Goal: Task Accomplishment & Management: Manage account settings

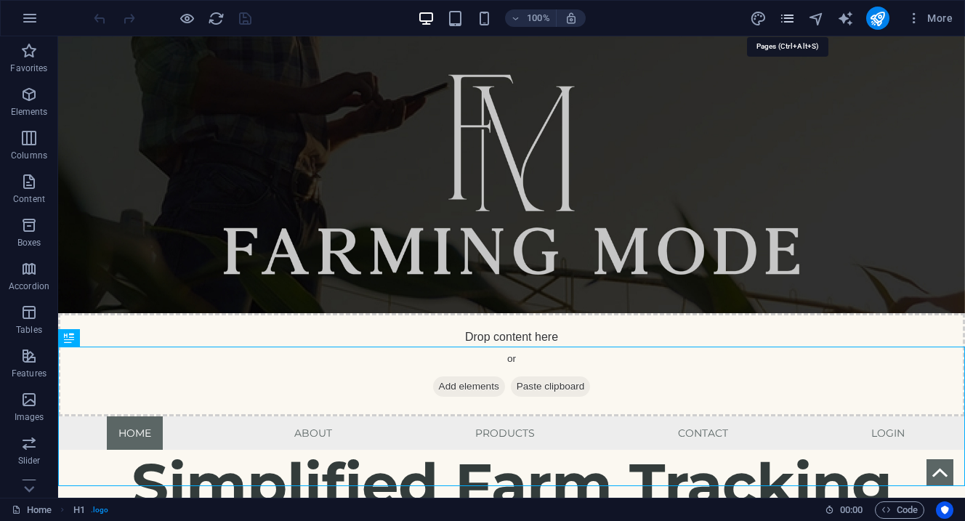
click at [788, 21] on icon "pages" at bounding box center [787, 18] width 17 height 17
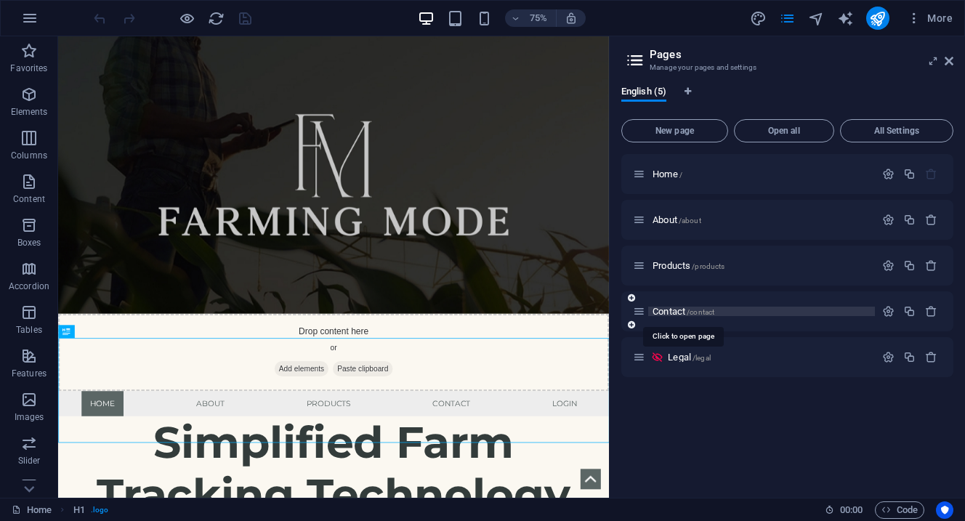
click at [683, 315] on span "Contact /contact" at bounding box center [683, 311] width 62 height 11
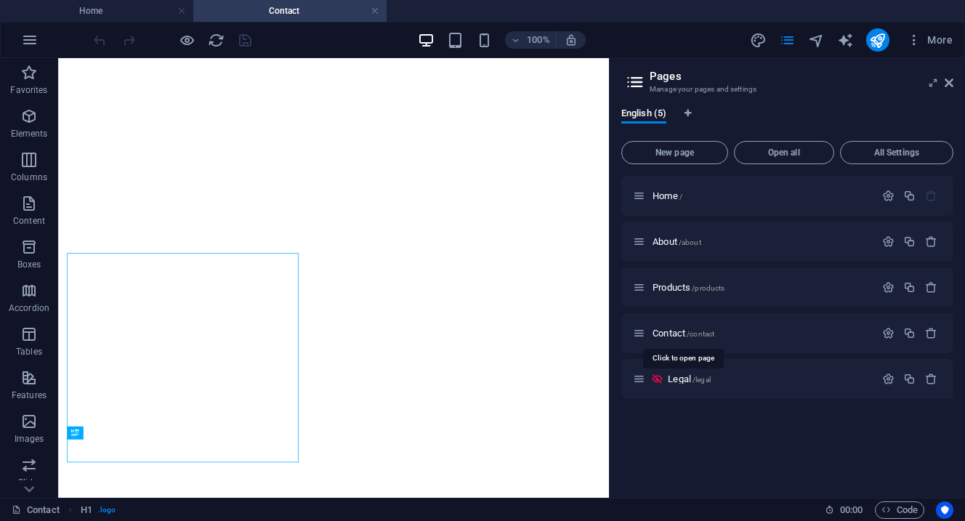
select select
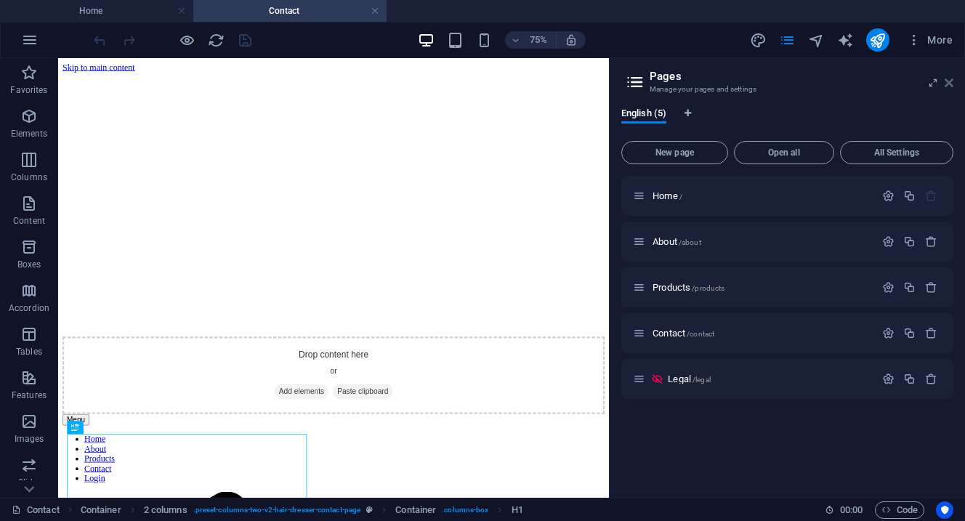
click at [952, 88] on icon at bounding box center [948, 83] width 9 height 12
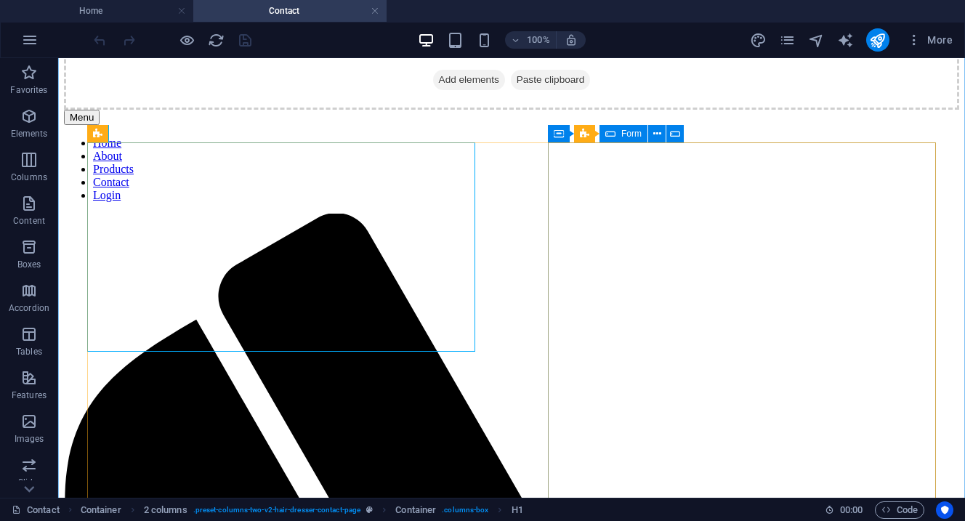
scroll to position [339, 0]
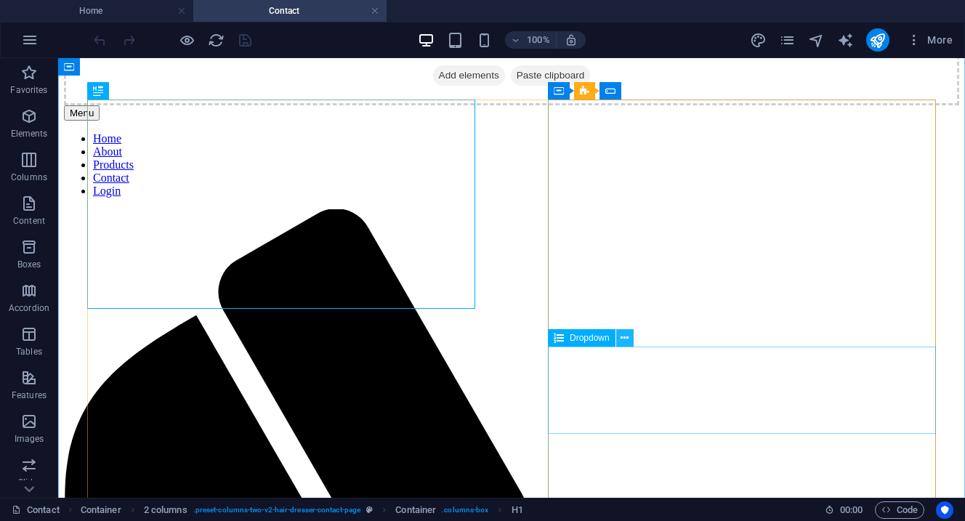
click at [629, 338] on button at bounding box center [624, 337] width 17 height 17
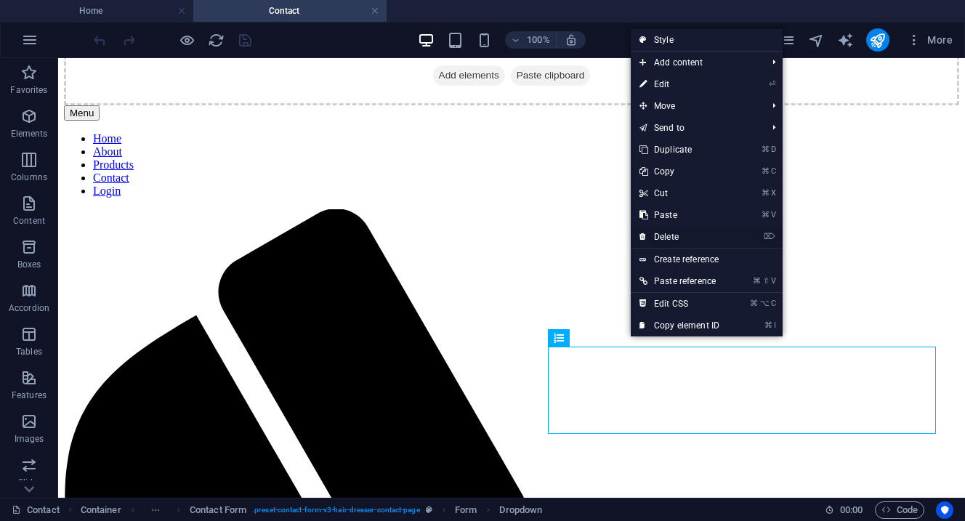
click at [668, 240] on link "⌦ Delete" at bounding box center [679, 237] width 97 height 22
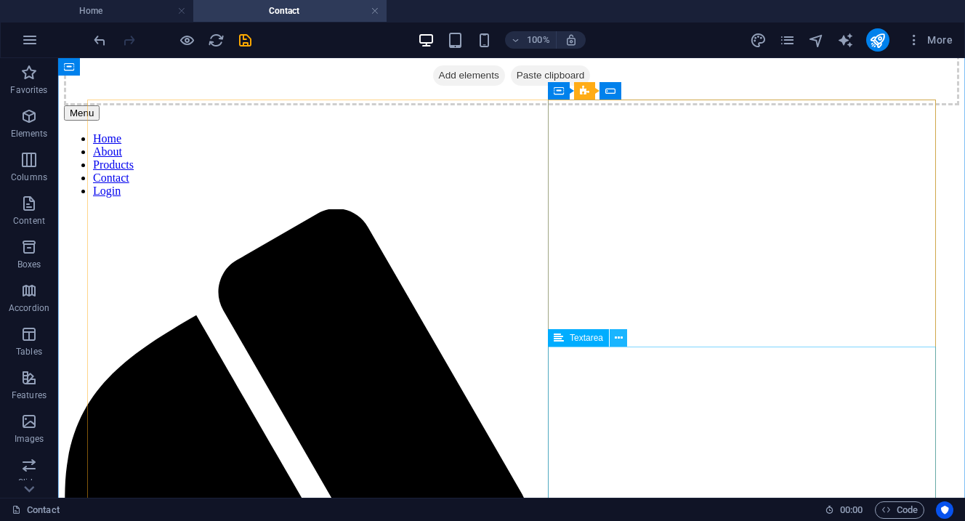
click at [619, 340] on icon at bounding box center [619, 338] width 8 height 15
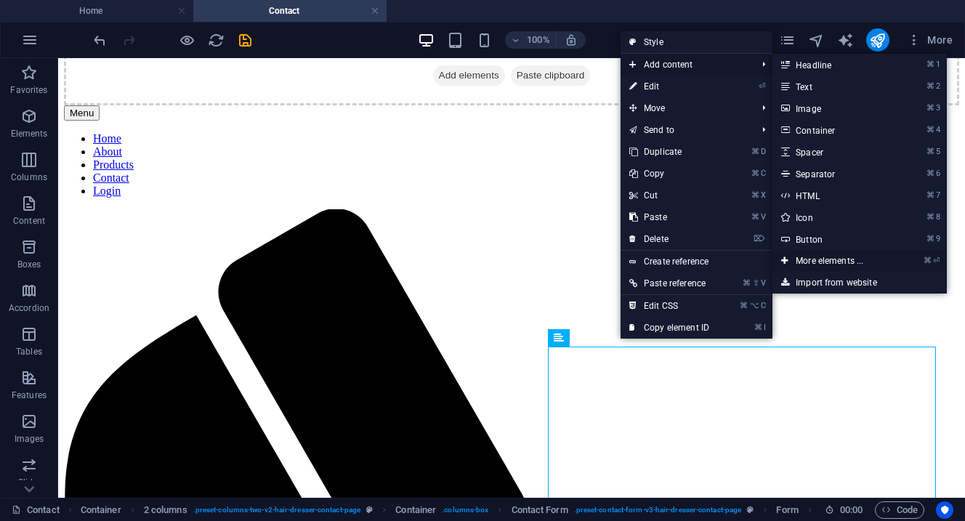
click at [830, 259] on link "⌘ ⏎ More elements ..." at bounding box center [832, 261] width 120 height 22
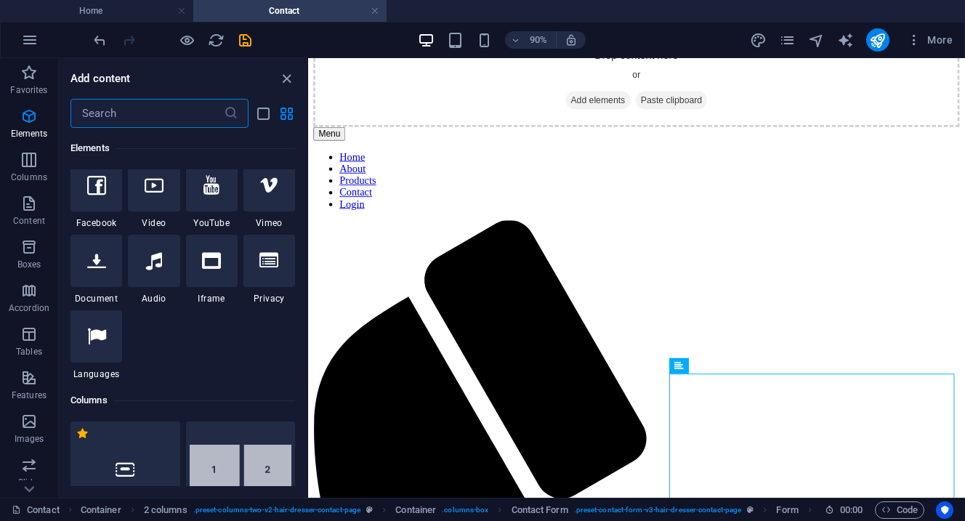
scroll to position [479, 0]
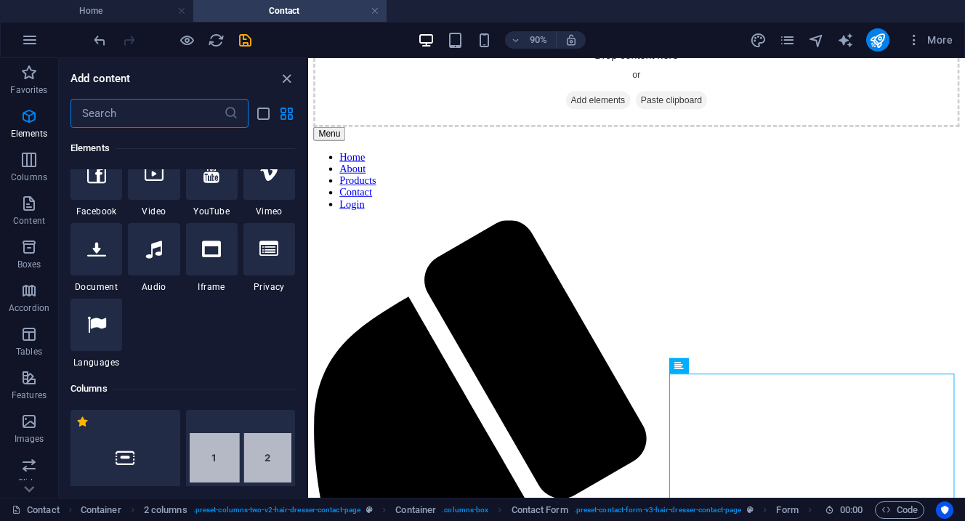
click at [137, 118] on input "text" at bounding box center [146, 113] width 153 height 29
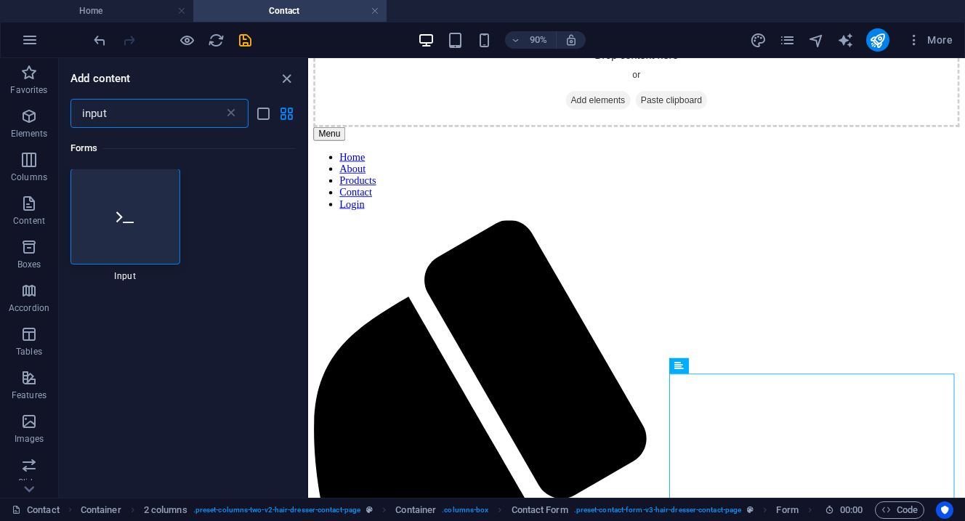
scroll to position [0, 0]
type input "input"
click at [116, 229] on div at bounding box center [125, 217] width 110 height 96
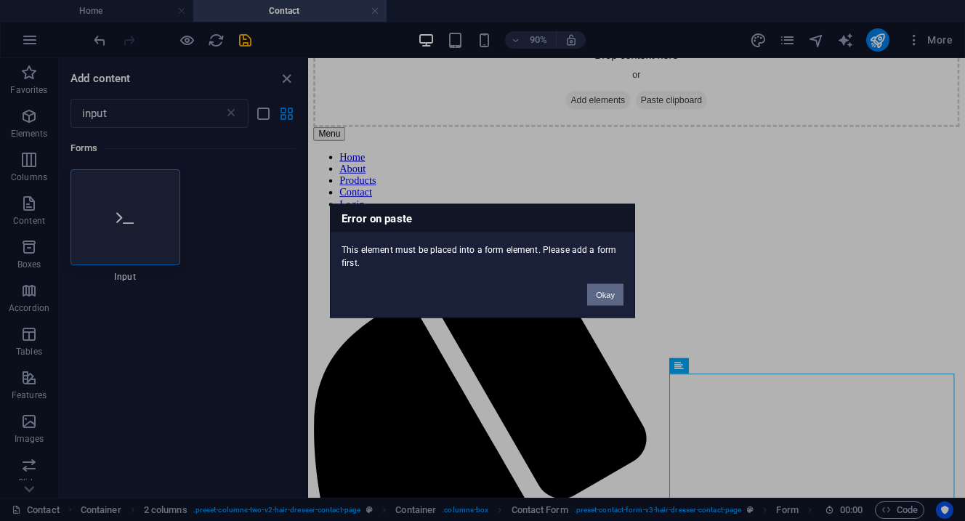
click at [601, 293] on button "Okay" at bounding box center [605, 294] width 36 height 22
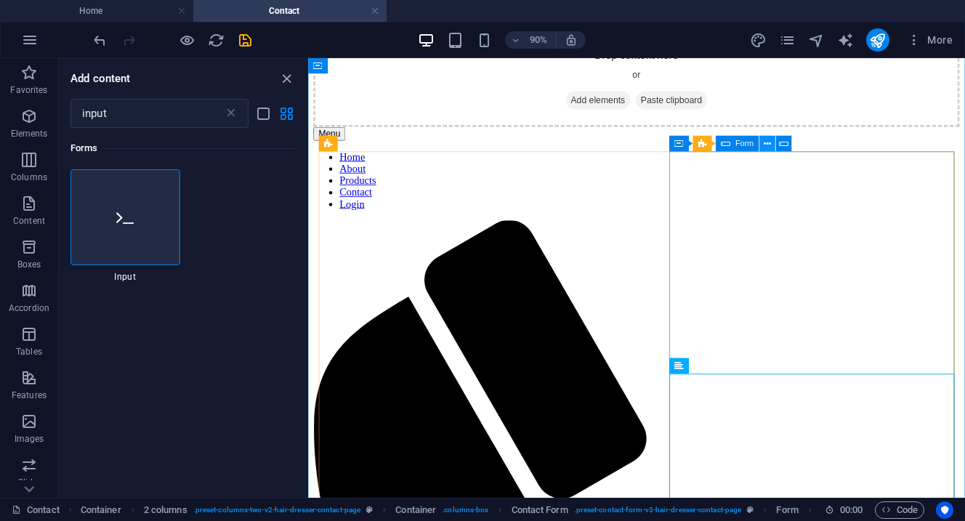
click at [768, 145] on icon at bounding box center [767, 144] width 7 height 14
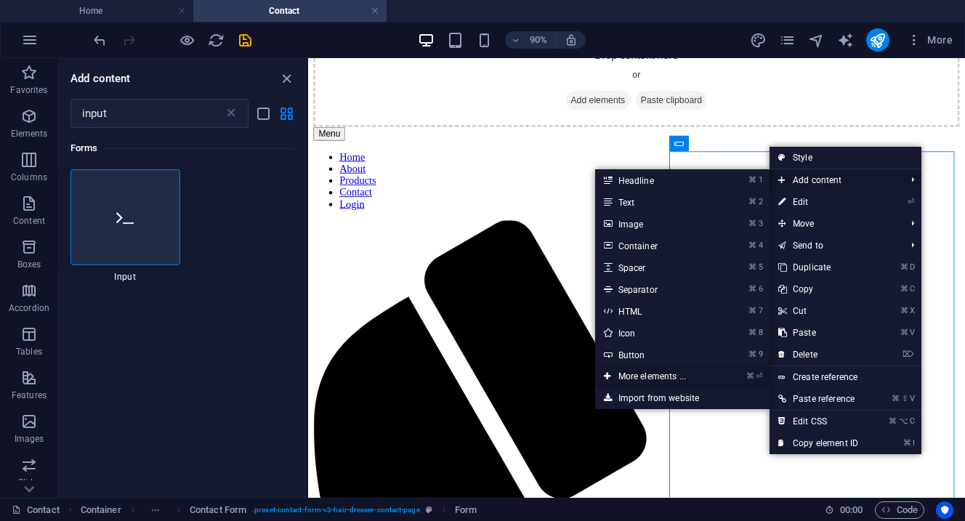
click at [644, 377] on link "⌘ ⏎ More elements ..." at bounding box center [655, 376] width 120 height 22
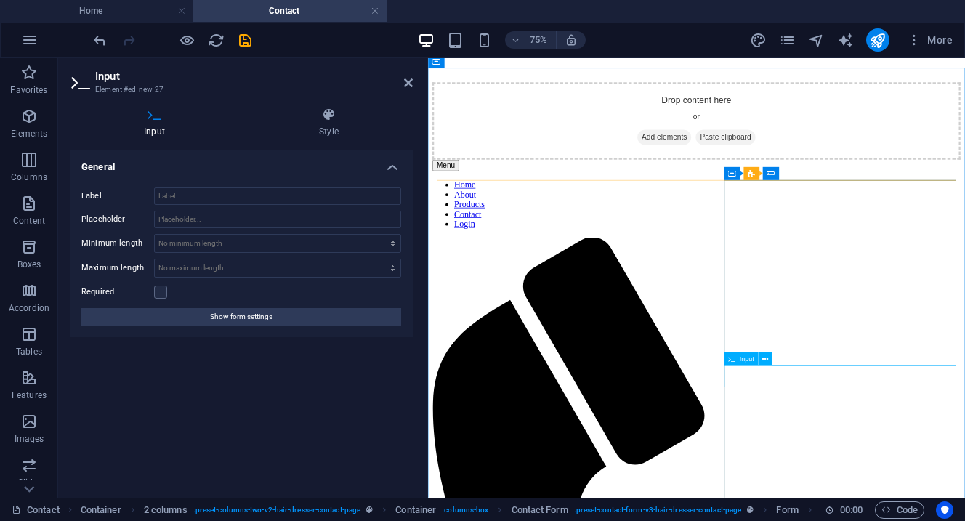
click at [742, 363] on span "Input" at bounding box center [747, 359] width 15 height 7
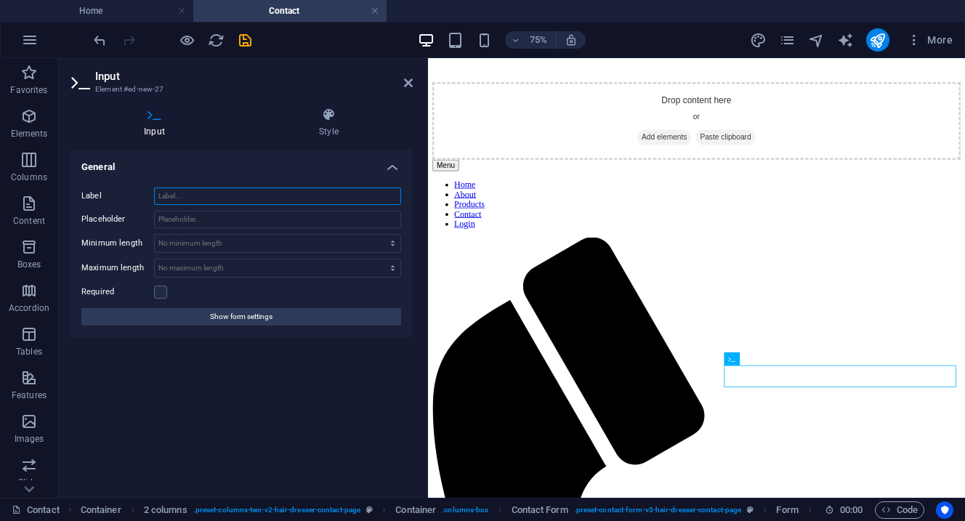
click at [245, 195] on input "Label" at bounding box center [277, 195] width 247 height 17
type input "F"
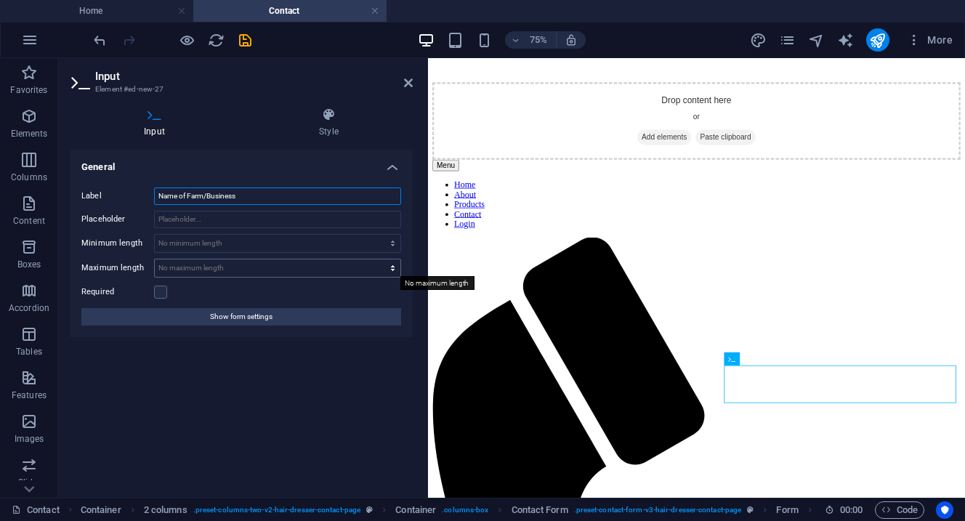
type input "Name of Farm/Business"
select select "characters"
type input "0"
click at [214, 267] on input "0" at bounding box center [278, 267] width 246 height 17
type input "150"
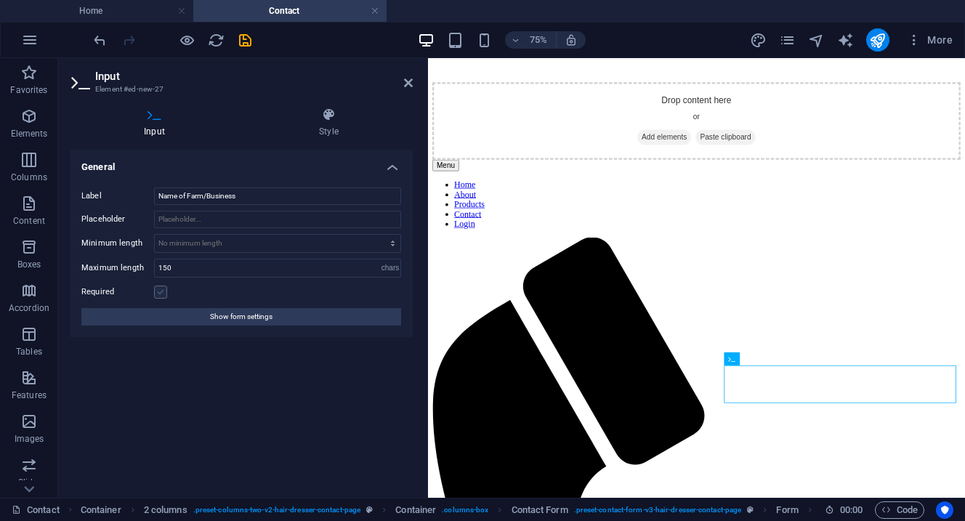
click at [158, 291] on label at bounding box center [160, 291] width 13 height 13
click at [0, 0] on input "Required" at bounding box center [0, 0] width 0 height 0
click at [245, 38] on icon "save" at bounding box center [245, 40] width 17 height 17
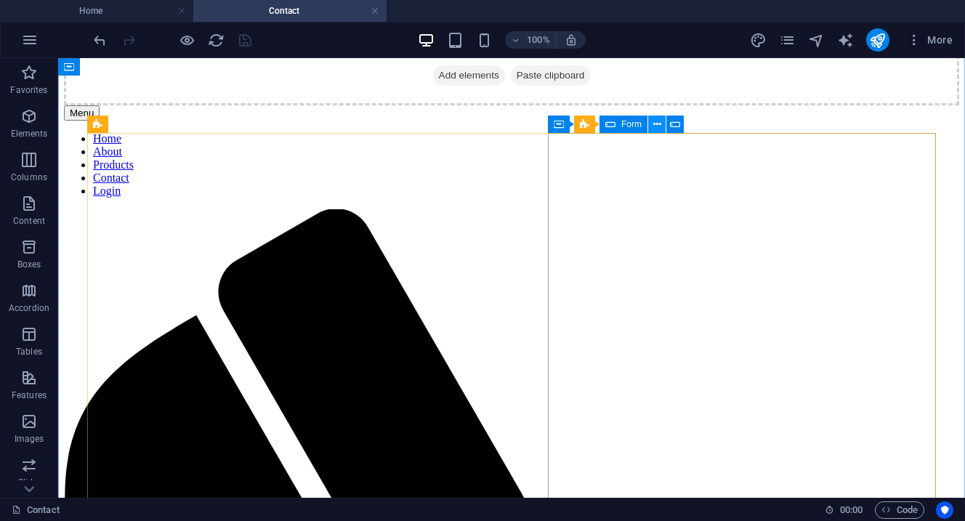
click at [656, 129] on icon at bounding box center [657, 124] width 8 height 15
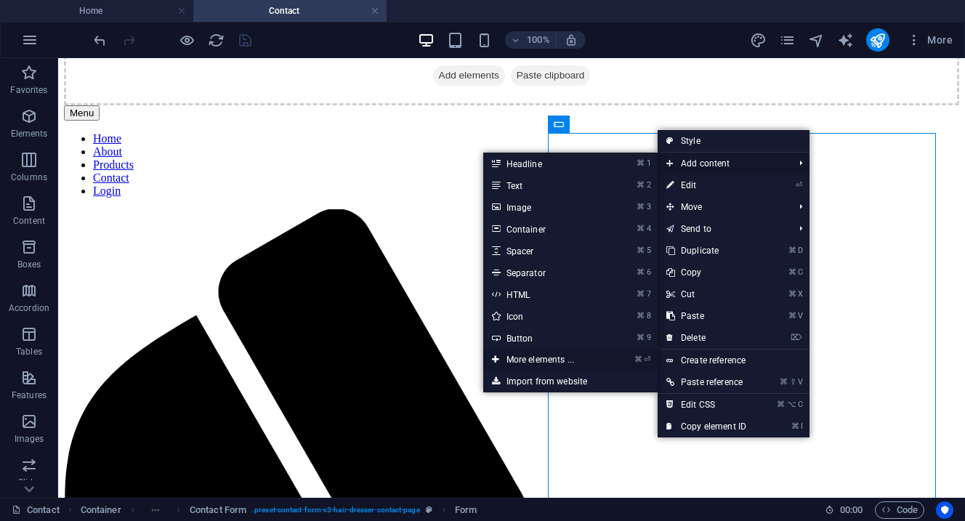
click at [528, 365] on link "⌘ ⏎ More elements ..." at bounding box center [543, 360] width 120 height 22
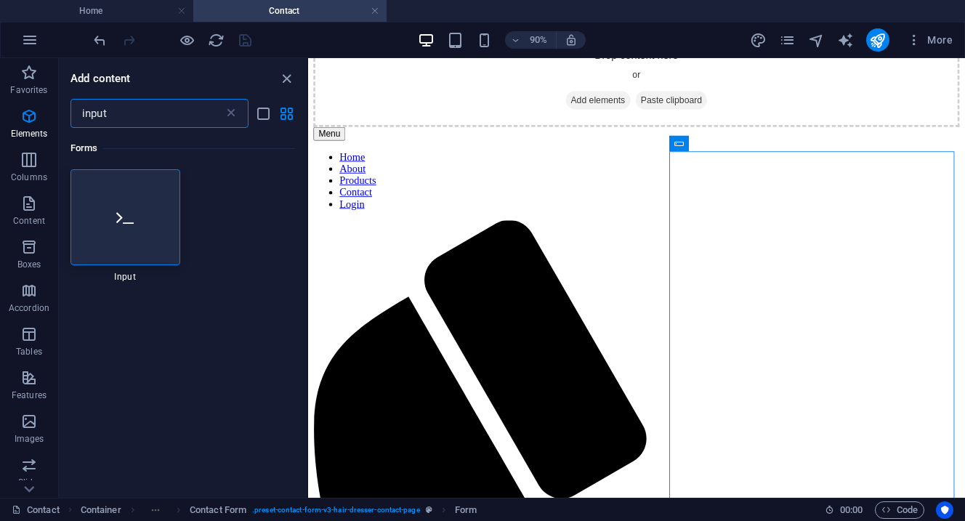
click at [133, 121] on input "input" at bounding box center [146, 113] width 153 height 29
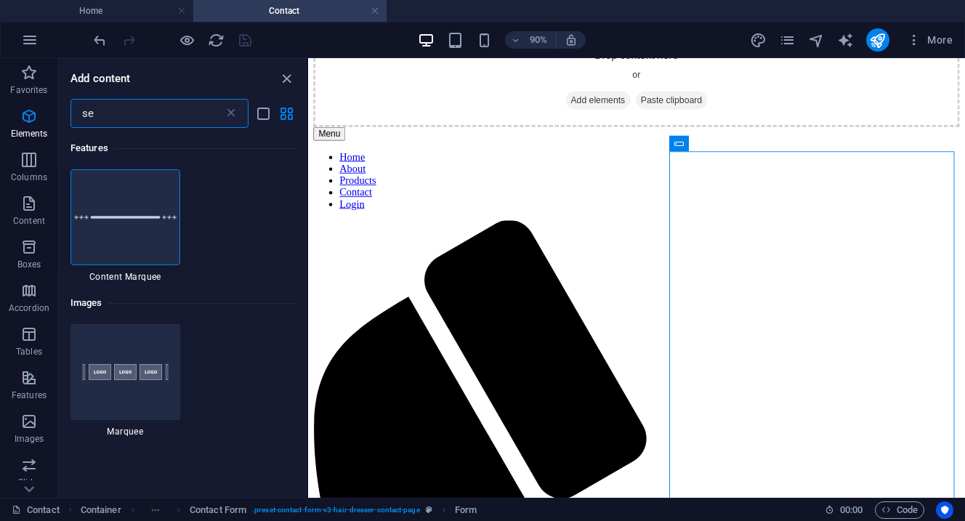
type input "s"
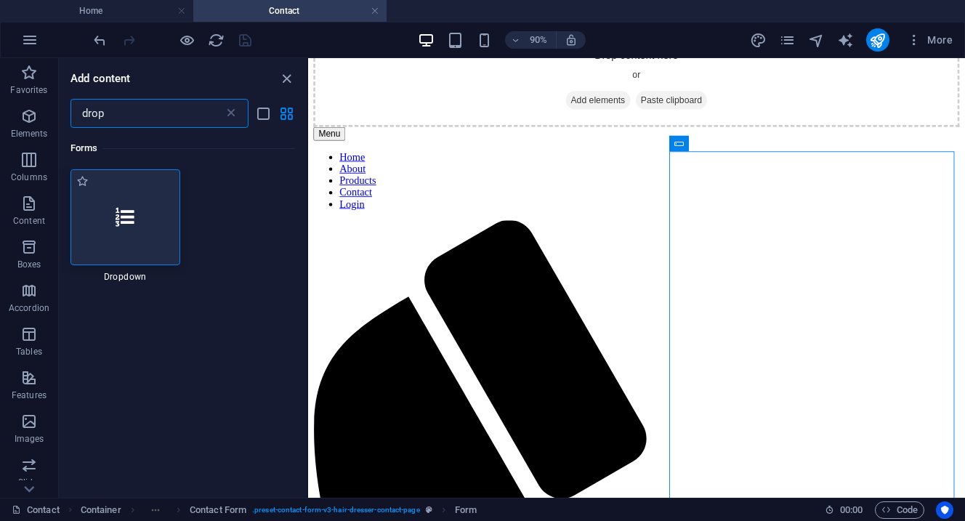
type input "drop"
click at [114, 225] on div at bounding box center [125, 217] width 110 height 96
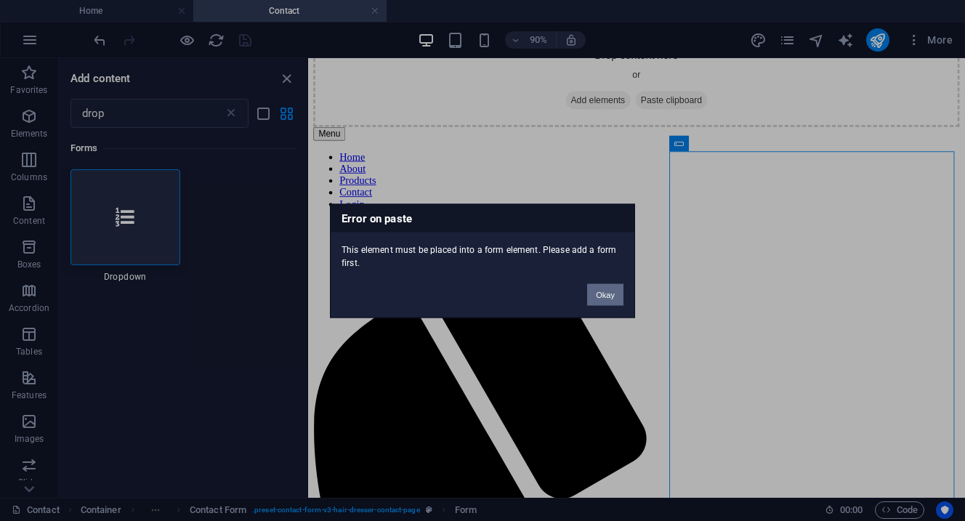
click at [609, 288] on button "Okay" at bounding box center [605, 294] width 36 height 22
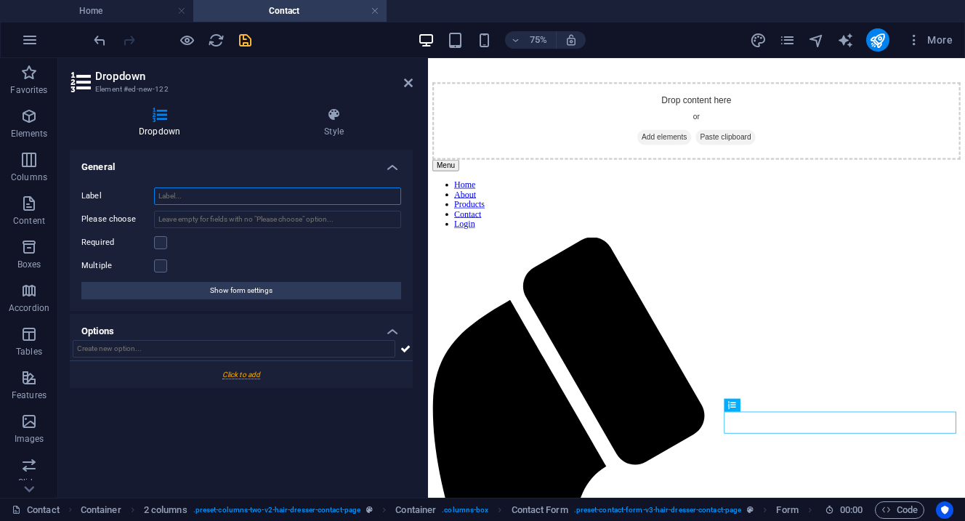
click at [195, 198] on input "Label" at bounding box center [277, 195] width 247 height 17
type input "S"
type input "A"
type input "S"
type input "Interested in:"
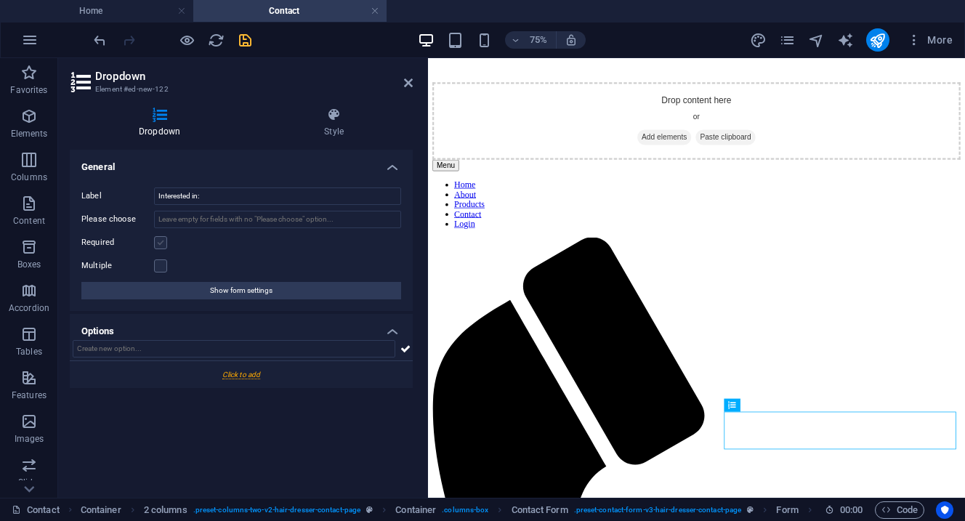
click at [159, 245] on label at bounding box center [160, 242] width 13 height 13
click at [0, 0] on input "Required" at bounding box center [0, 0] width 0 height 0
click at [161, 266] on label at bounding box center [160, 265] width 13 height 13
click at [0, 0] on input "Multiple" at bounding box center [0, 0] width 0 height 0
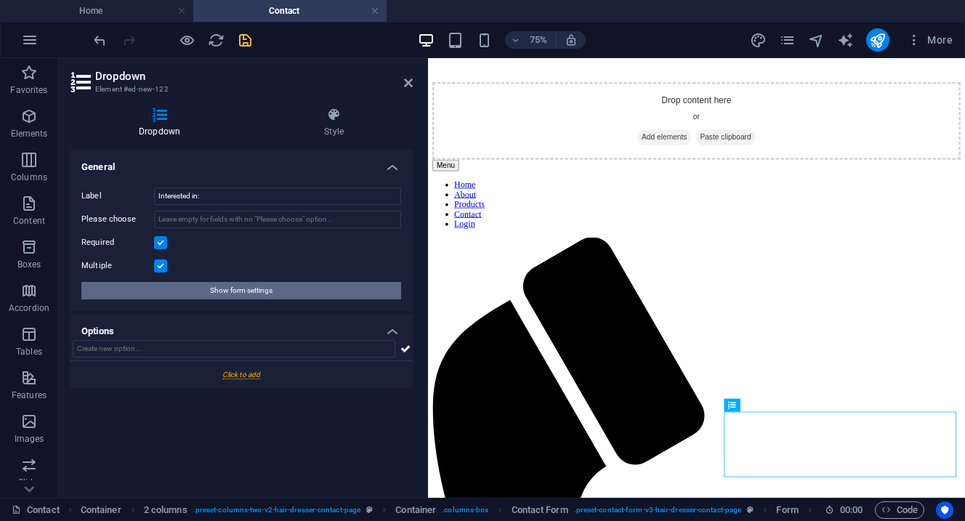
click at [198, 289] on button "Show form settings" at bounding box center [241, 290] width 320 height 17
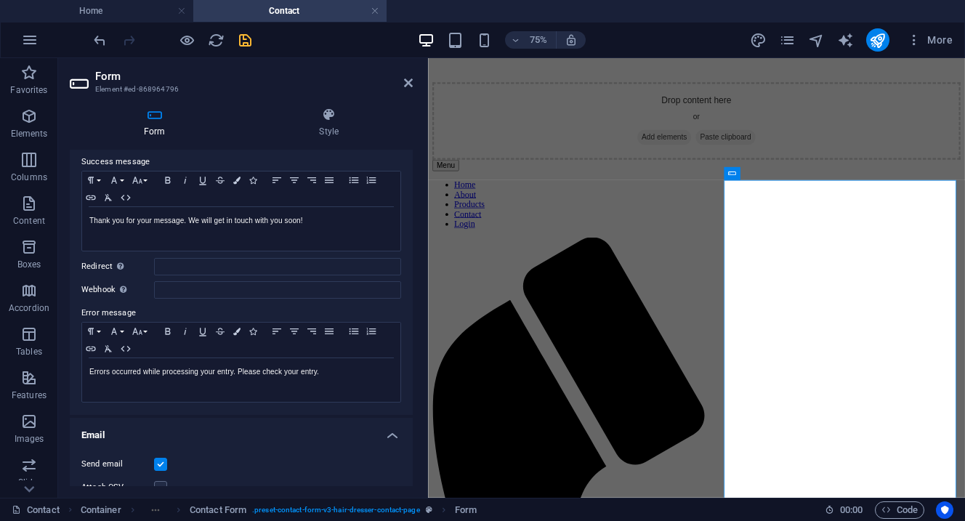
scroll to position [108, 0]
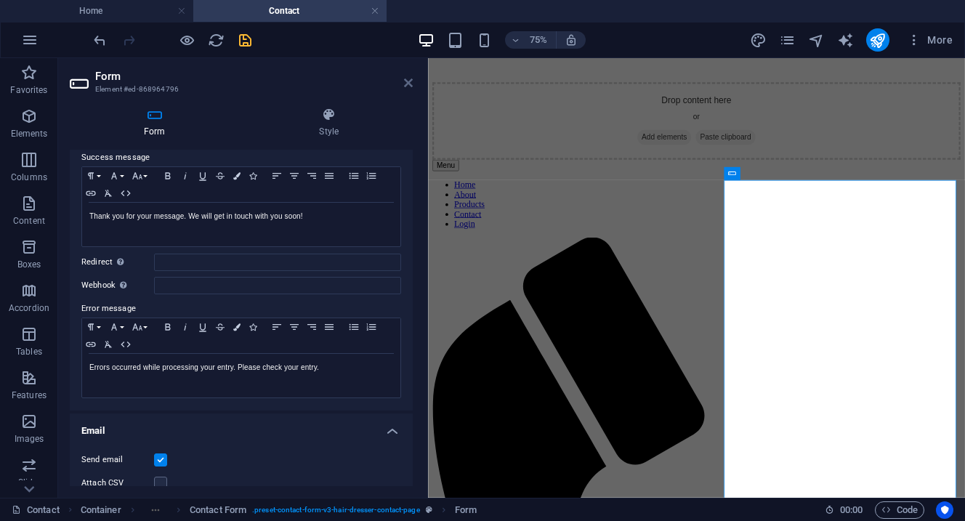
click at [411, 85] on icon at bounding box center [408, 83] width 9 height 12
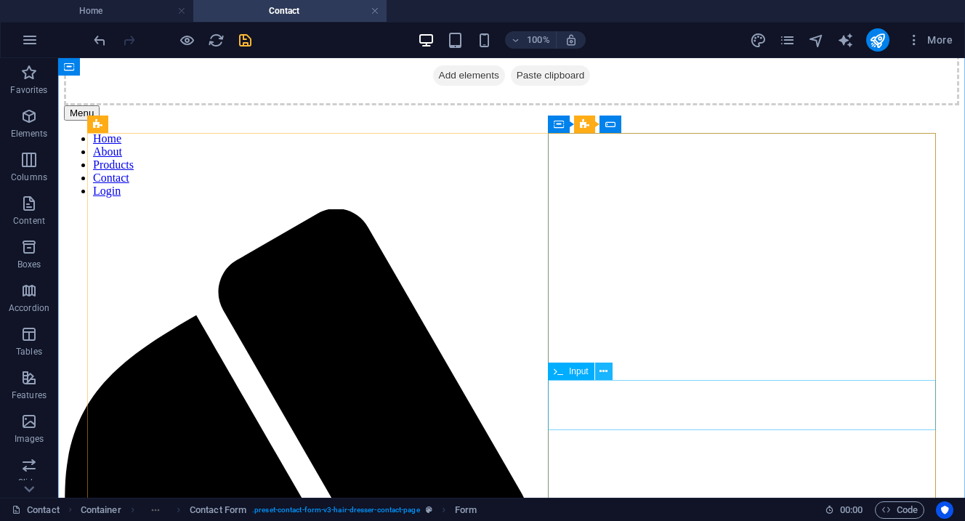
click at [609, 370] on button at bounding box center [603, 371] width 17 height 17
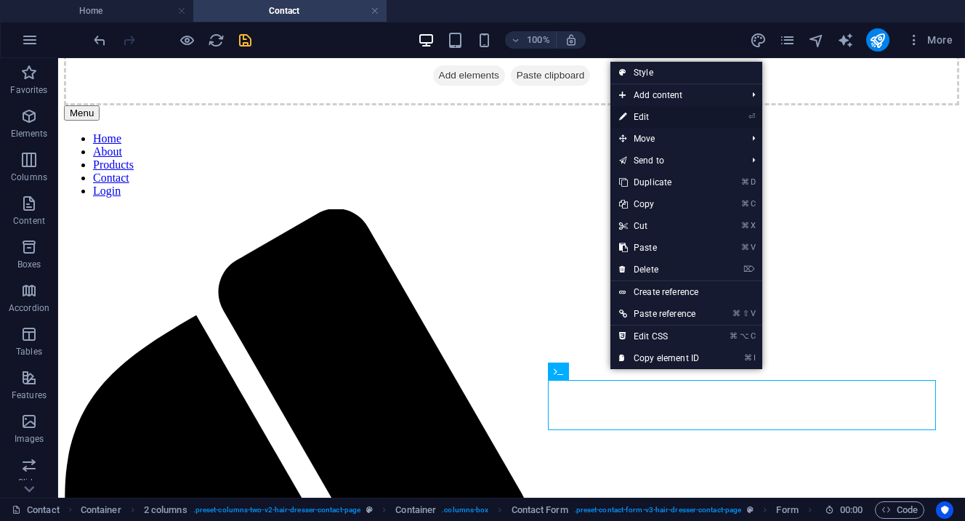
click at [652, 119] on link "⏎ Edit" at bounding box center [658, 117] width 97 height 22
select select "characters"
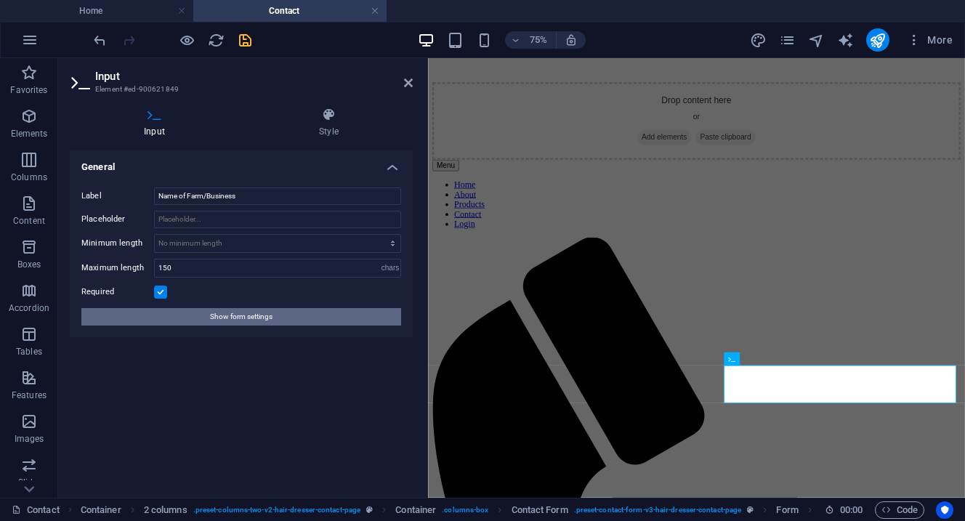
click at [258, 320] on span "Show form settings" at bounding box center [241, 316] width 62 height 17
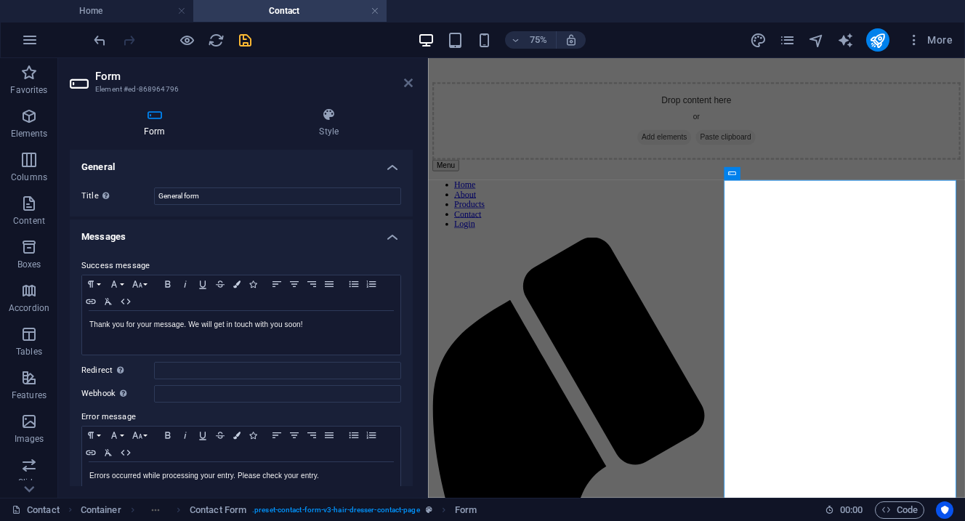
click at [409, 86] on icon at bounding box center [408, 83] width 9 height 12
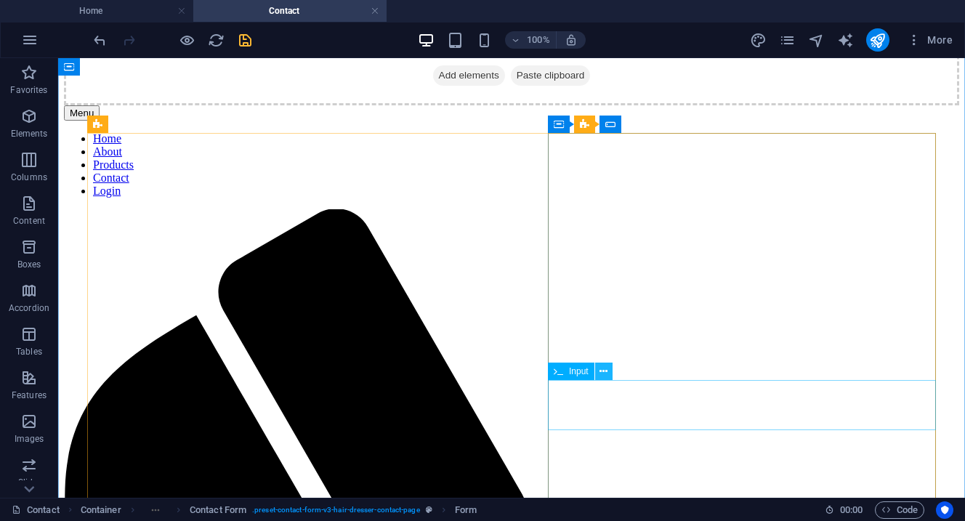
click at [606, 372] on icon at bounding box center [603, 371] width 8 height 15
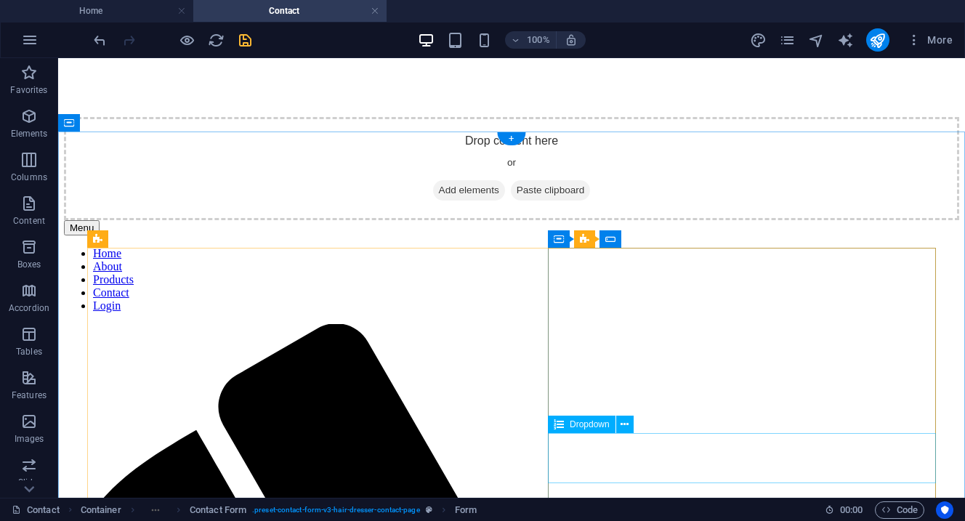
scroll to position [220, 0]
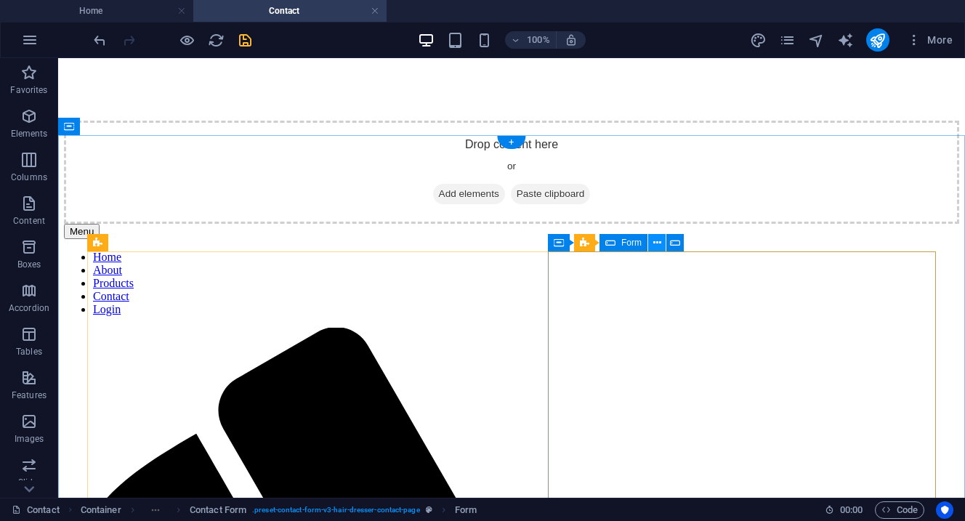
click at [651, 240] on button at bounding box center [656, 242] width 17 height 17
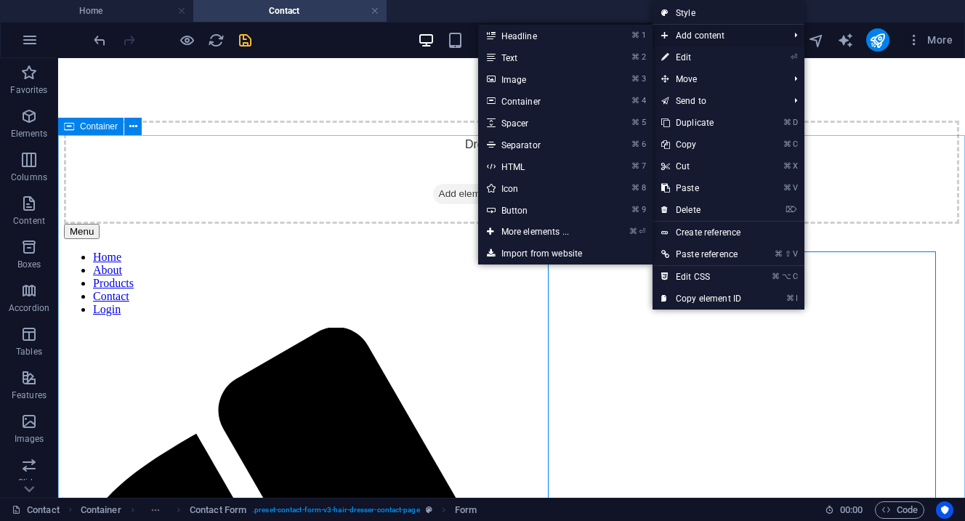
click at [700, 41] on span "Add content" at bounding box center [717, 36] width 130 height 22
click at [698, 35] on span "Add content" at bounding box center [717, 36] width 130 height 22
click at [532, 232] on link "⌘ ⏎ More elements ..." at bounding box center [538, 232] width 120 height 22
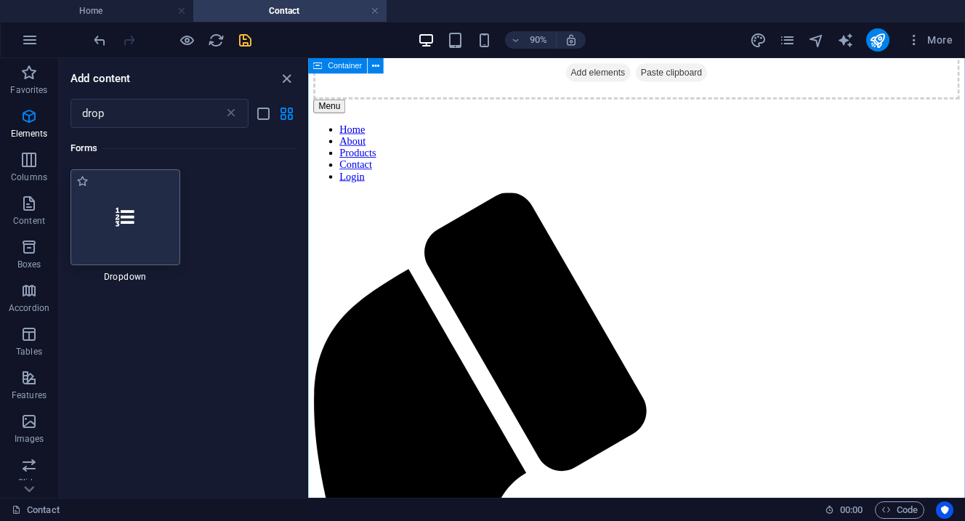
scroll to position [391, 0]
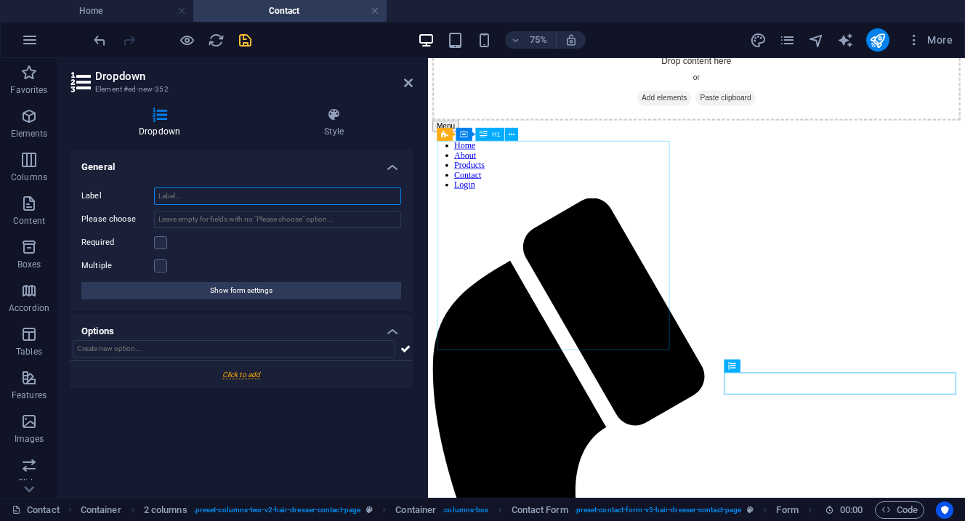
click at [238, 201] on input "Label" at bounding box center [277, 195] width 247 height 17
type input "A"
type input "Select Service(s)"
click at [161, 245] on label at bounding box center [160, 242] width 13 height 13
click at [0, 0] on input "Required" at bounding box center [0, 0] width 0 height 0
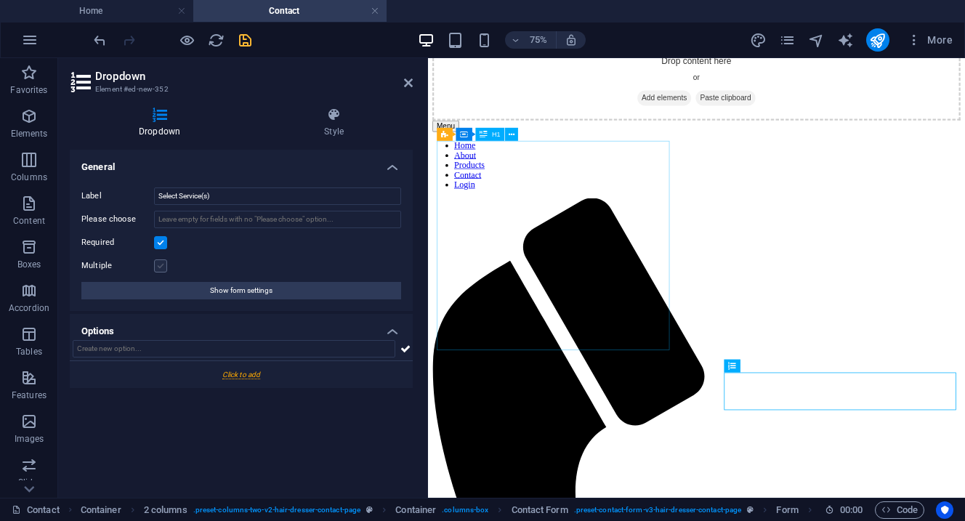
click at [160, 266] on label at bounding box center [160, 265] width 13 height 13
click at [0, 0] on input "Multiple" at bounding box center [0, 0] width 0 height 0
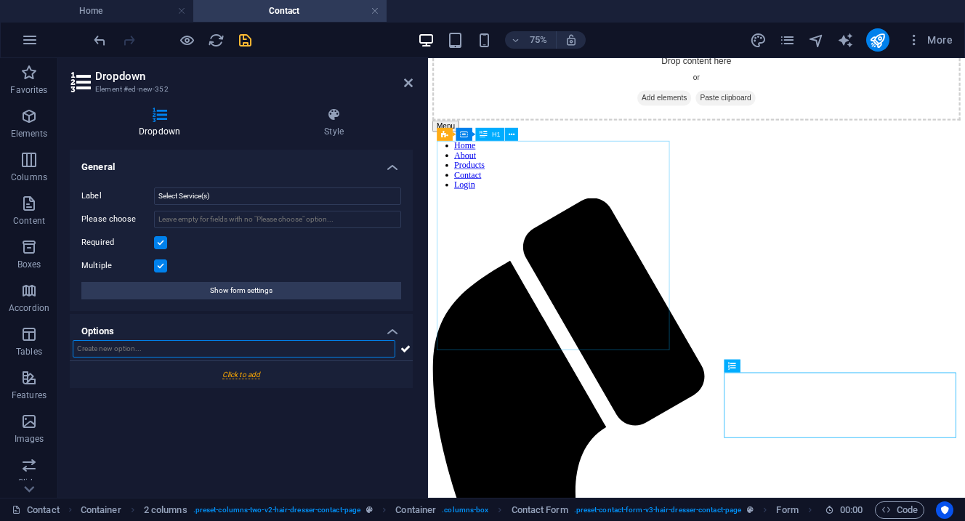
click at [185, 348] on input "text" at bounding box center [234, 348] width 323 height 17
click at [245, 376] on div at bounding box center [241, 374] width 343 height 27
click at [191, 350] on input "text" at bounding box center [234, 348] width 323 height 17
click at [77, 382] on icon at bounding box center [80, 381] width 7 height 9
click at [128, 353] on input "text" at bounding box center [234, 348] width 323 height 17
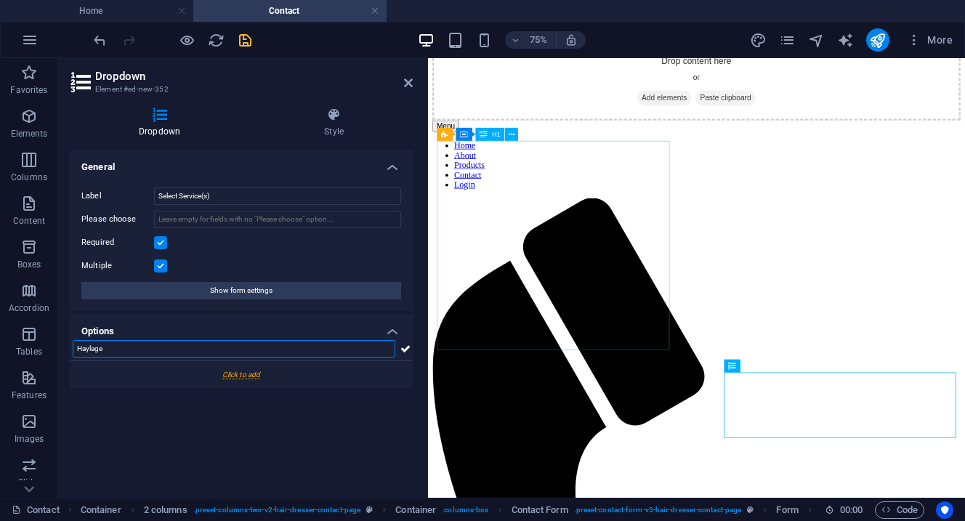
type input "Haylage"
type input "Silage"
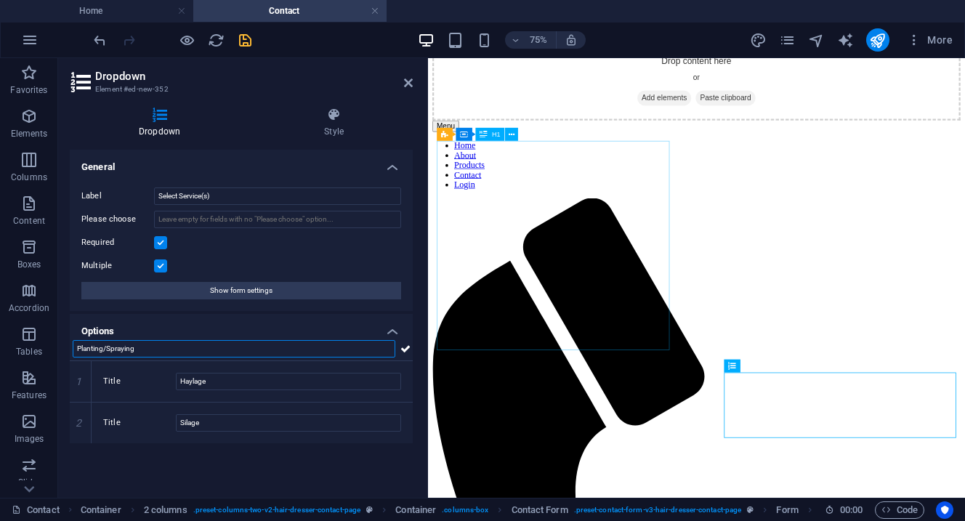
type input "Planting/Spraying"
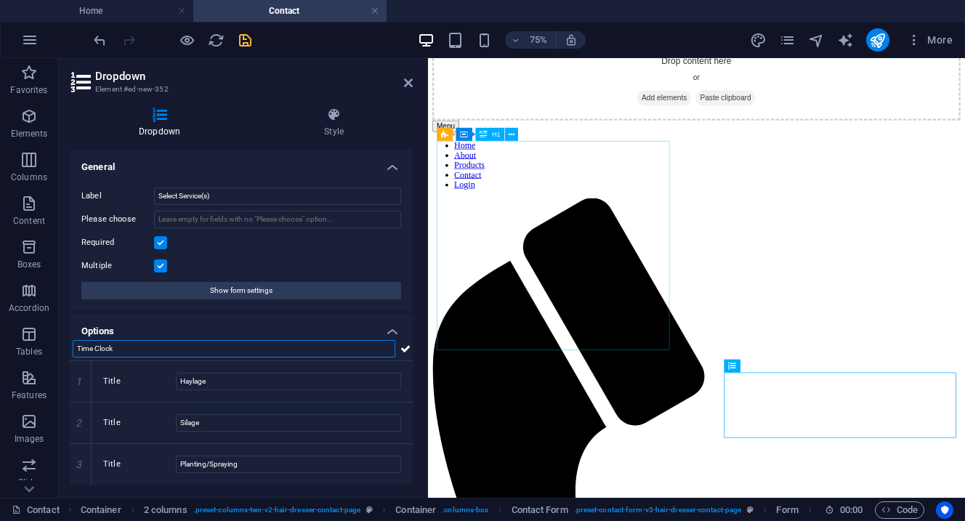
type input "Time Clock"
type input "Manure"
type input "Custom"
click at [247, 42] on icon "save" at bounding box center [245, 40] width 17 height 17
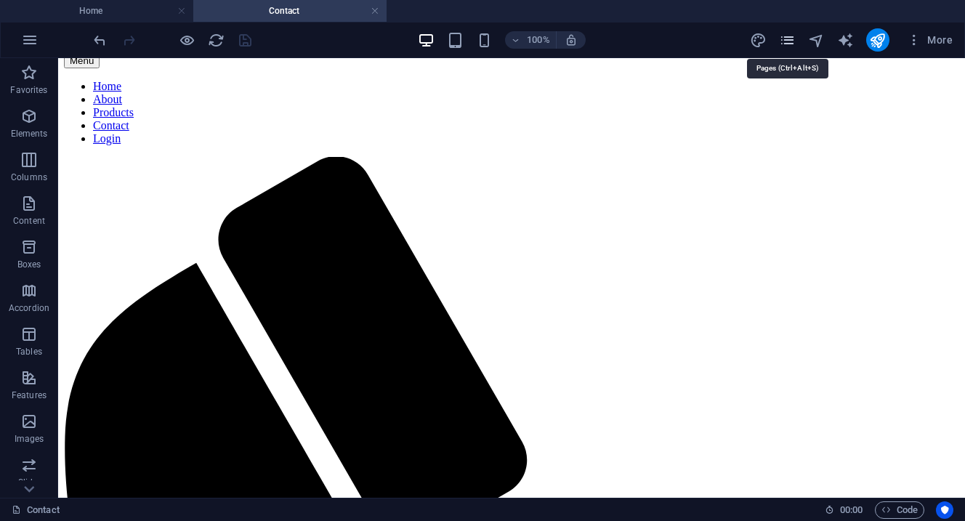
click at [785, 43] on icon "pages" at bounding box center [787, 40] width 17 height 17
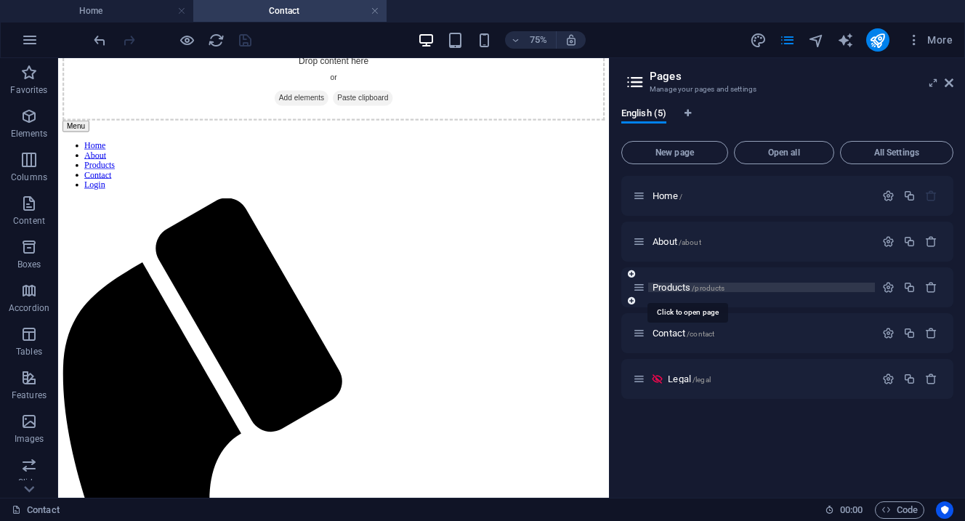
click at [684, 290] on span "Products /products" at bounding box center [688, 287] width 72 height 11
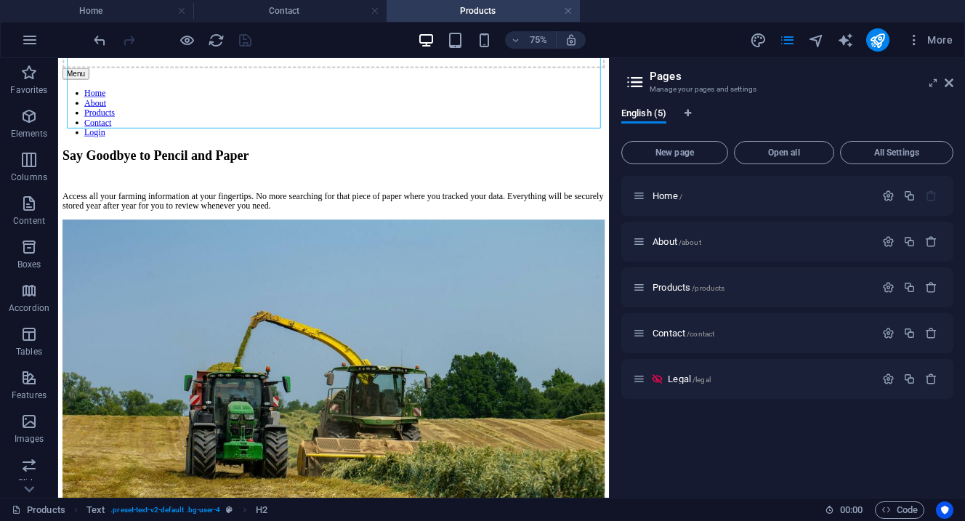
scroll to position [463, 0]
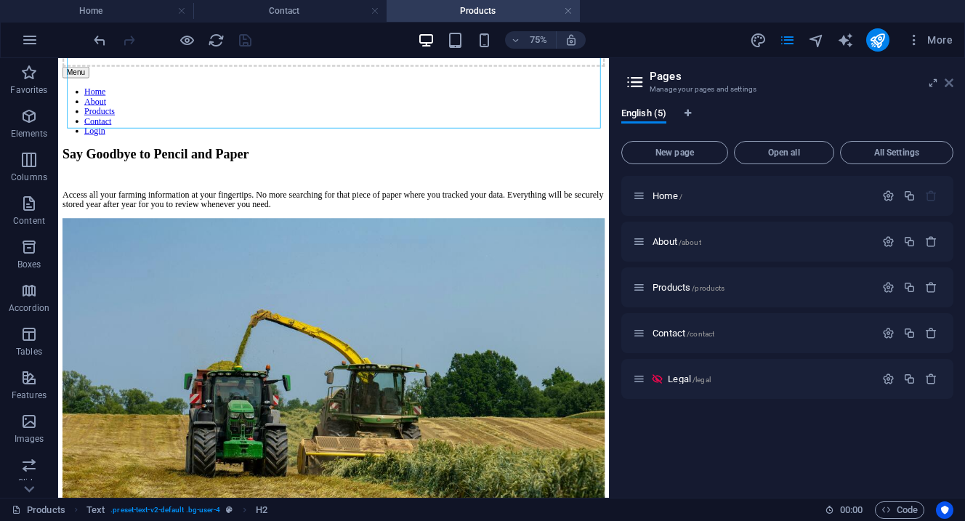
click at [947, 87] on icon at bounding box center [948, 83] width 9 height 12
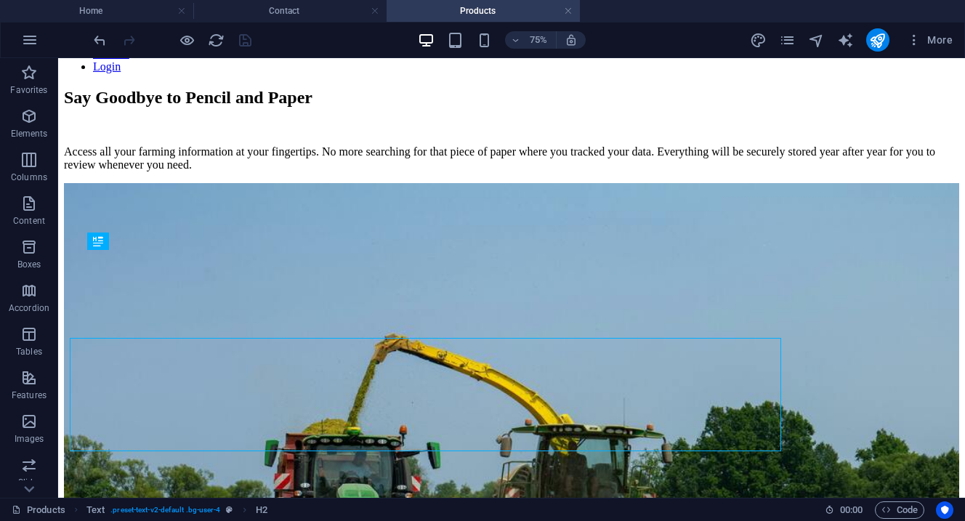
scroll to position [163, 0]
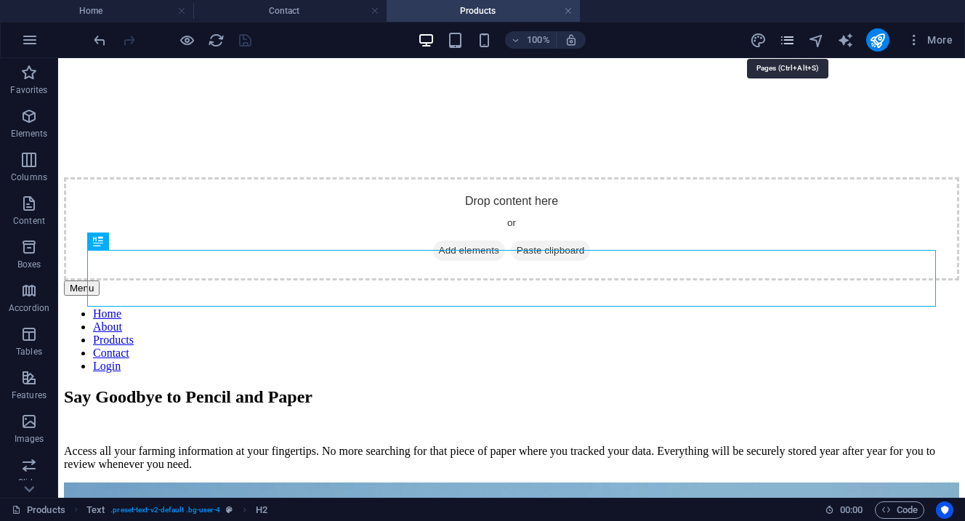
click at [785, 46] on icon "pages" at bounding box center [787, 40] width 17 height 17
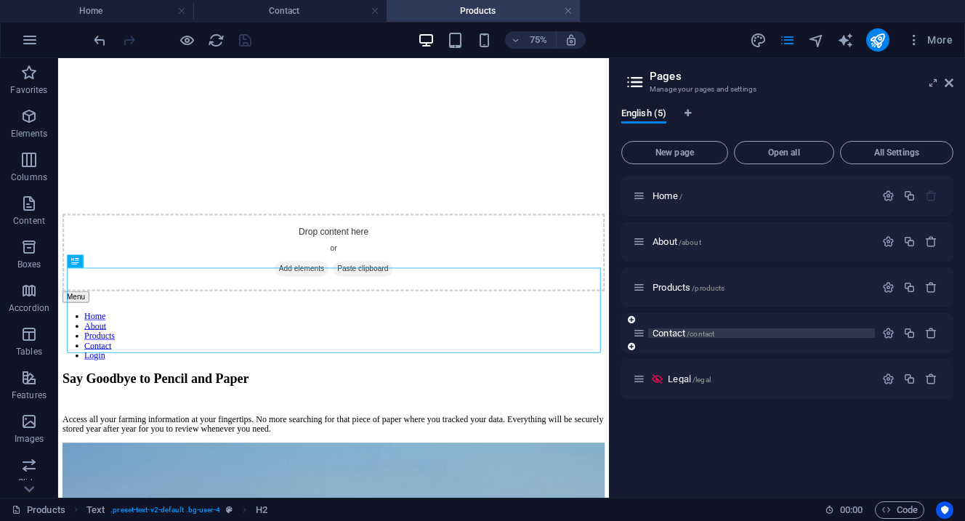
click at [680, 334] on span "Contact /contact" at bounding box center [683, 333] width 62 height 11
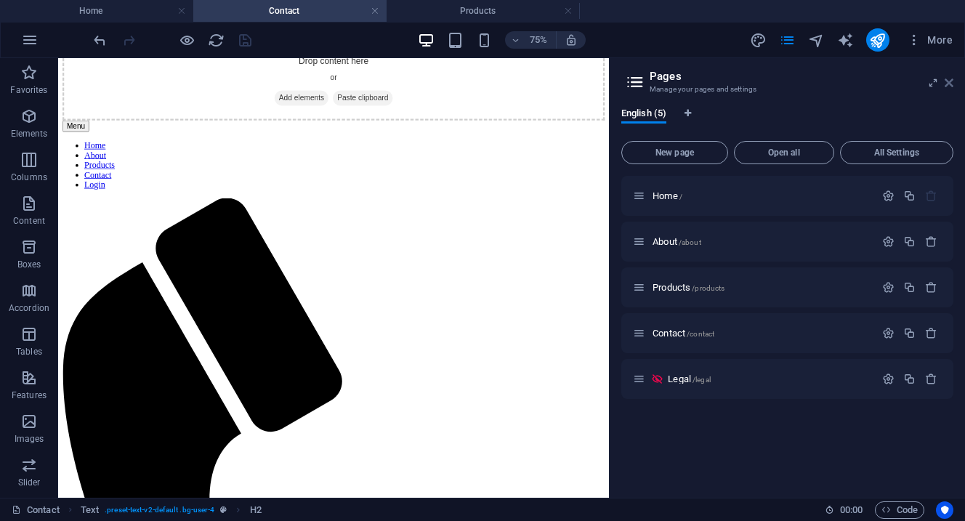
click at [949, 85] on icon at bounding box center [948, 83] width 9 height 12
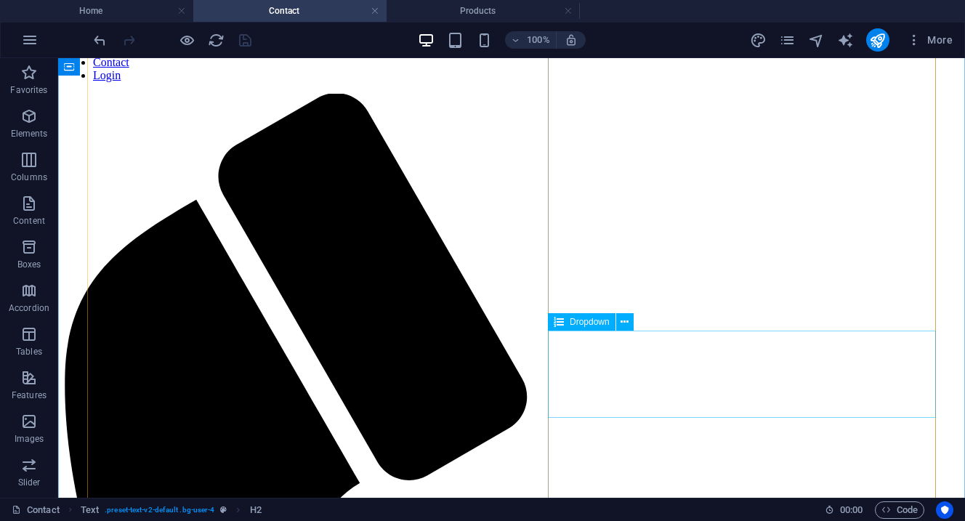
scroll to position [453, 0]
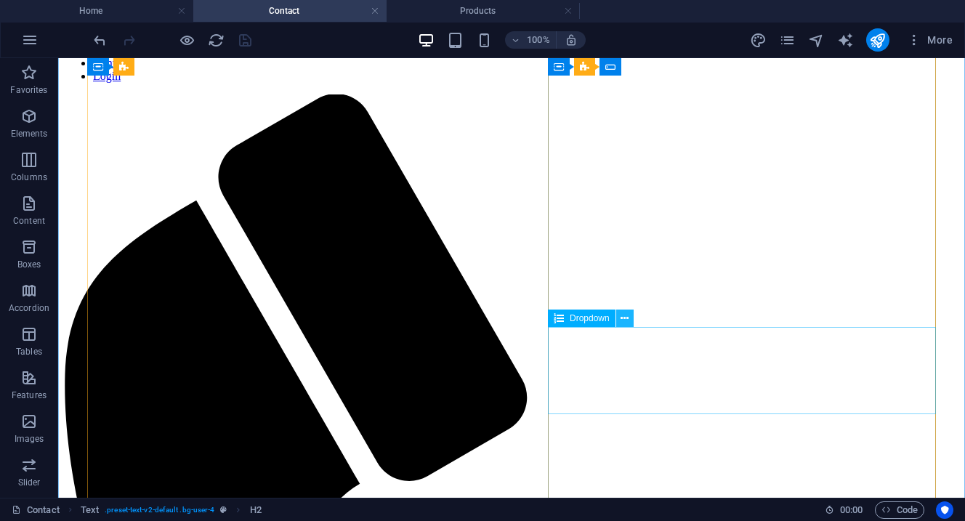
click at [628, 319] on icon at bounding box center [624, 318] width 8 height 15
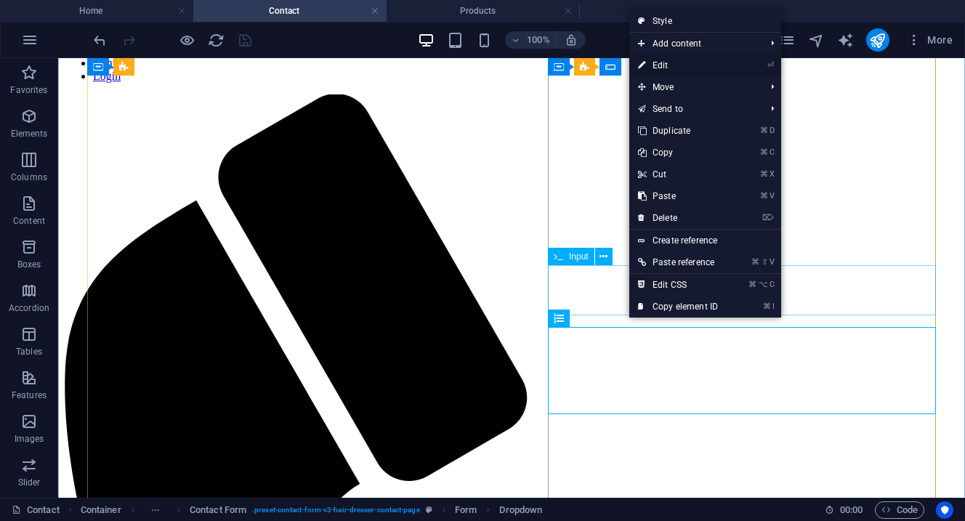
click at [682, 68] on link "⏎ Edit" at bounding box center [677, 65] width 97 height 22
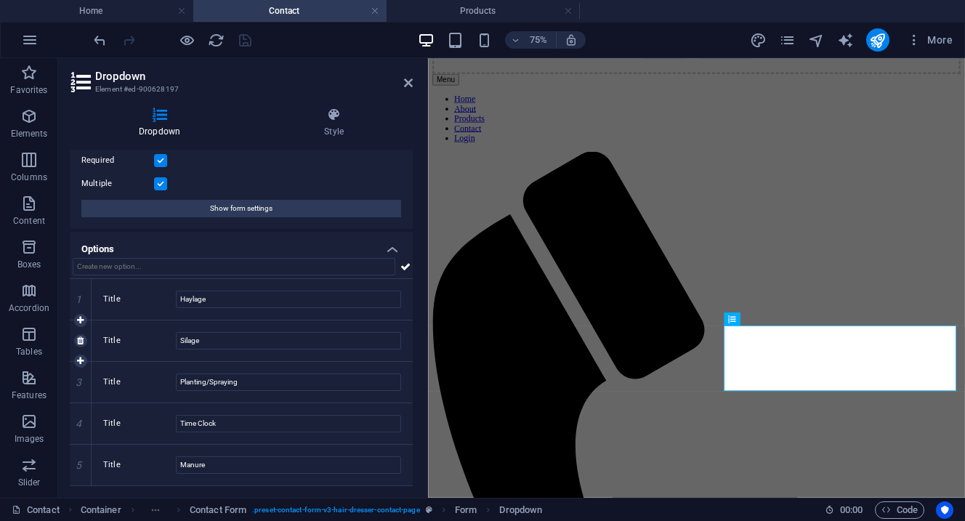
scroll to position [85, 0]
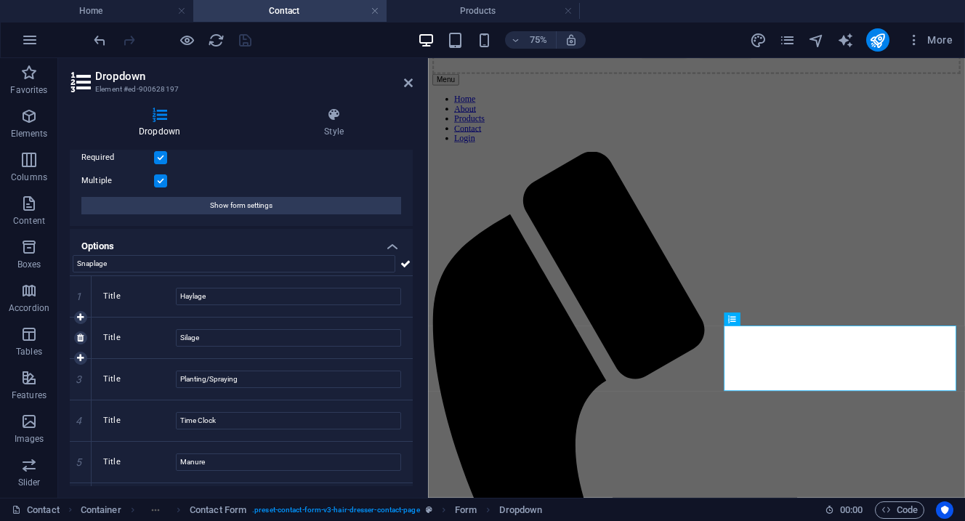
type input "Snaplage"
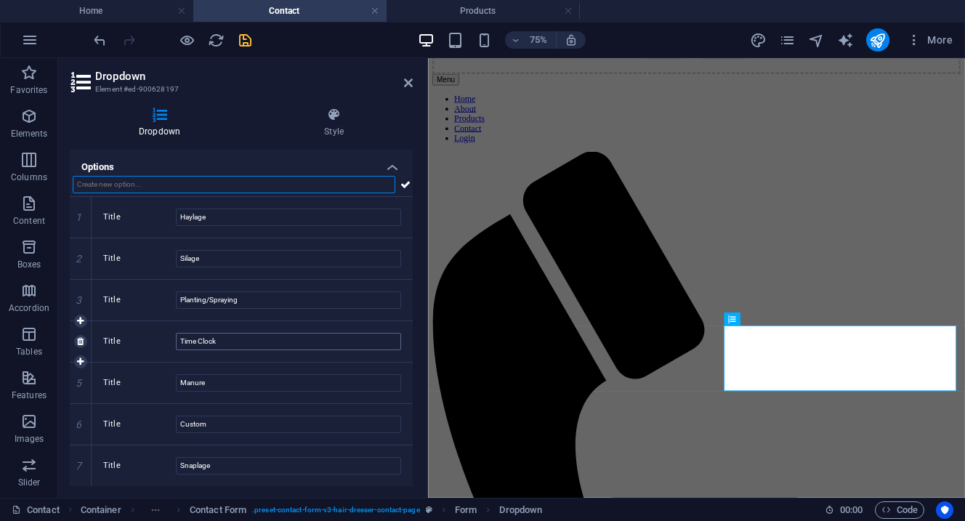
scroll to position [163, 0]
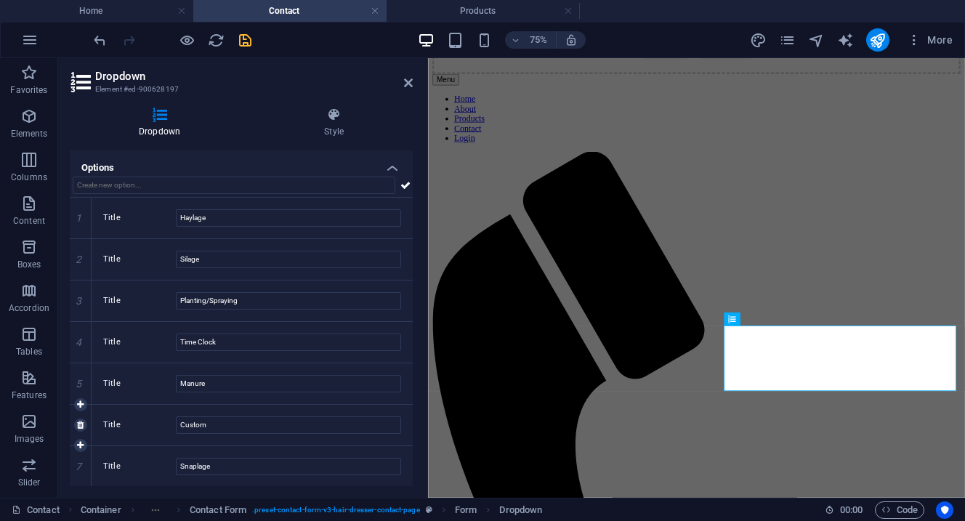
drag, startPoint x: 127, startPoint y: 471, endPoint x: 121, endPoint y: 416, distance: 56.2
click at [121, 416] on div "1 Title Haylage 2 Title Silage 3 Title Planting/Spraying 4 Title Time Clock 5 T…" at bounding box center [241, 342] width 343 height 289
click at [79, 323] on icon at bounding box center [80, 321] width 7 height 9
type input "New option"
type input "Time Clock"
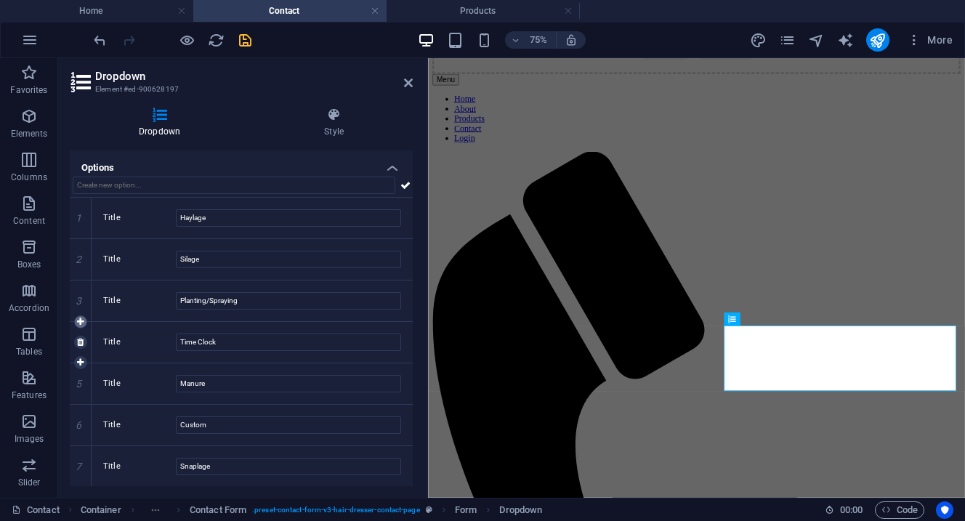
type input "Manure"
type input "Custom"
click at [215, 346] on input "New option" at bounding box center [288, 341] width 225 height 17
click at [216, 347] on input "New option" at bounding box center [288, 341] width 225 height 17
type input "N"
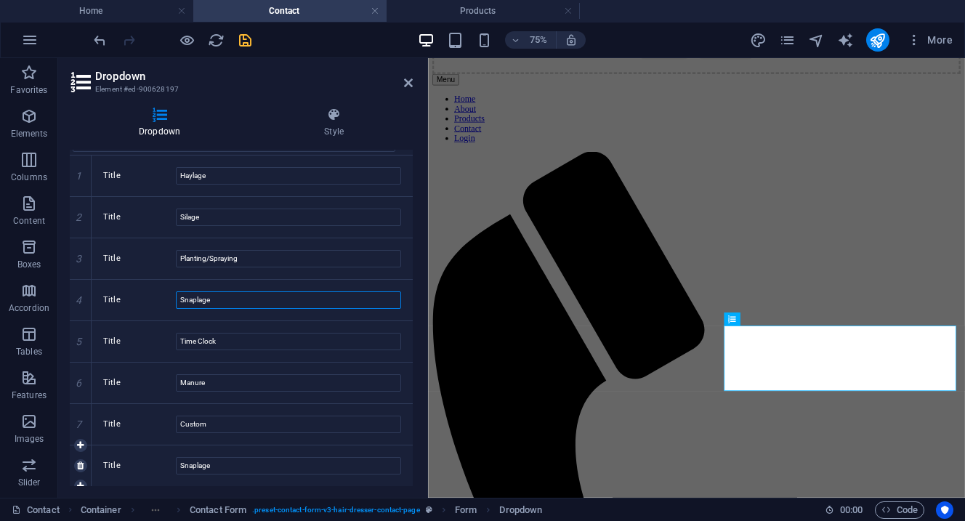
scroll to position [205, 0]
click at [79, 466] on icon at bounding box center [80, 466] width 7 height 9
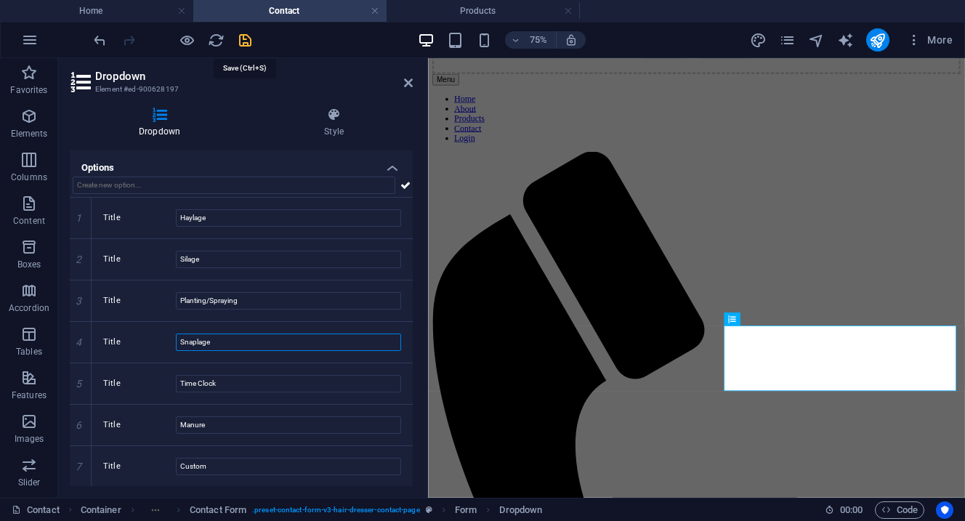
type input "Snaplage"
click at [246, 43] on icon "save" at bounding box center [245, 40] width 17 height 17
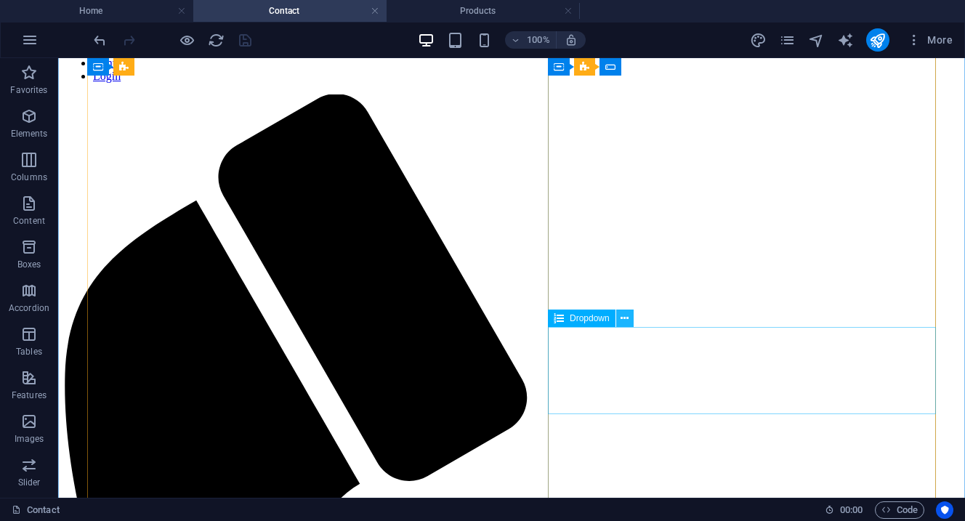
click at [628, 319] on icon at bounding box center [624, 318] width 8 height 15
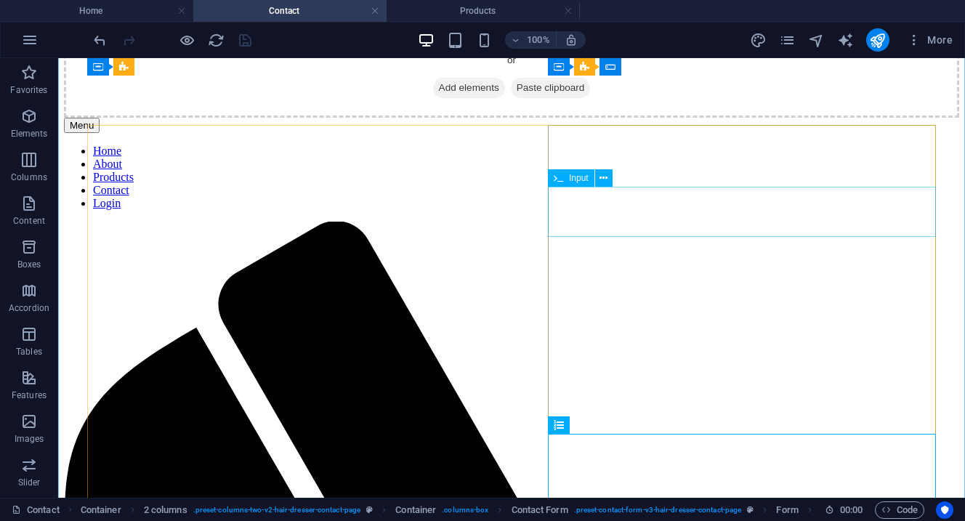
scroll to position [300, 0]
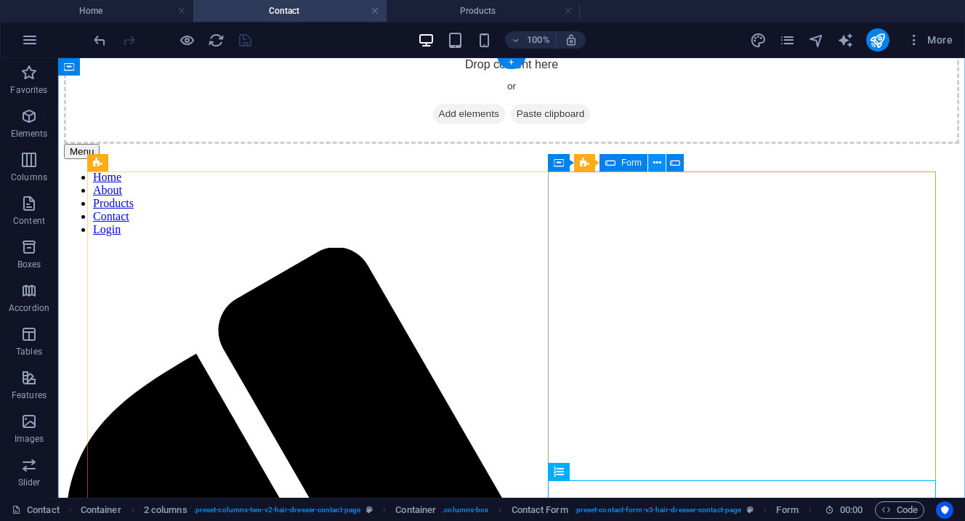
click at [658, 161] on icon at bounding box center [657, 162] width 8 height 15
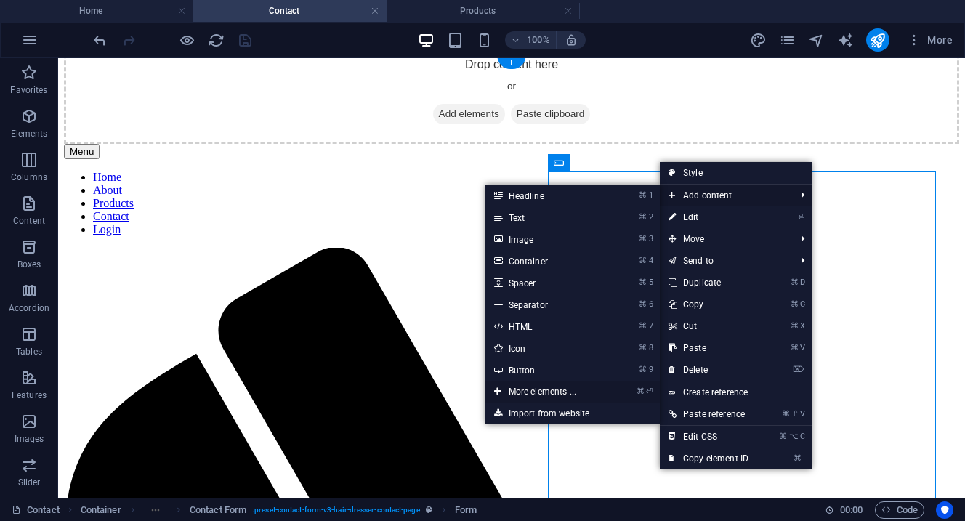
click at [546, 393] on link "⌘ ⏎ More elements ..." at bounding box center [545, 392] width 120 height 22
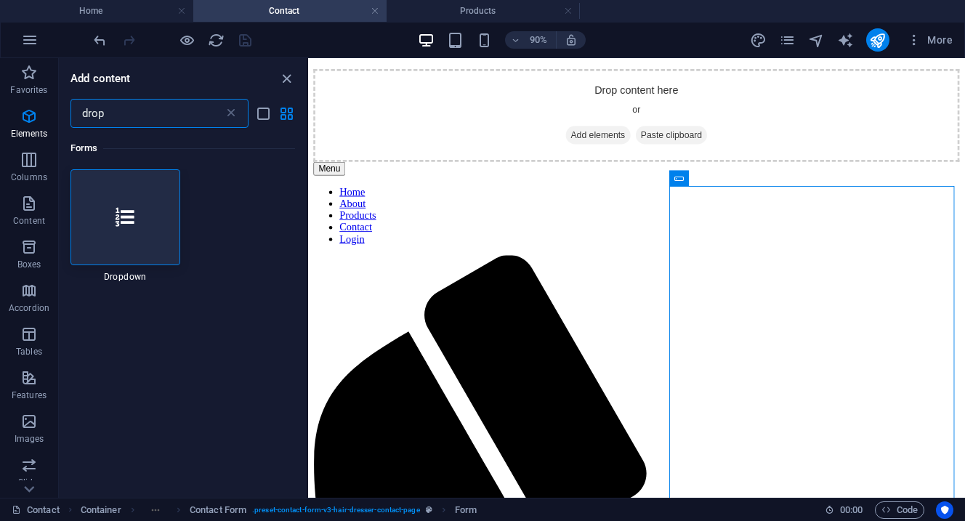
click at [114, 106] on input "drop" at bounding box center [146, 113] width 153 height 29
type input "input"
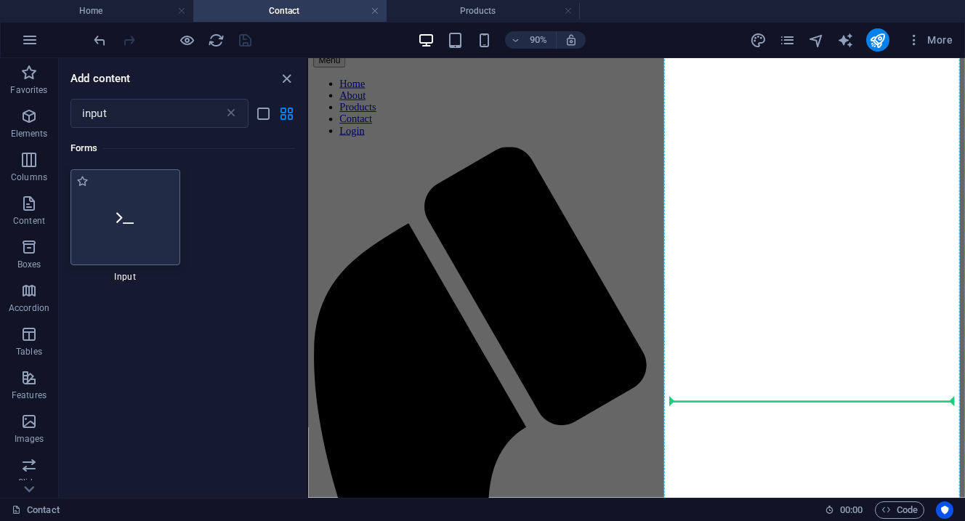
scroll to position [424, 0]
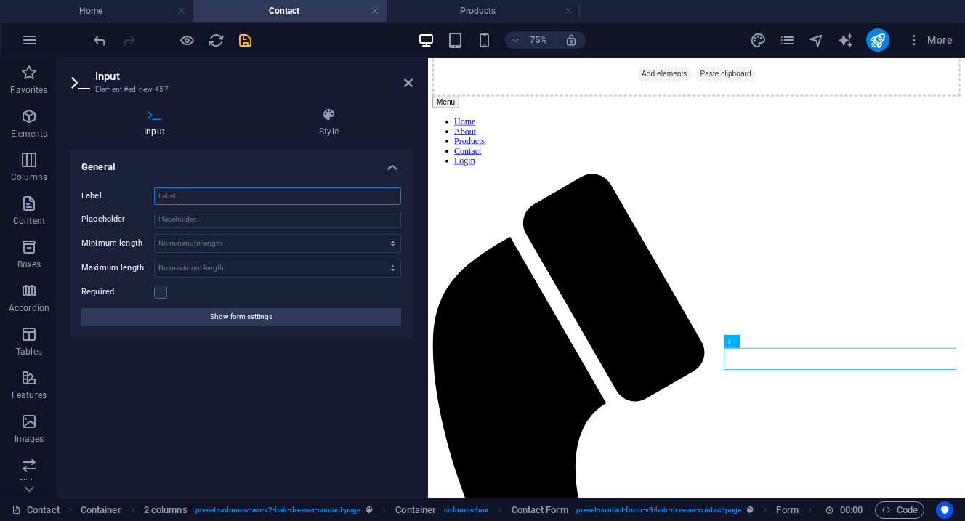
click at [174, 191] on input "Label" at bounding box center [277, 195] width 247 height 17
type input "Farm/Business Address"
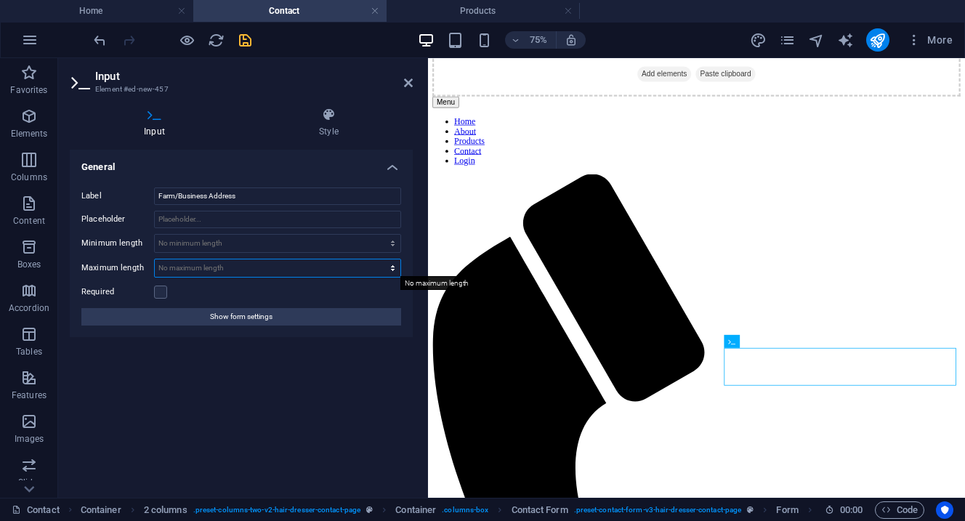
select select "characters"
type input "0"
click at [168, 263] on input "0" at bounding box center [278, 267] width 246 height 17
type input "500"
click at [160, 289] on label at bounding box center [160, 291] width 13 height 13
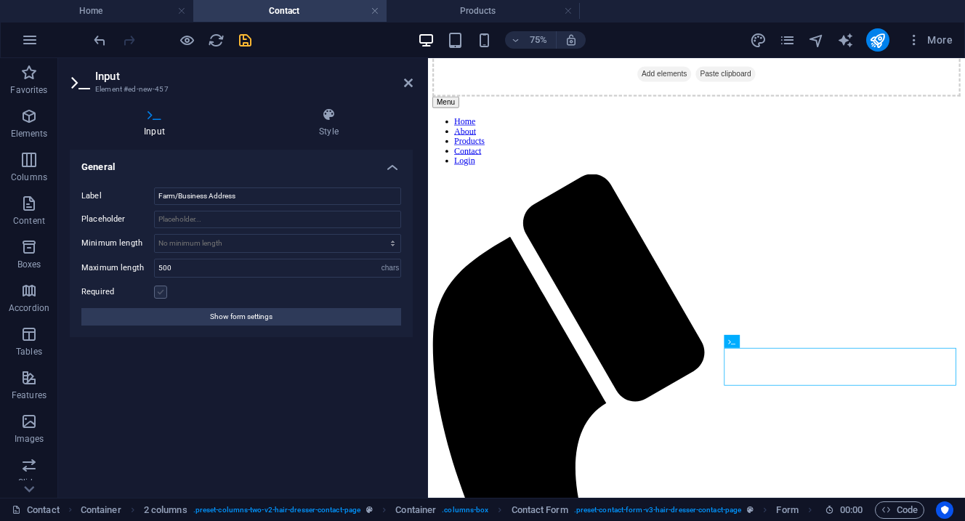
click at [0, 0] on input "Required" at bounding box center [0, 0] width 0 height 0
click at [244, 39] on icon "save" at bounding box center [245, 40] width 17 height 17
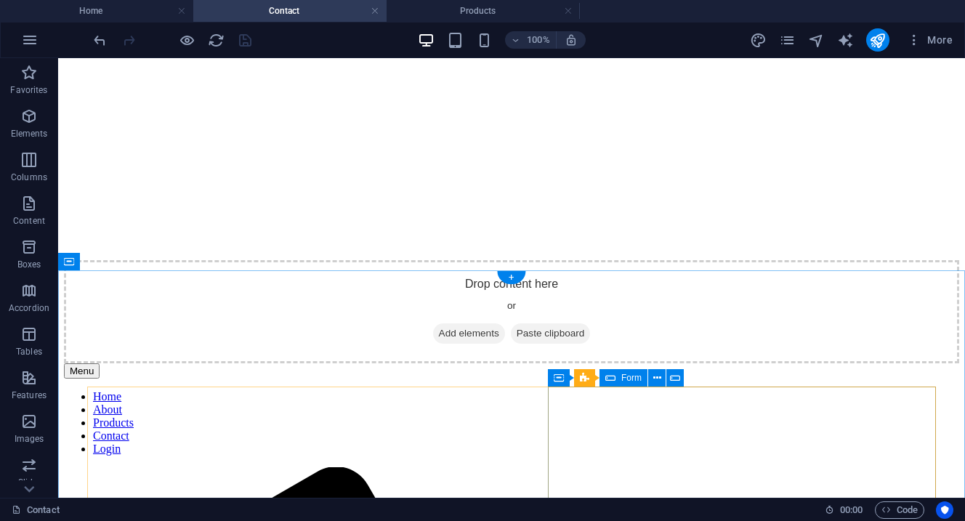
scroll to position [77, 0]
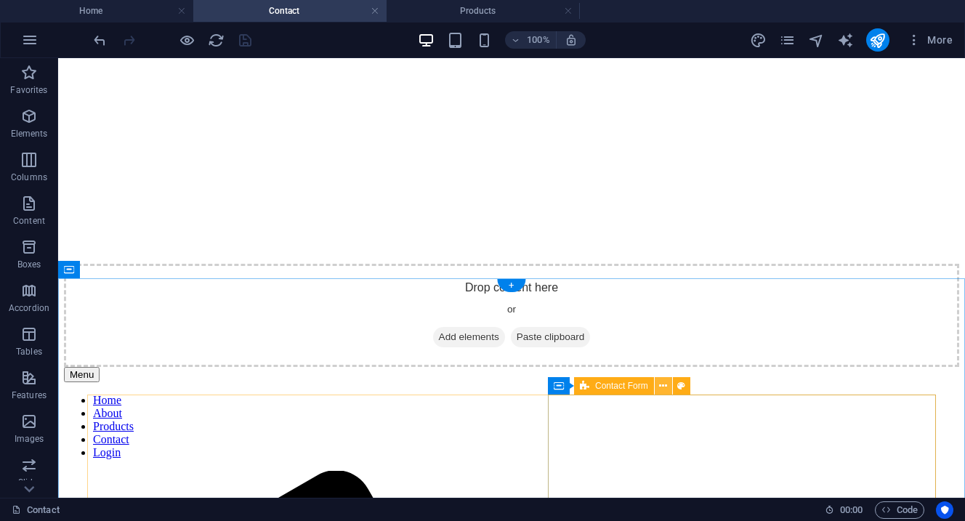
click at [660, 383] on icon at bounding box center [663, 385] width 8 height 15
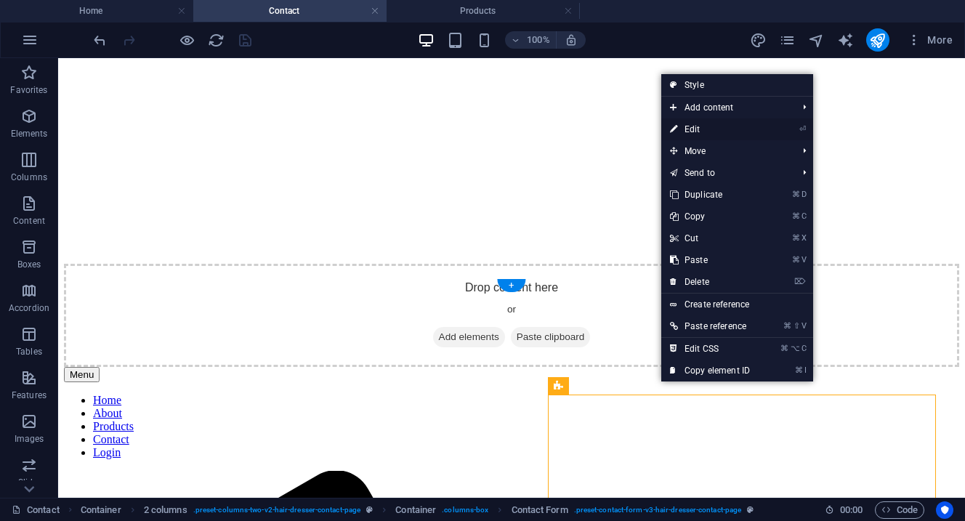
click at [703, 131] on link "⏎ Edit" at bounding box center [709, 129] width 97 height 22
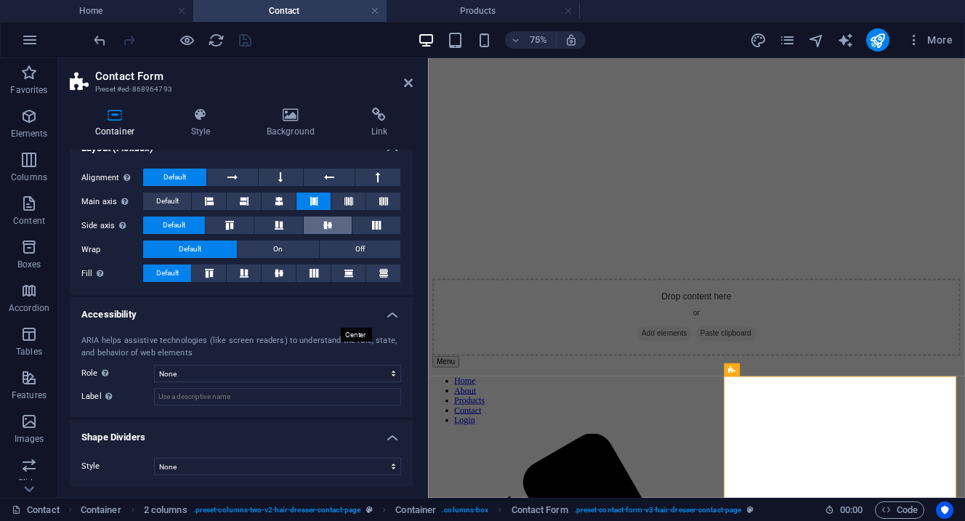
scroll to position [201, 0]
click at [192, 132] on h4 "Style" at bounding box center [204, 123] width 76 height 31
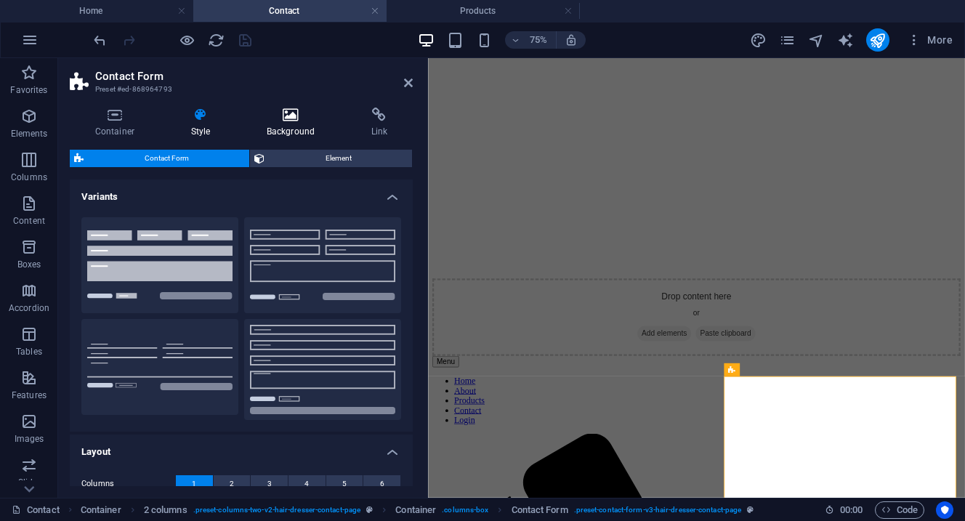
click at [284, 125] on h4 "Background" at bounding box center [293, 123] width 105 height 31
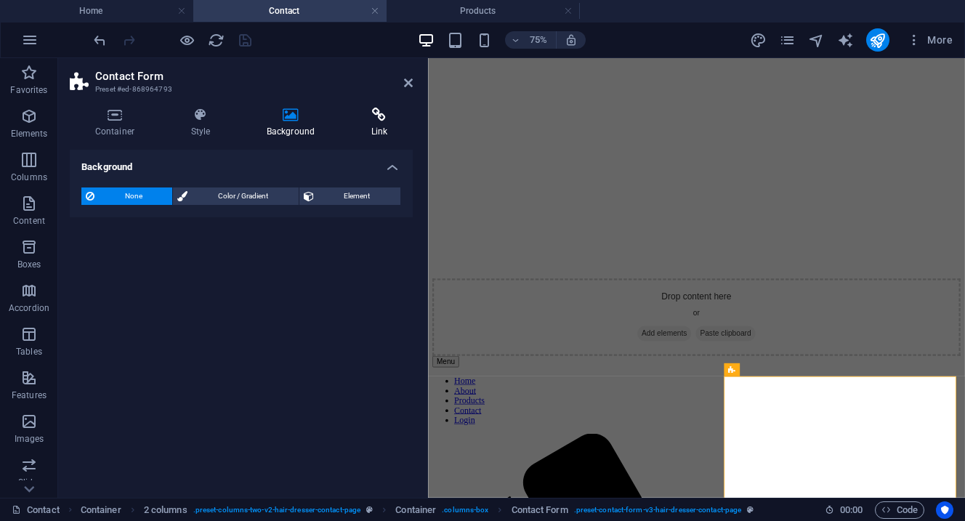
click at [371, 118] on icon at bounding box center [379, 115] width 67 height 15
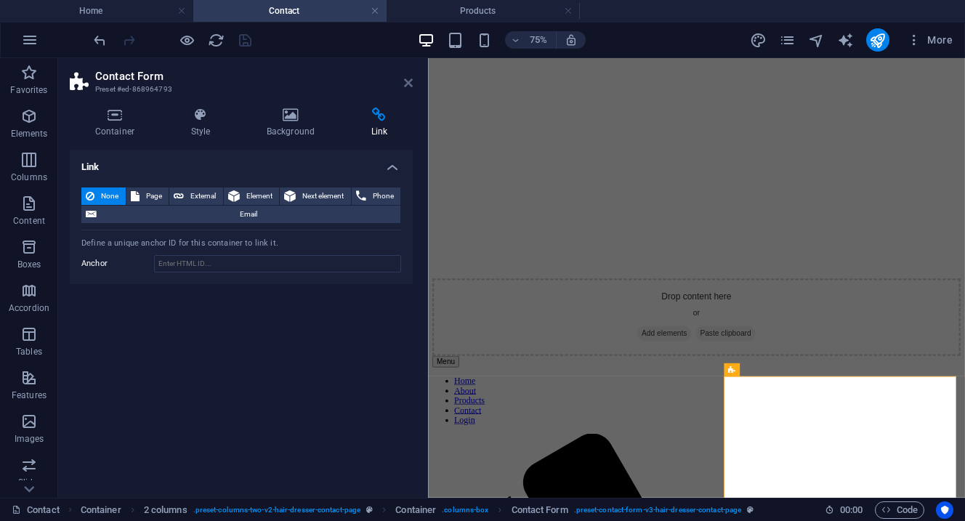
click at [406, 85] on icon at bounding box center [408, 83] width 9 height 12
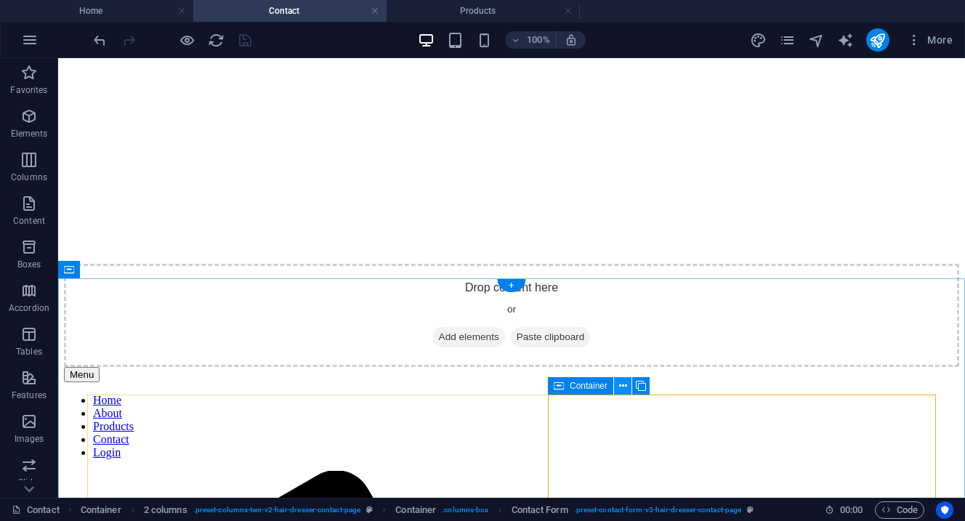
click at [620, 386] on icon at bounding box center [623, 385] width 8 height 15
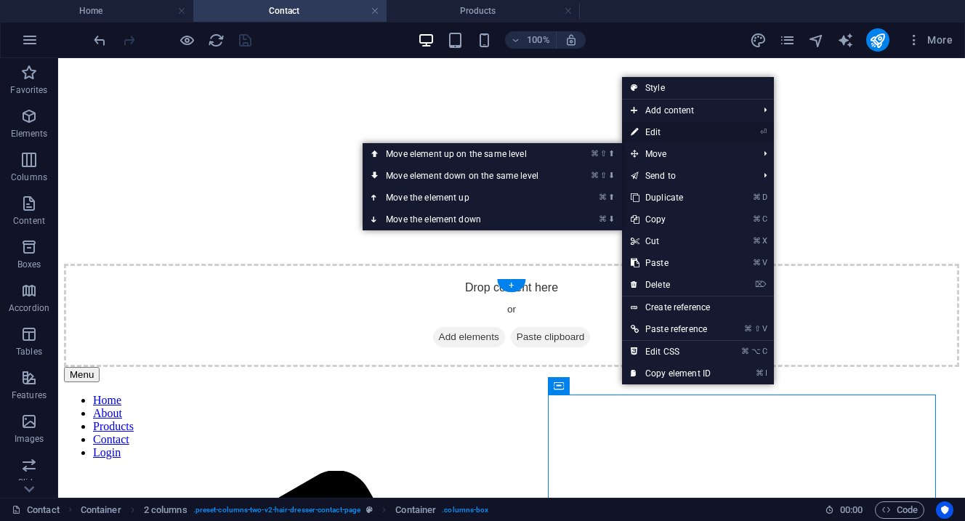
click at [667, 136] on link "⏎ Edit" at bounding box center [670, 132] width 97 height 22
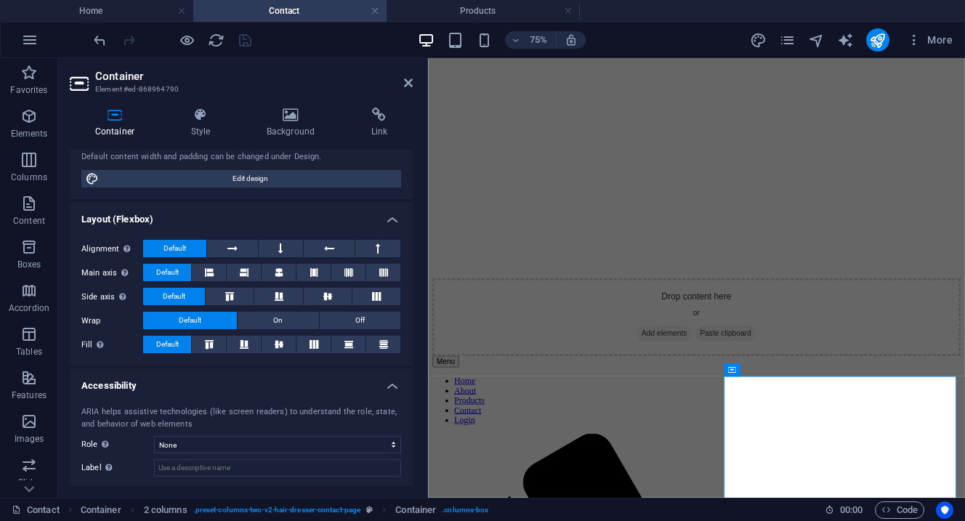
scroll to position [176, 0]
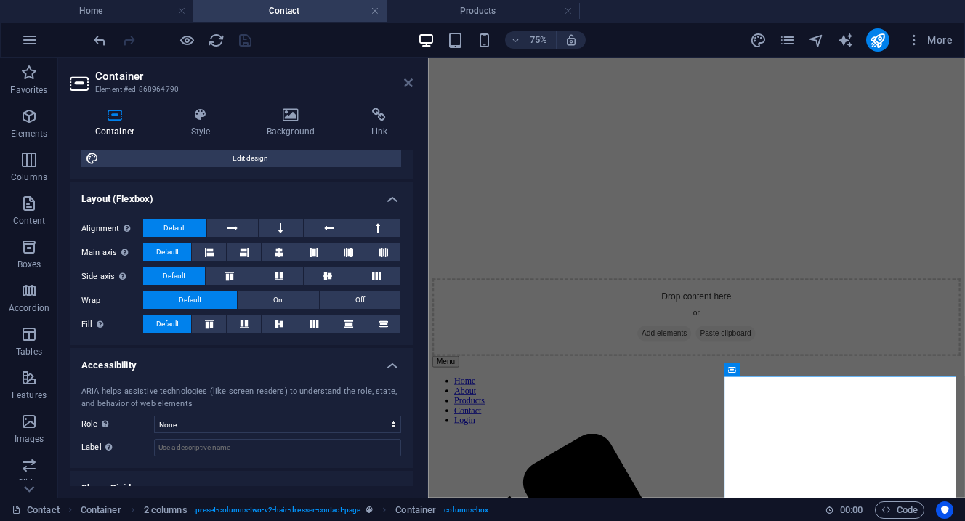
click at [410, 89] on link at bounding box center [408, 83] width 9 height 12
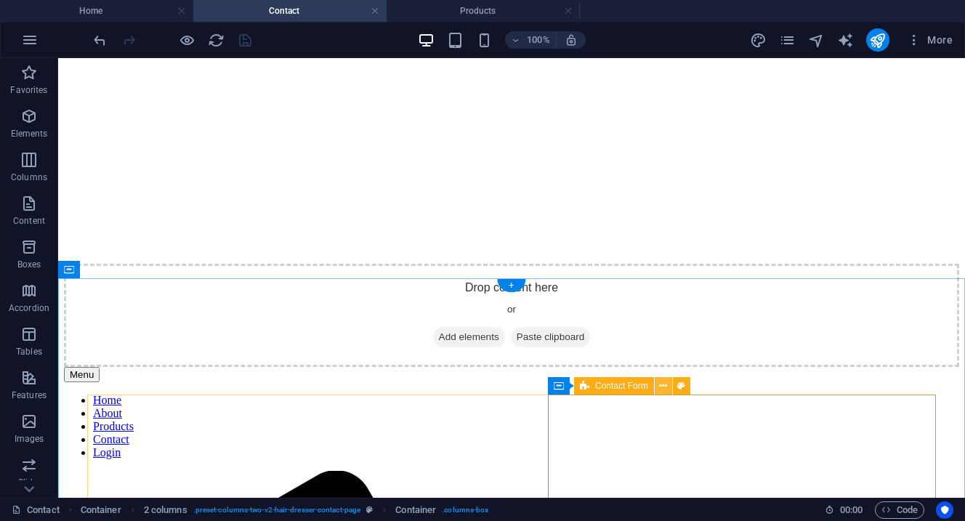
click at [662, 386] on icon at bounding box center [663, 385] width 8 height 15
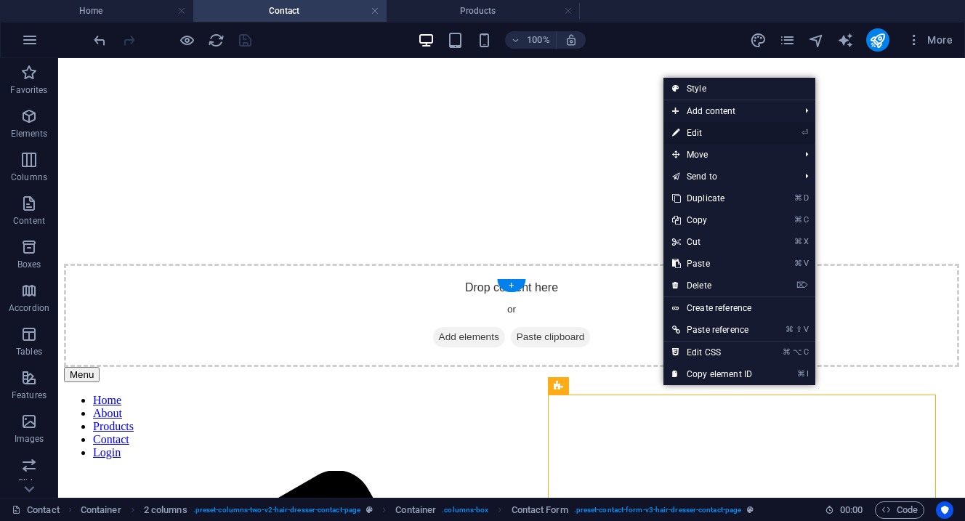
click at [723, 132] on link "⏎ Edit" at bounding box center [711, 133] width 97 height 22
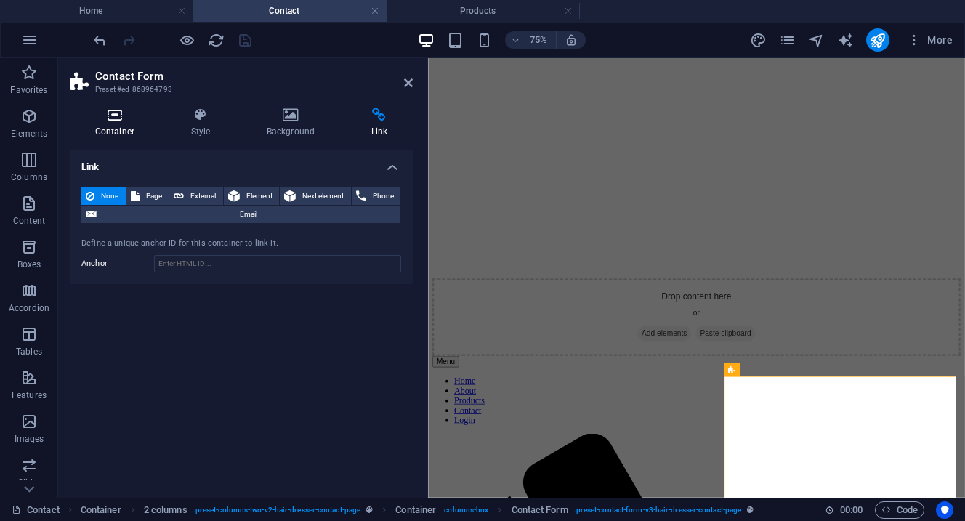
click at [123, 121] on icon at bounding box center [115, 115] width 90 height 15
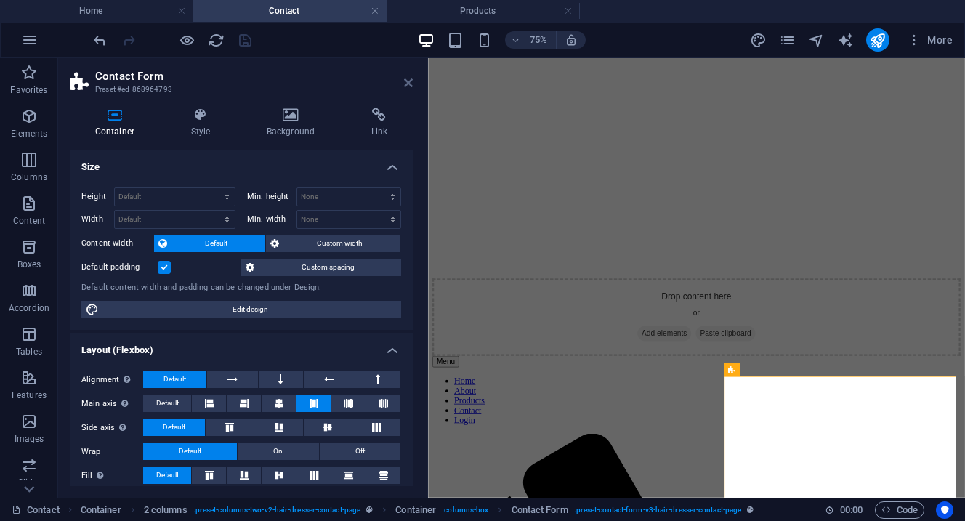
click at [408, 86] on icon at bounding box center [408, 83] width 9 height 12
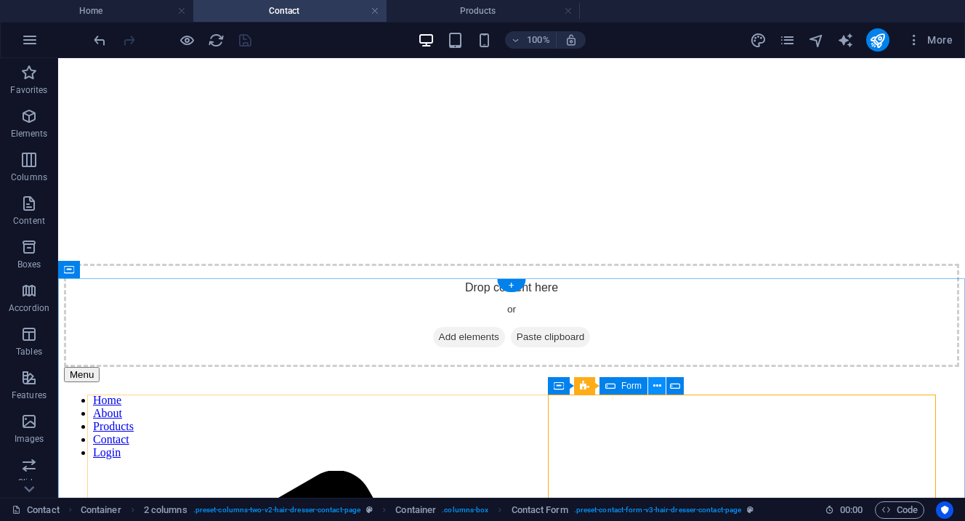
click at [660, 384] on icon at bounding box center [657, 385] width 8 height 15
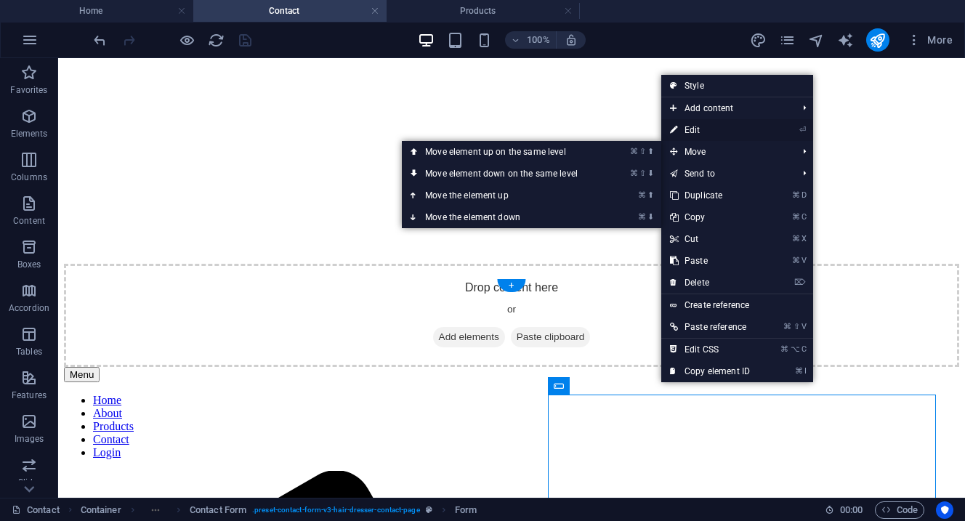
click at [704, 130] on link "⏎ Edit" at bounding box center [709, 130] width 97 height 22
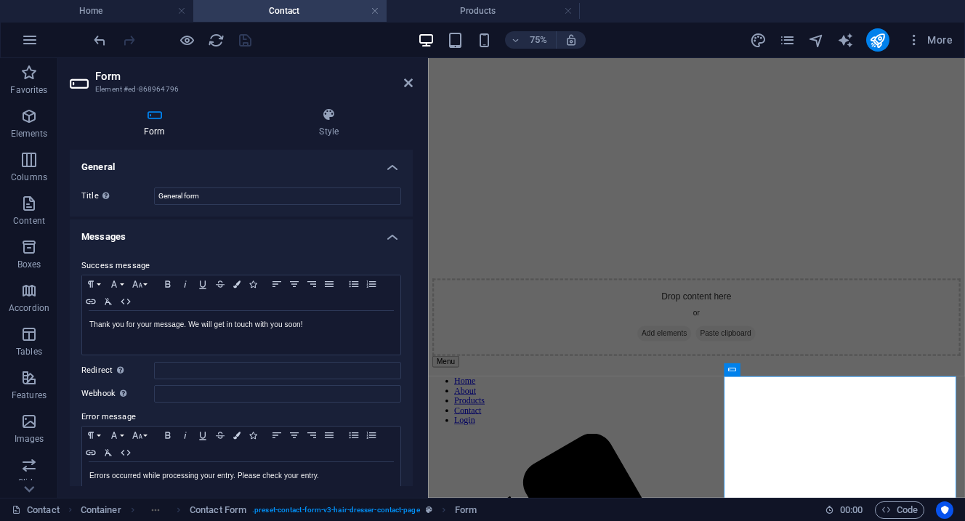
scroll to position [0, 0]
click at [406, 81] on icon at bounding box center [408, 83] width 9 height 12
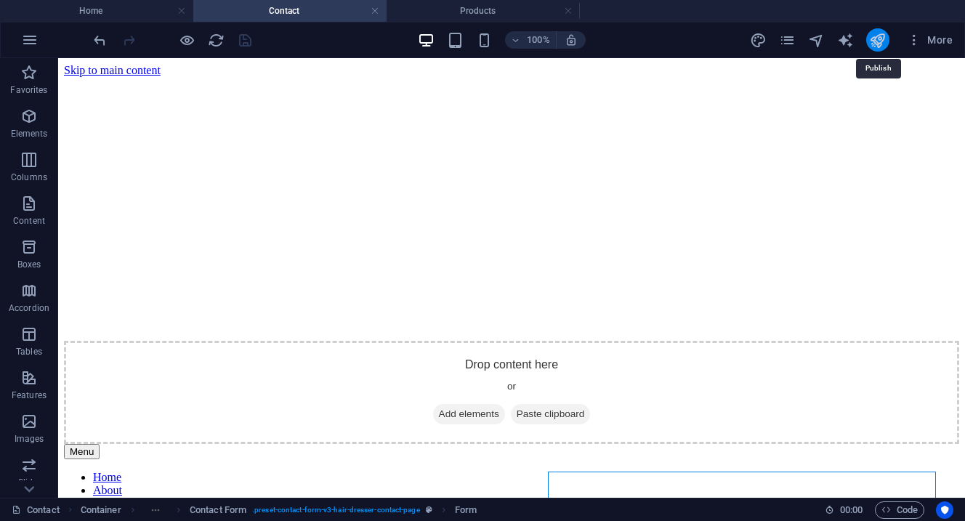
click at [875, 41] on icon "publish" at bounding box center [877, 40] width 17 height 17
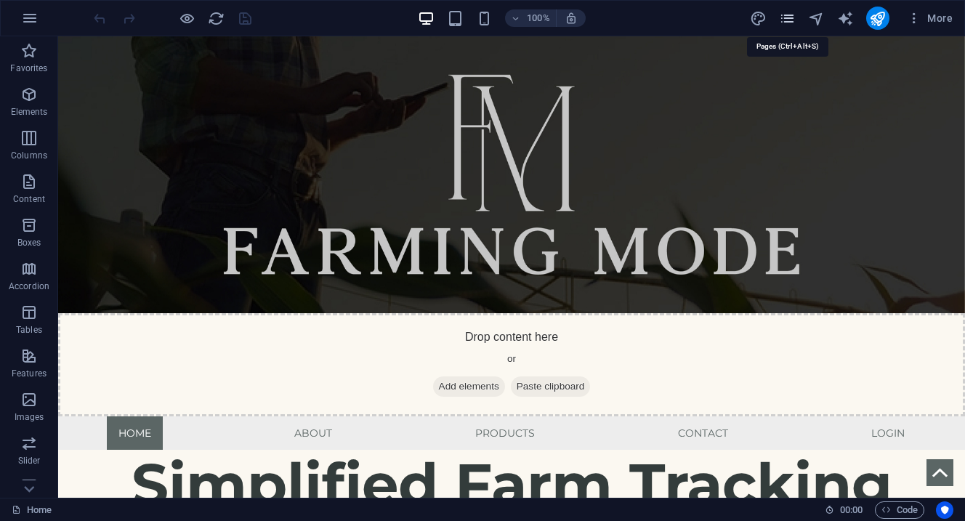
click at [785, 22] on icon "pages" at bounding box center [787, 18] width 17 height 17
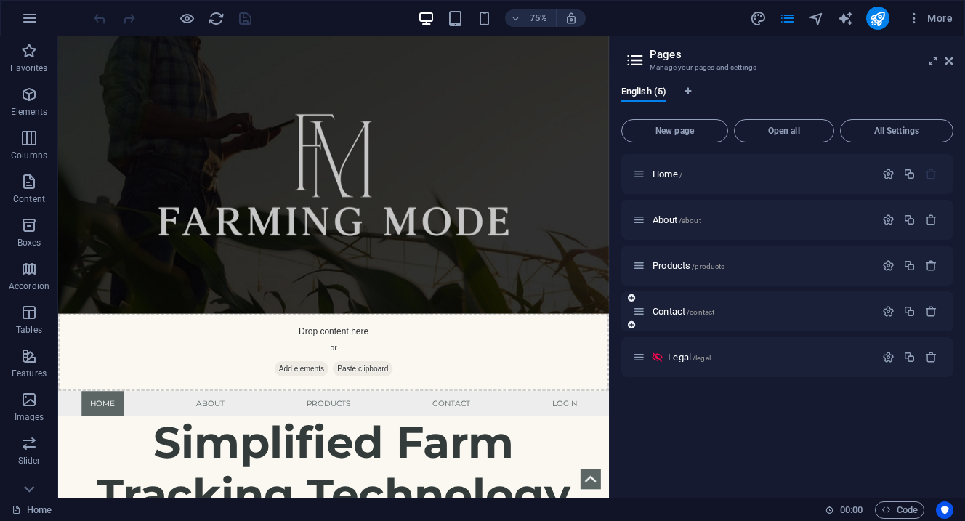
click at [676, 305] on div "Contact /contact" at bounding box center [754, 311] width 242 height 17
click at [676, 323] on div "Contact /contact" at bounding box center [787, 311] width 332 height 40
click at [677, 313] on span "Contact /contact" at bounding box center [683, 311] width 62 height 11
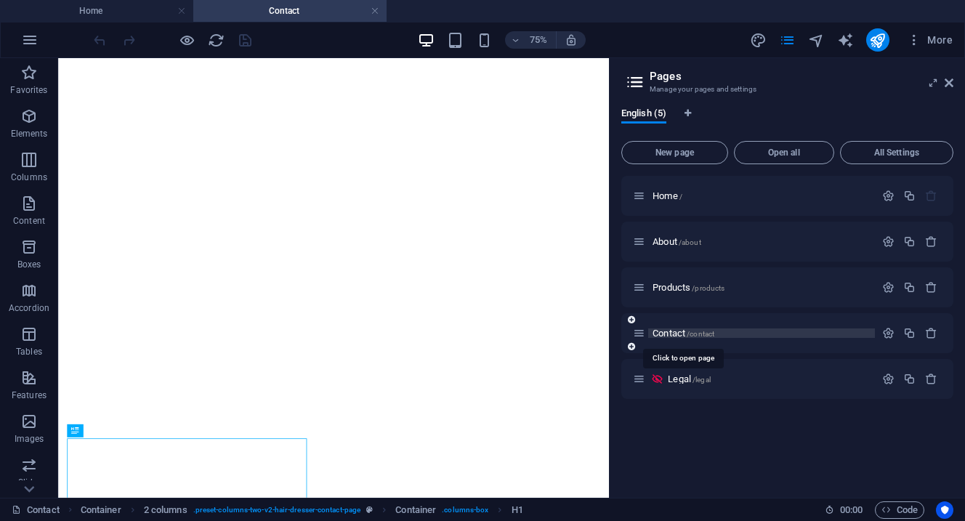
select select
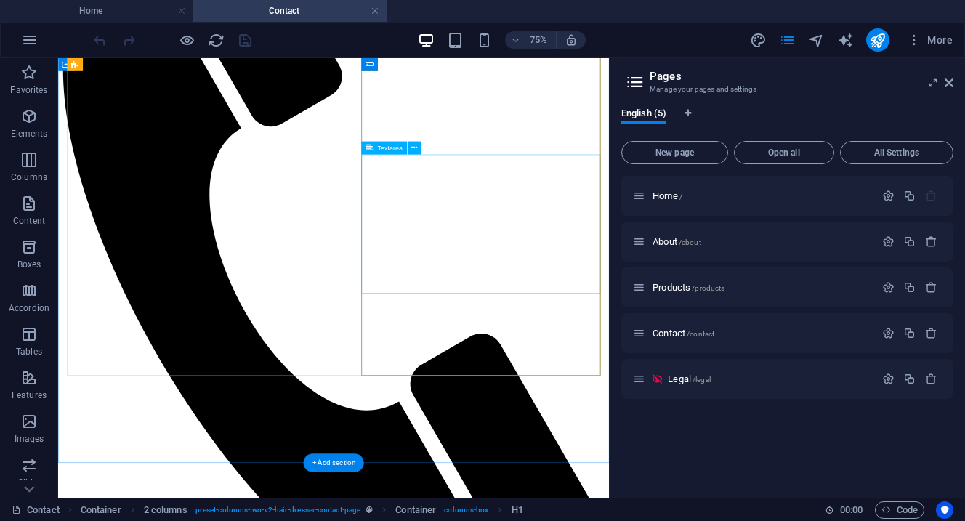
scroll to position [815, 0]
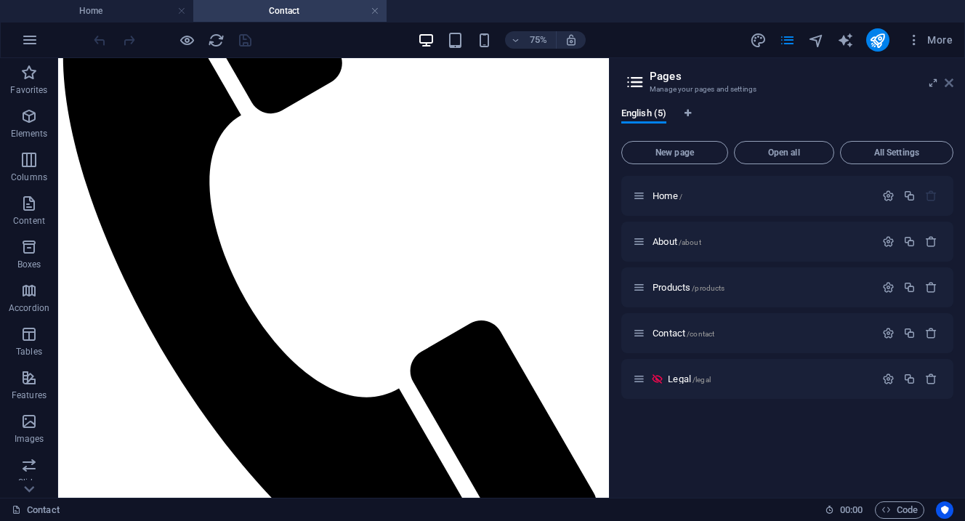
click at [950, 84] on icon at bounding box center [948, 83] width 9 height 12
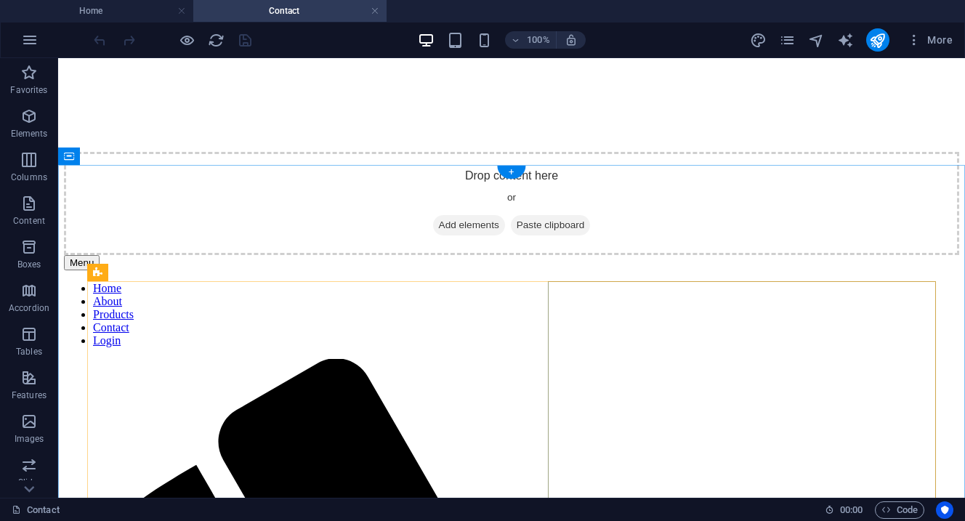
scroll to position [188, 0]
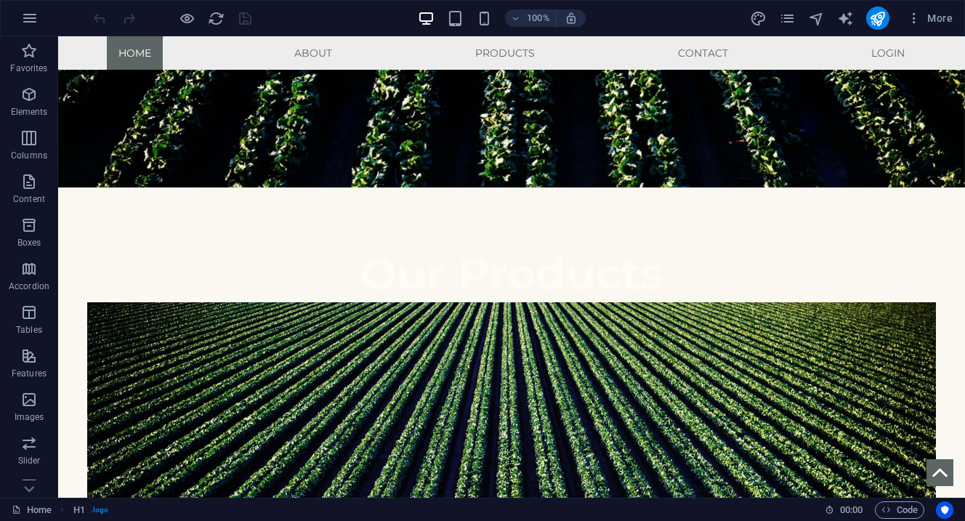
scroll to position [1096, 0]
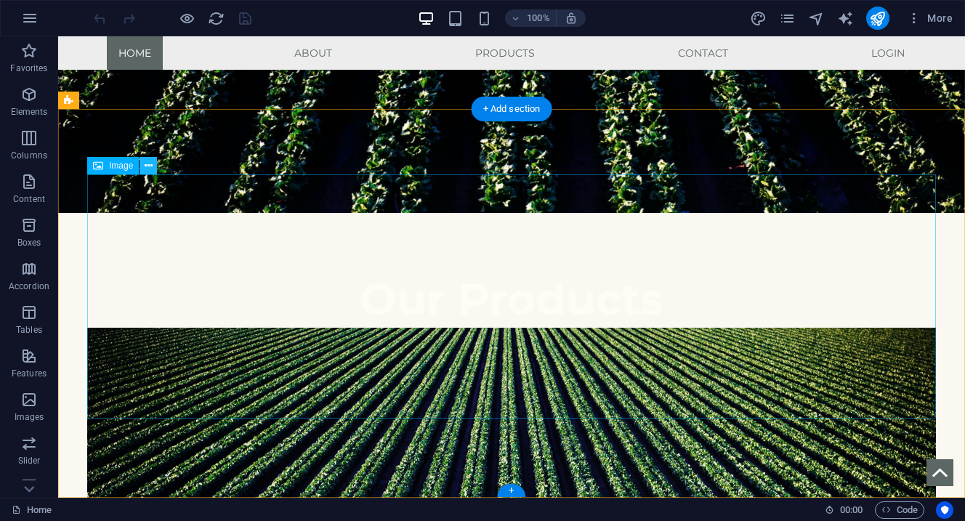
click at [151, 168] on icon at bounding box center [149, 165] width 8 height 15
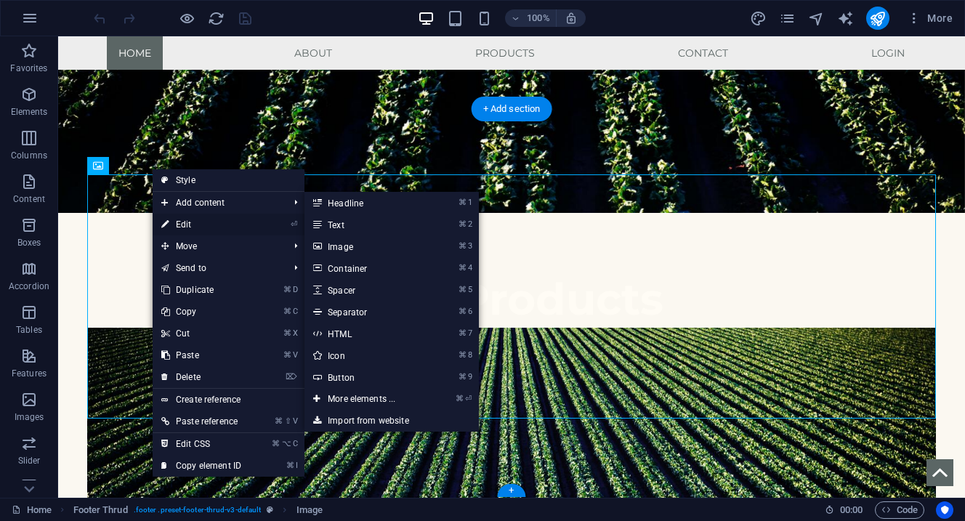
click at [193, 225] on link "⏎ Edit" at bounding box center [201, 225] width 97 height 22
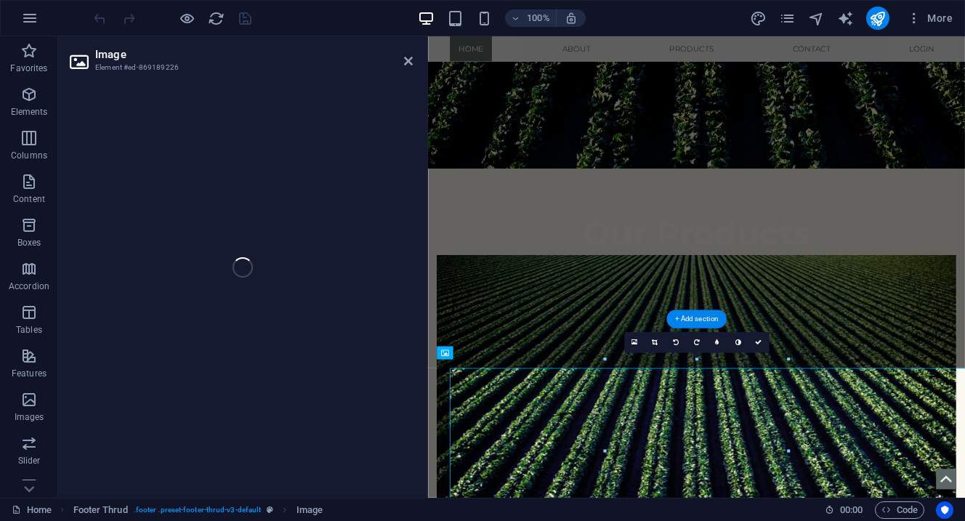
scroll to position [792, 0]
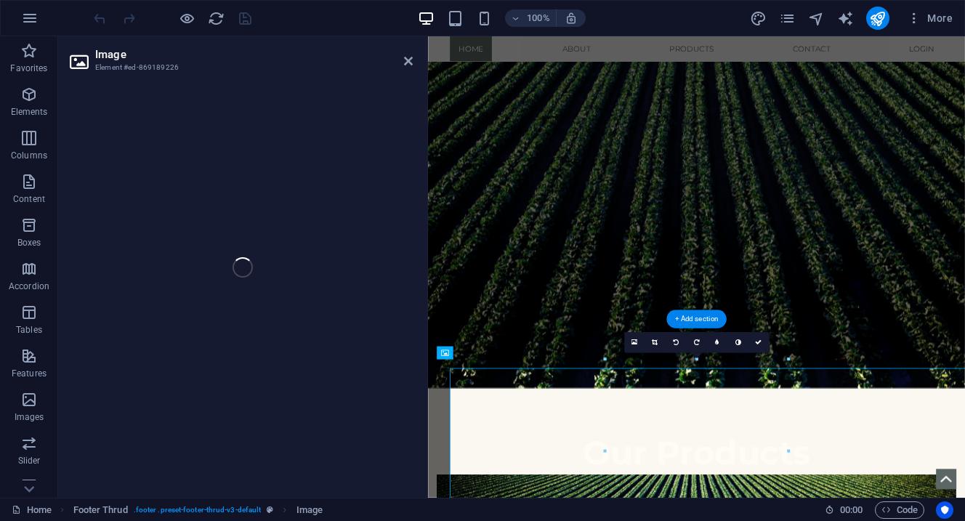
select select "px"
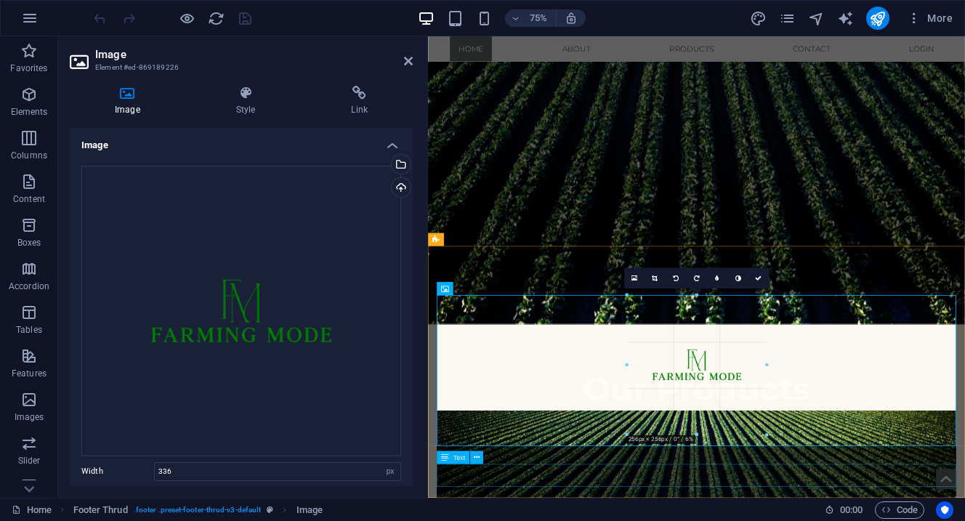
scroll to position [872, 0]
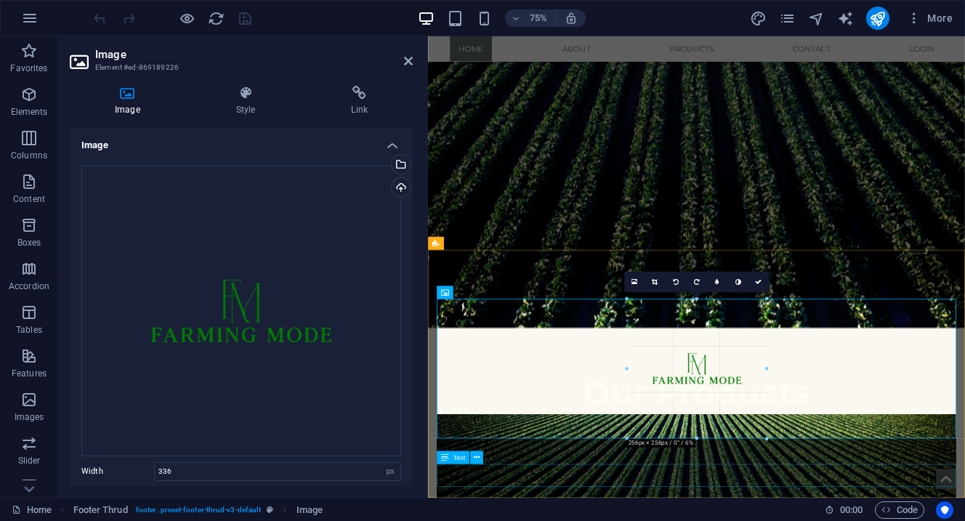
drag, startPoint x: 786, startPoint y: 474, endPoint x: 726, endPoint y: 357, distance: 131.6
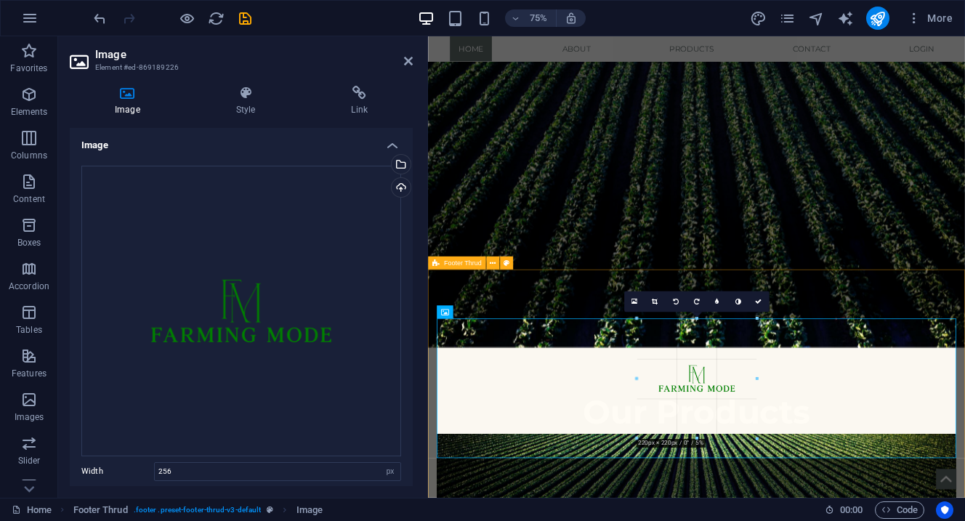
scroll to position [841, 0]
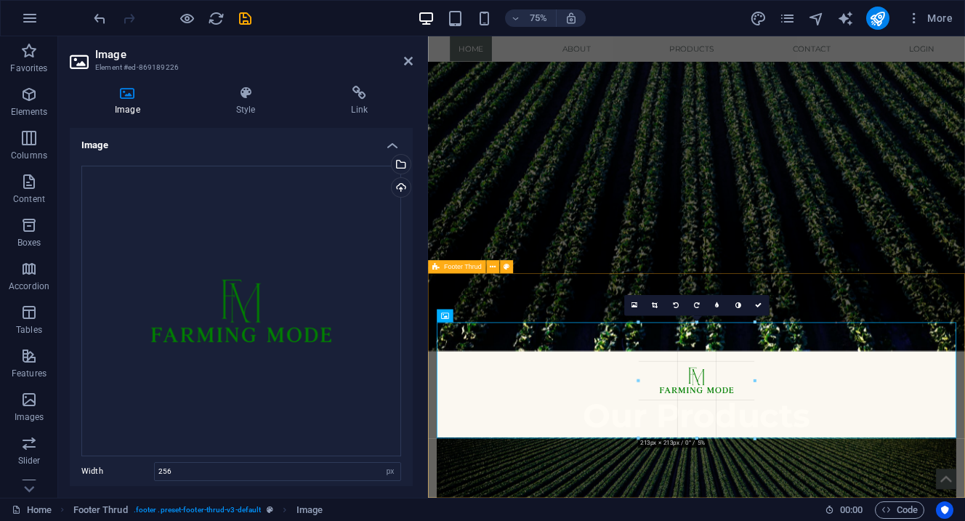
drag, startPoint x: 628, startPoint y: 301, endPoint x: 317, endPoint y: 395, distance: 324.0
type input "213"
click at [408, 65] on icon at bounding box center [408, 61] width 9 height 12
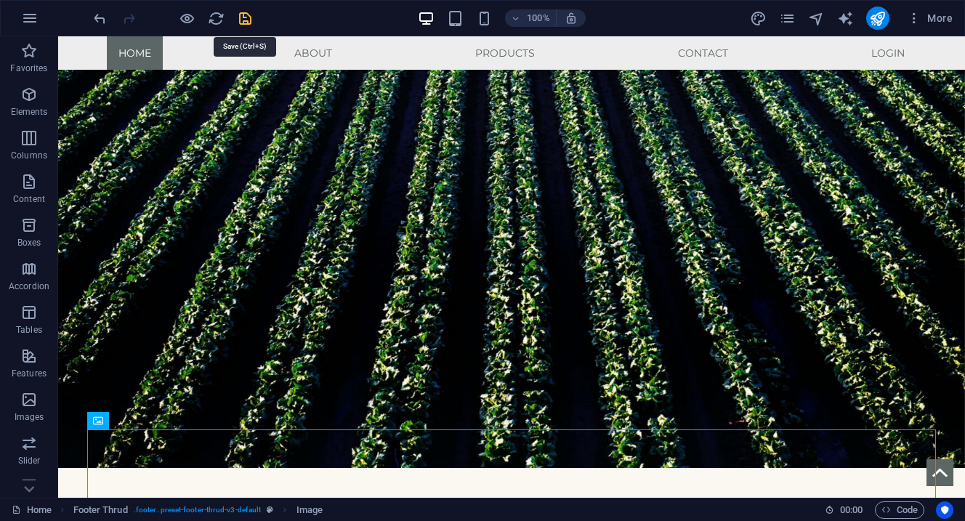
click at [246, 22] on icon "save" at bounding box center [245, 18] width 17 height 17
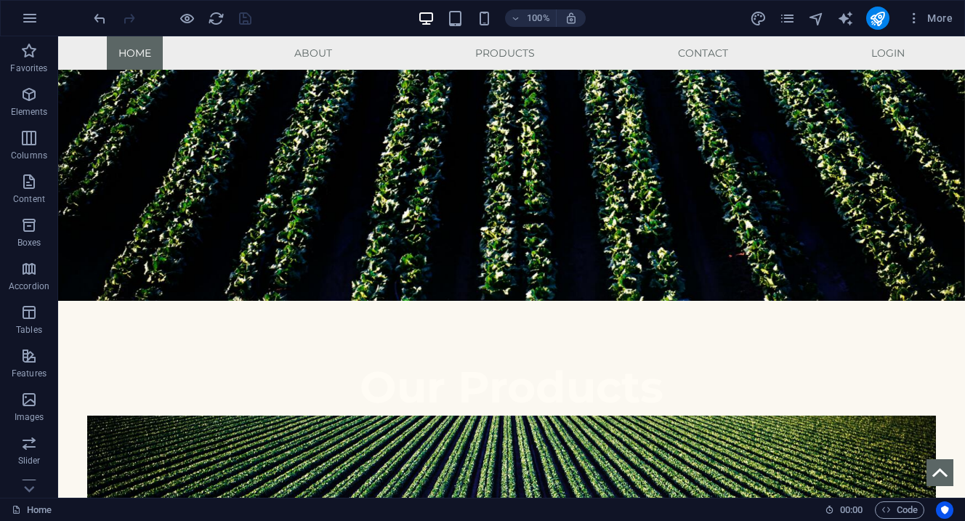
scroll to position [1007, 0]
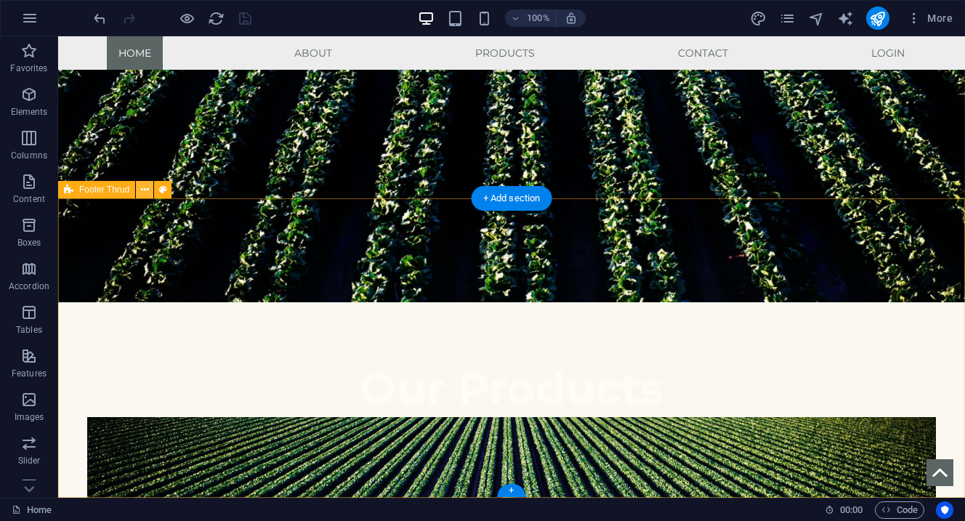
click at [146, 194] on icon at bounding box center [145, 189] width 8 height 15
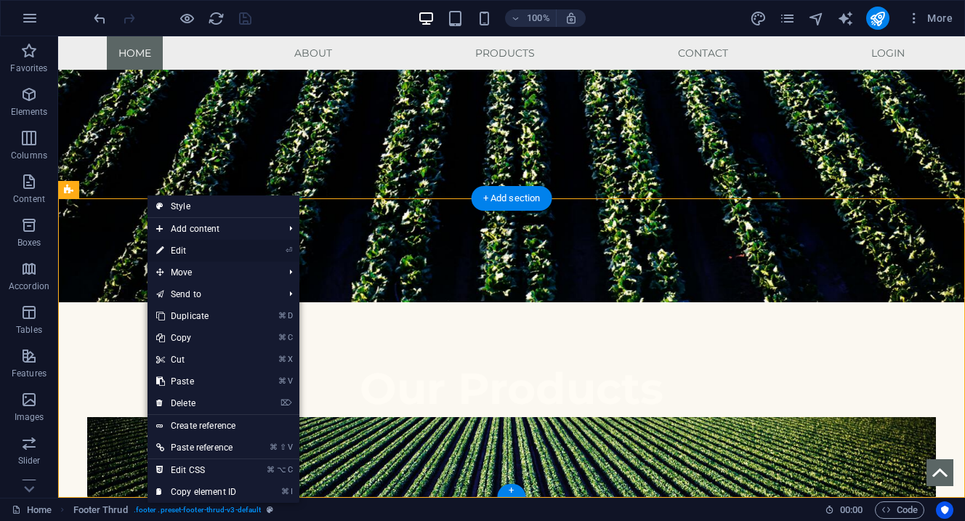
click at [190, 246] on link "⏎ Edit" at bounding box center [195, 251] width 97 height 22
select select "footer"
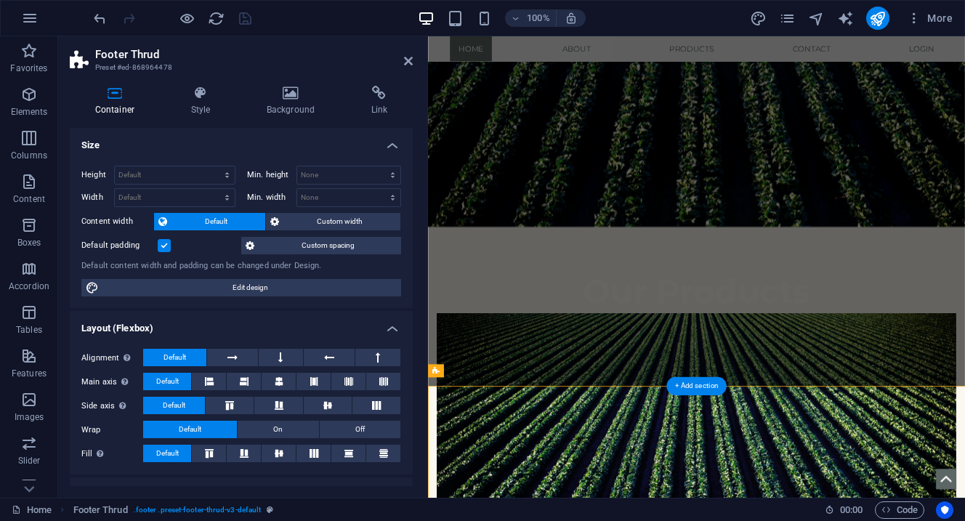
scroll to position [702, 0]
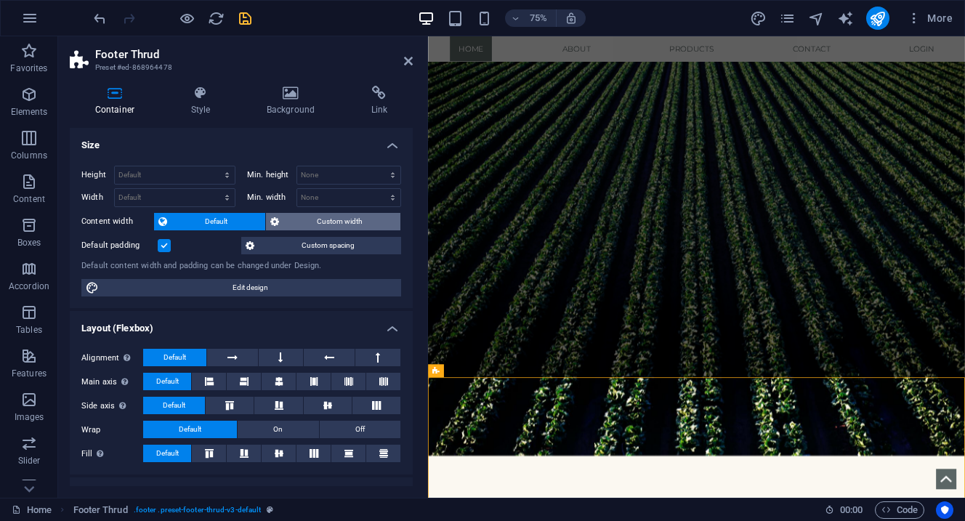
click at [305, 224] on span "Custom width" at bounding box center [339, 221] width 113 height 17
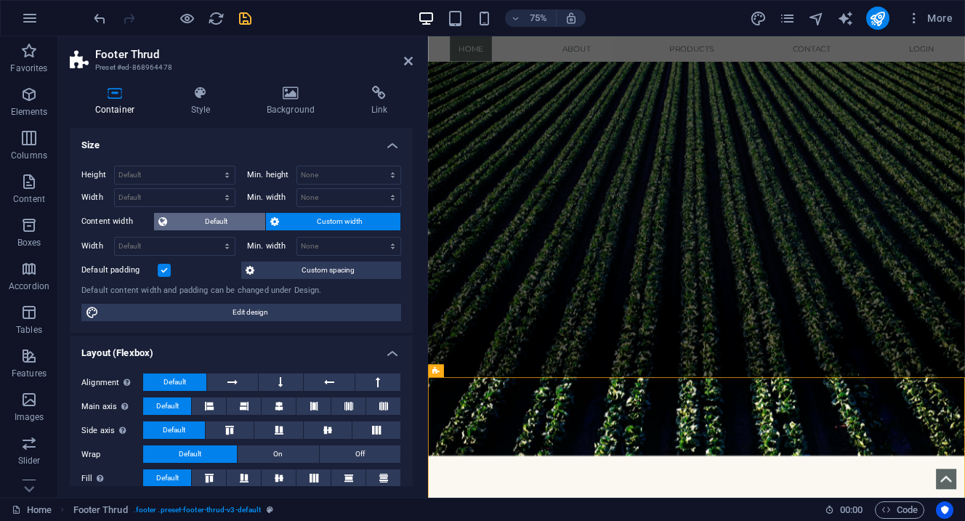
click at [239, 216] on span "Default" at bounding box center [215, 221] width 89 height 17
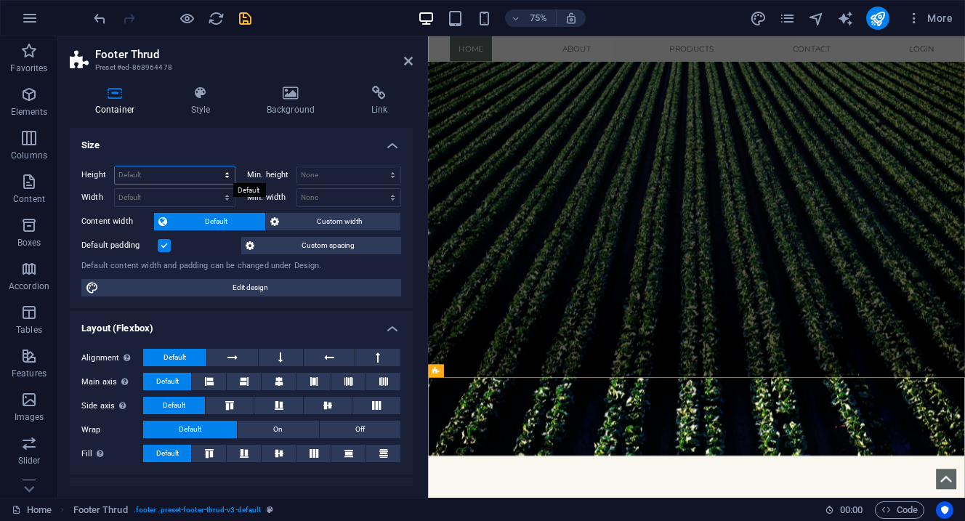
select select "%"
type input "50"
click at [224, 150] on h4 "Size" at bounding box center [241, 141] width 343 height 26
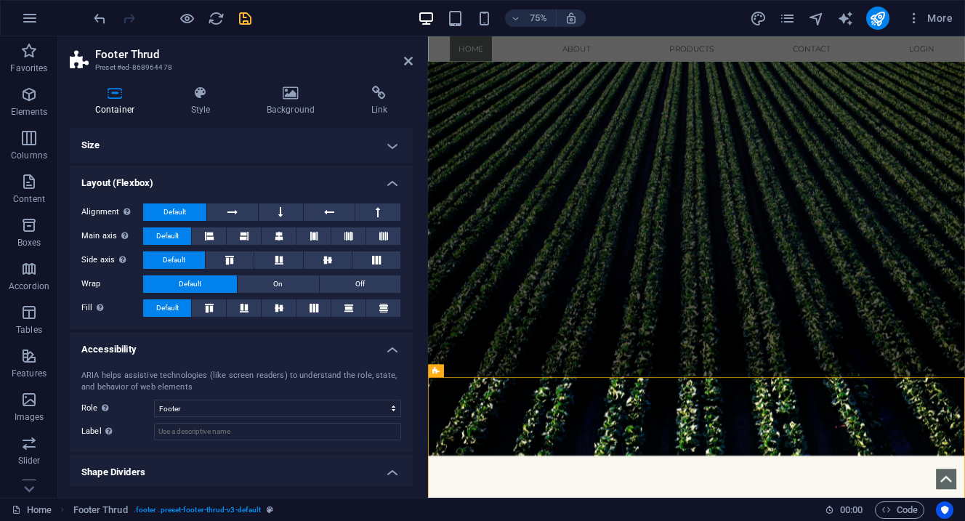
click at [224, 150] on h4 "Size" at bounding box center [241, 145] width 343 height 35
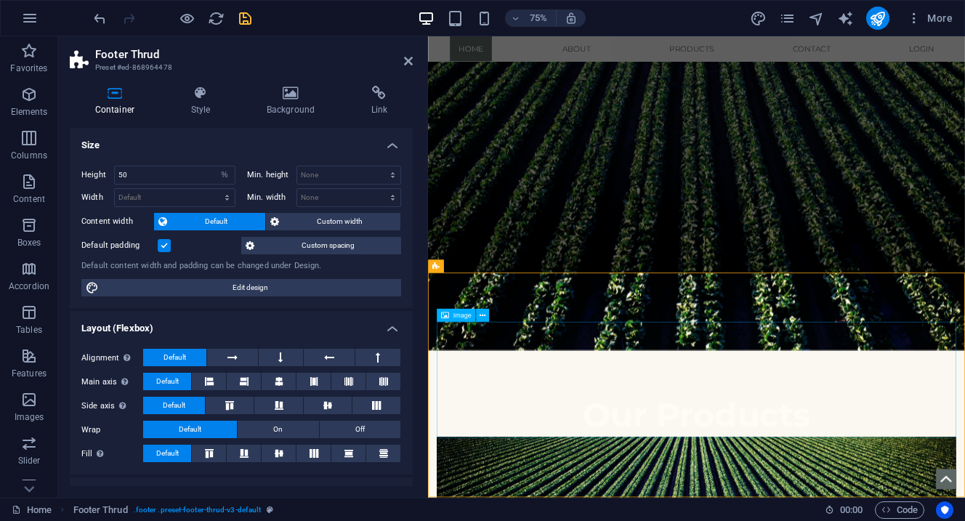
scroll to position [841, 0]
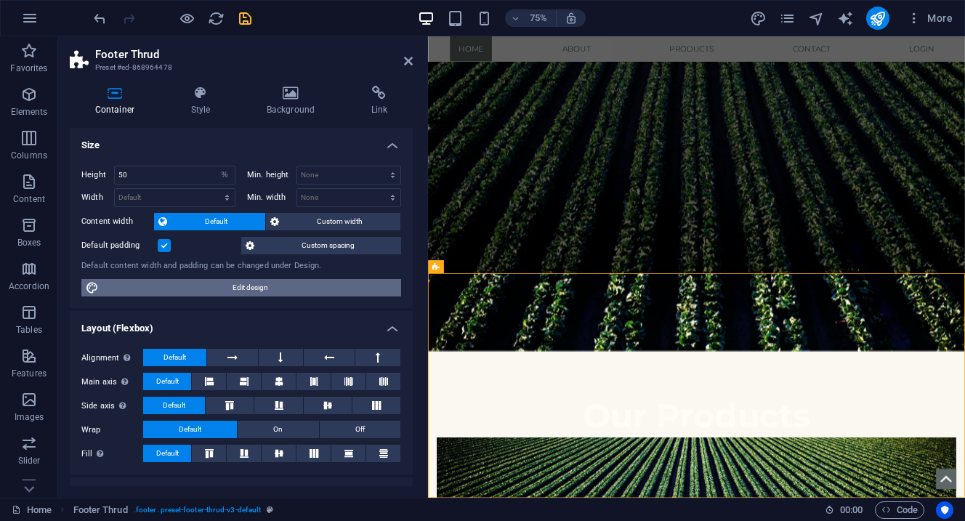
click at [240, 285] on span "Edit design" at bounding box center [249, 287] width 293 height 17
select select "px"
select select "400"
select select "px"
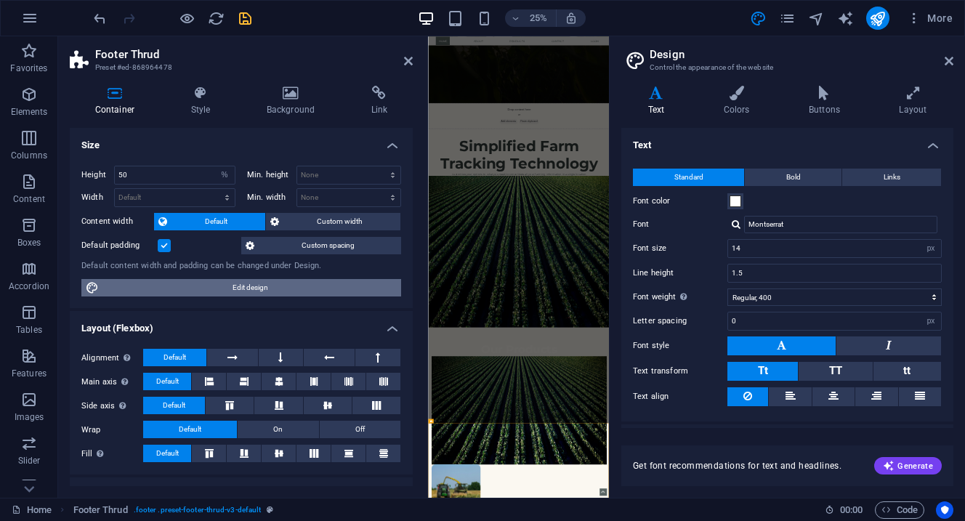
scroll to position [355, 0]
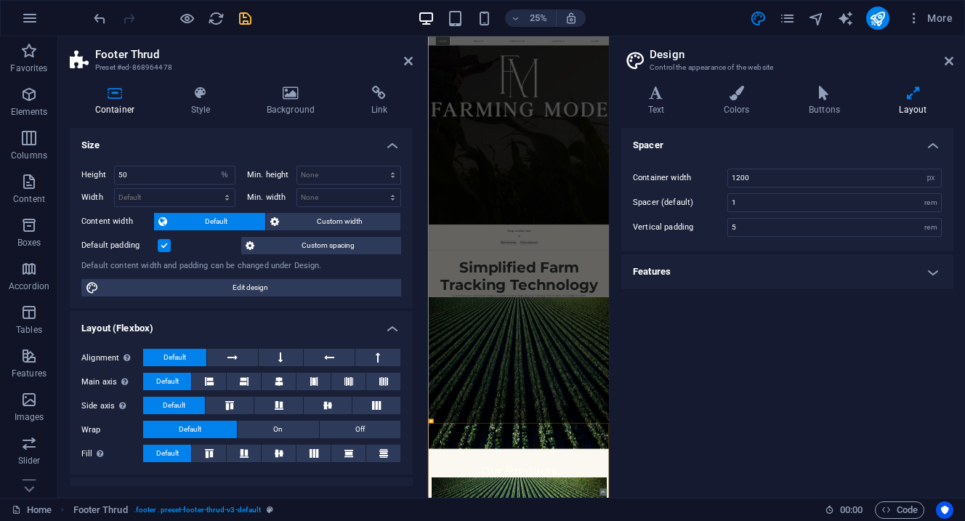
click at [926, 275] on h4 "Features" at bounding box center [787, 271] width 332 height 35
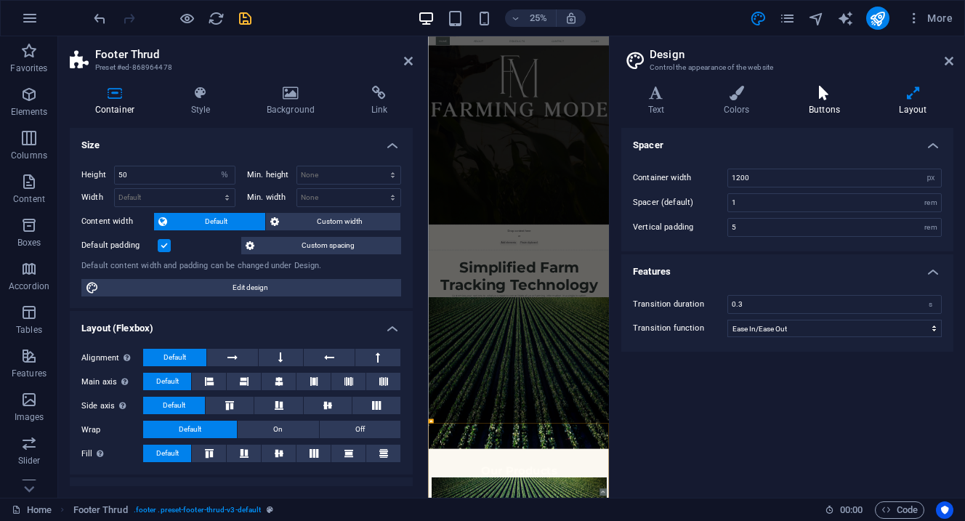
click at [822, 104] on h4 "Buttons" at bounding box center [827, 101] width 90 height 31
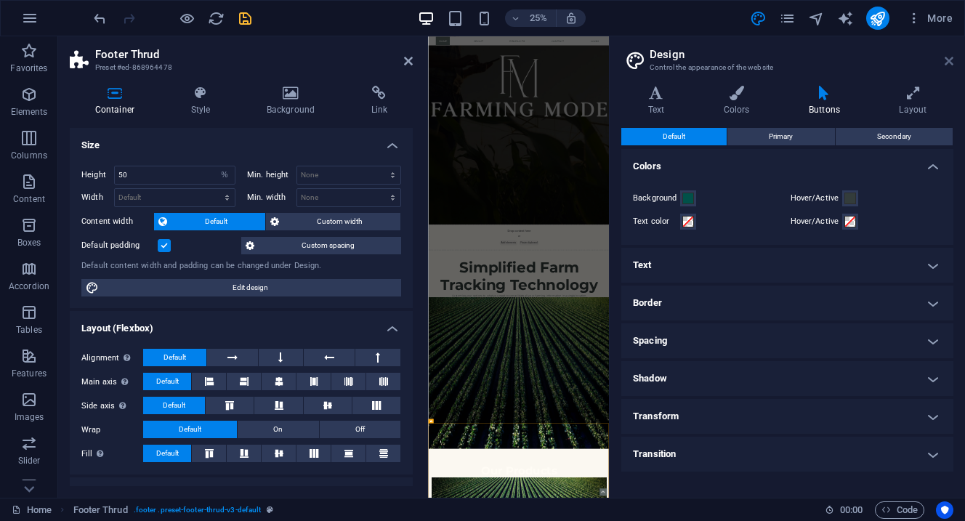
drag, startPoint x: 697, startPoint y: 35, endPoint x: 951, endPoint y: 62, distance: 255.0
click at [951, 62] on icon at bounding box center [948, 61] width 9 height 12
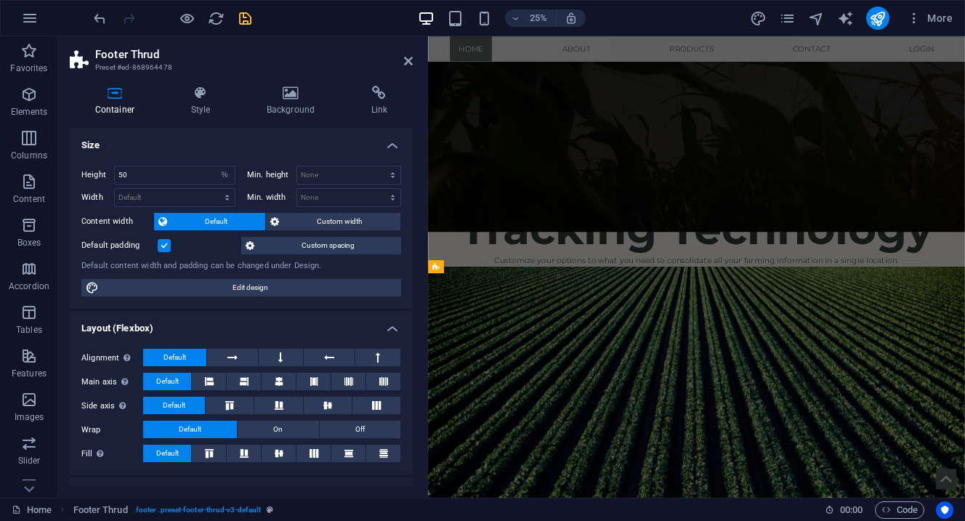
scroll to position [841, 0]
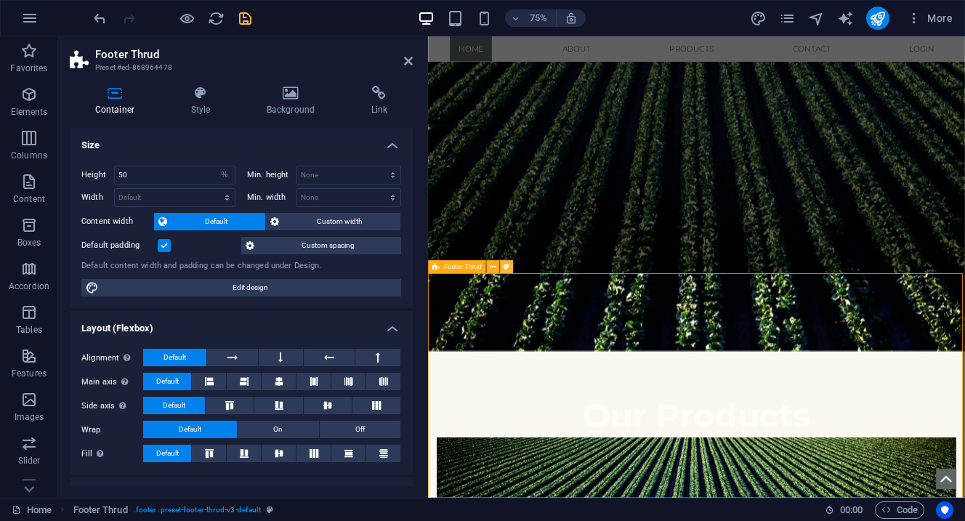
click at [507, 269] on icon at bounding box center [506, 268] width 6 height 12
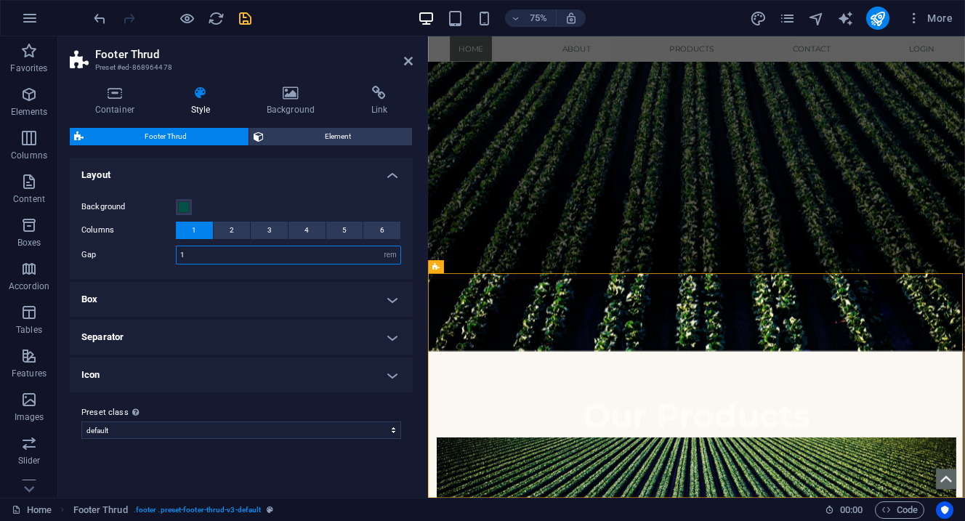
click at [303, 257] on input "1" at bounding box center [289, 254] width 224 height 17
type input "0"
click at [387, 302] on h4 "Box" at bounding box center [241, 299] width 343 height 35
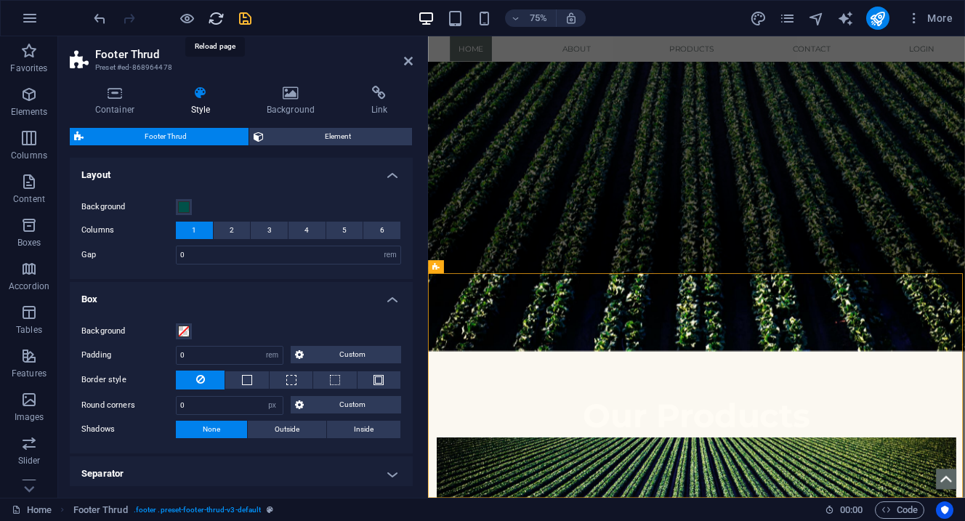
click at [214, 23] on icon "reload" at bounding box center [216, 18] width 17 height 17
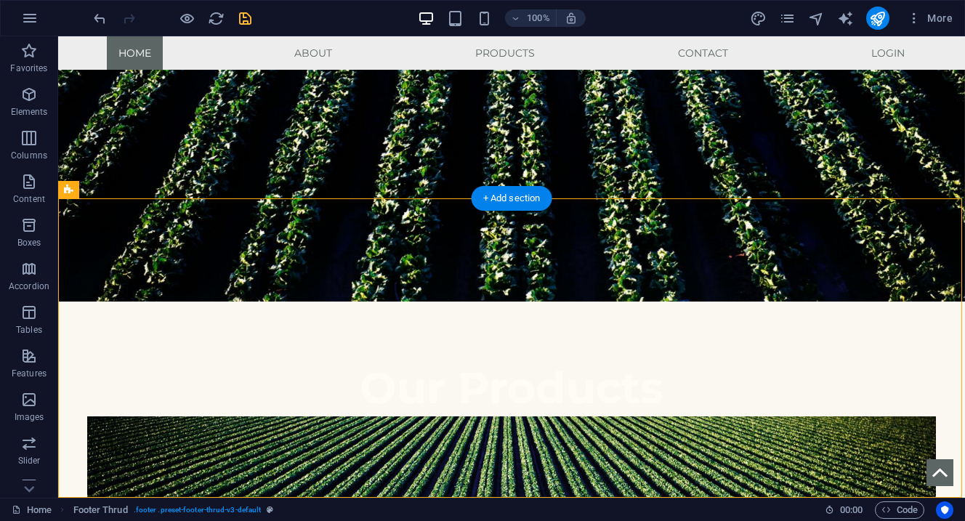
scroll to position [1007, 0]
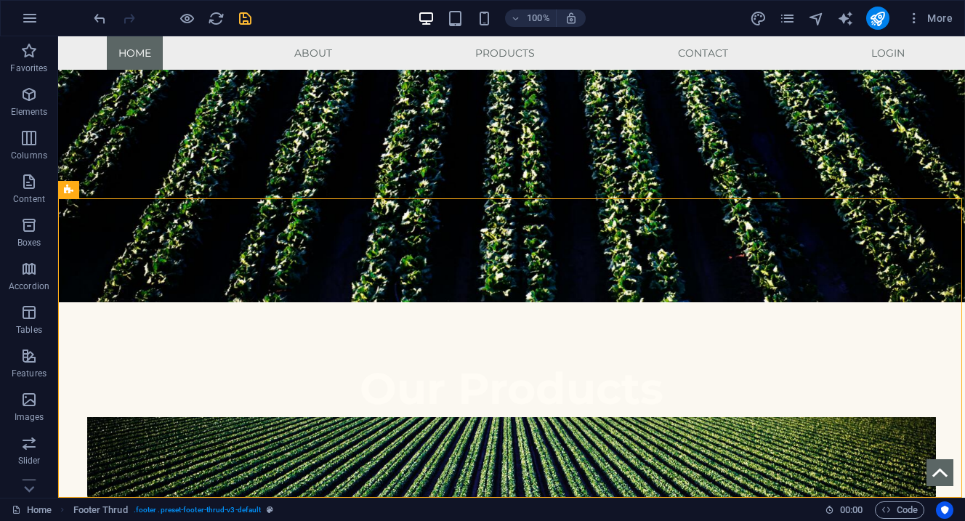
click at [246, 22] on icon "save" at bounding box center [245, 18] width 17 height 17
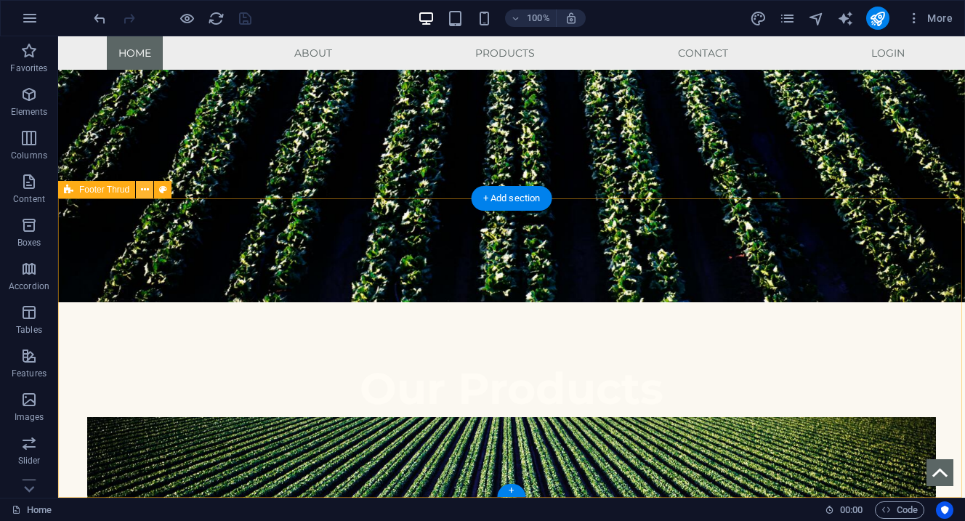
click at [146, 193] on icon at bounding box center [145, 189] width 8 height 15
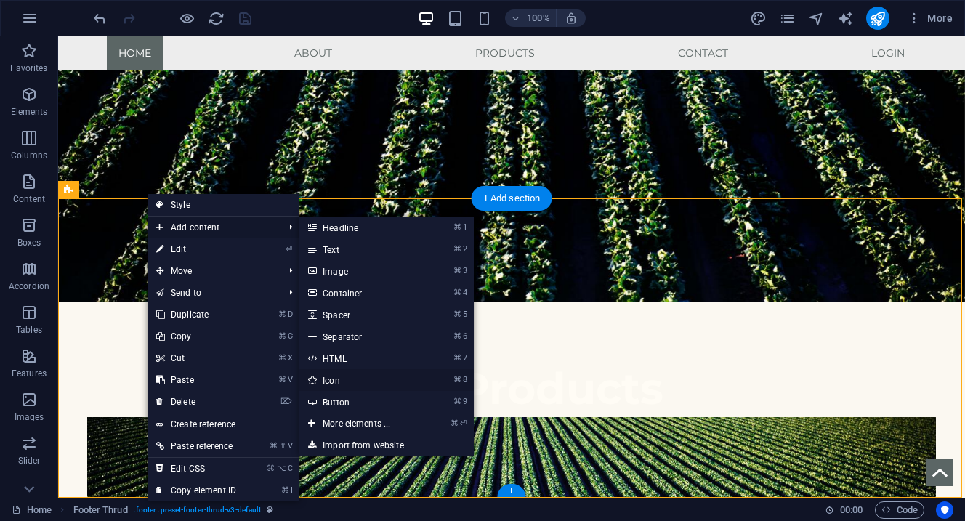
click at [353, 380] on link "⌘ 8 Icon" at bounding box center [359, 380] width 120 height 22
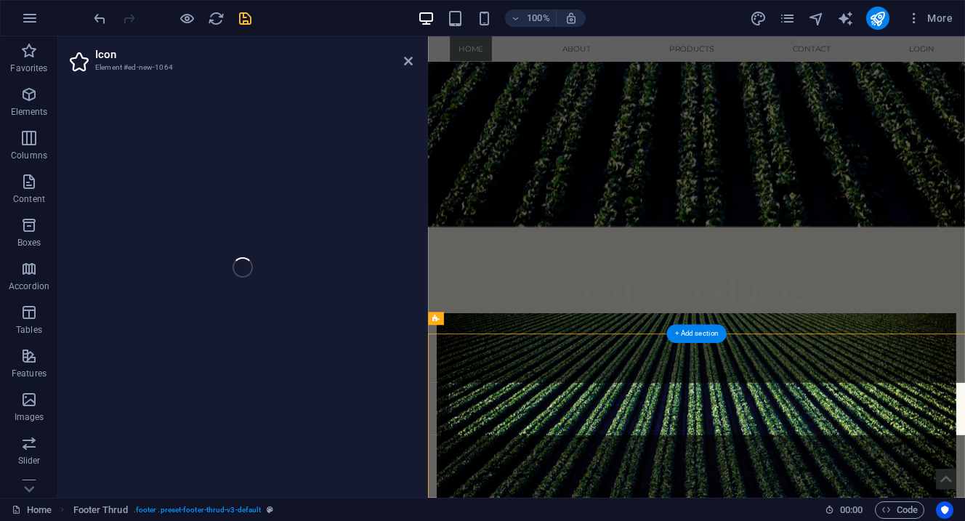
select select "xMidYMid"
select select "px"
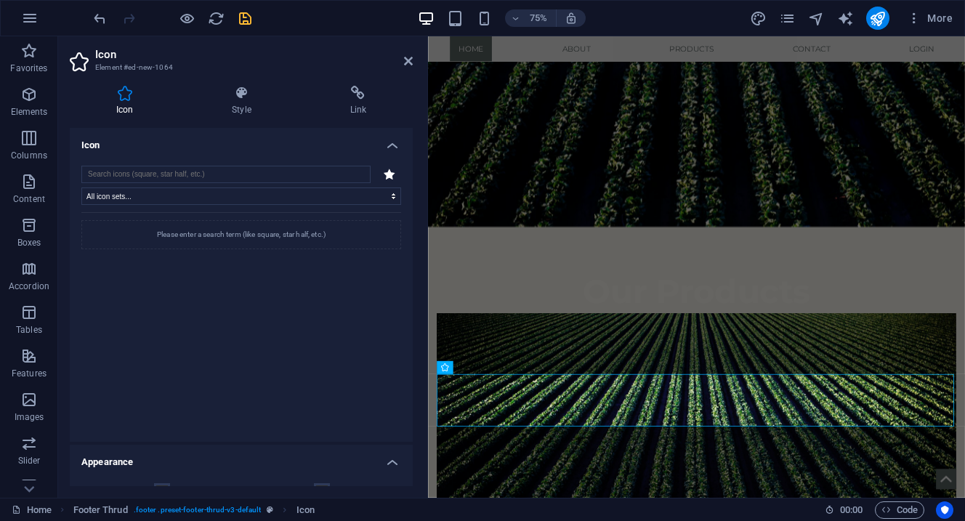
scroll to position [772, 0]
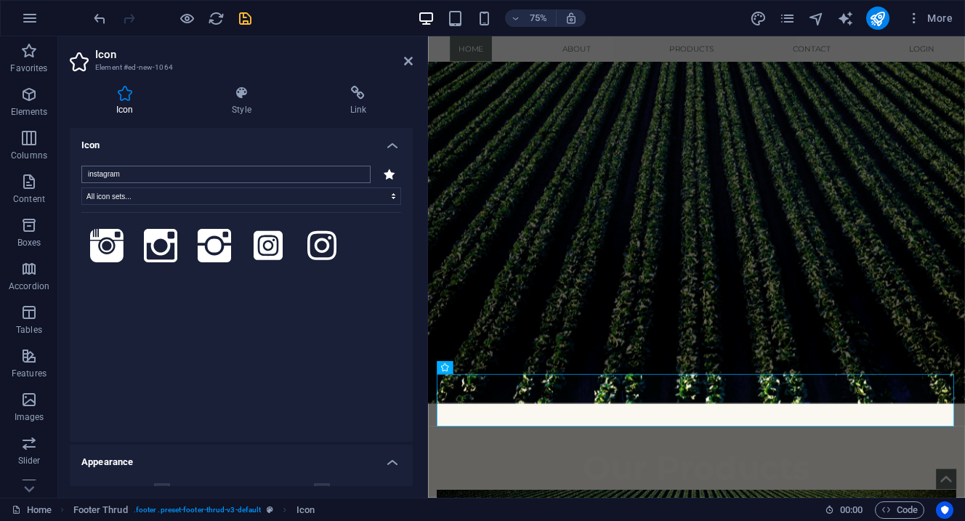
type input "instagram"
click at [408, 66] on icon at bounding box center [408, 61] width 9 height 12
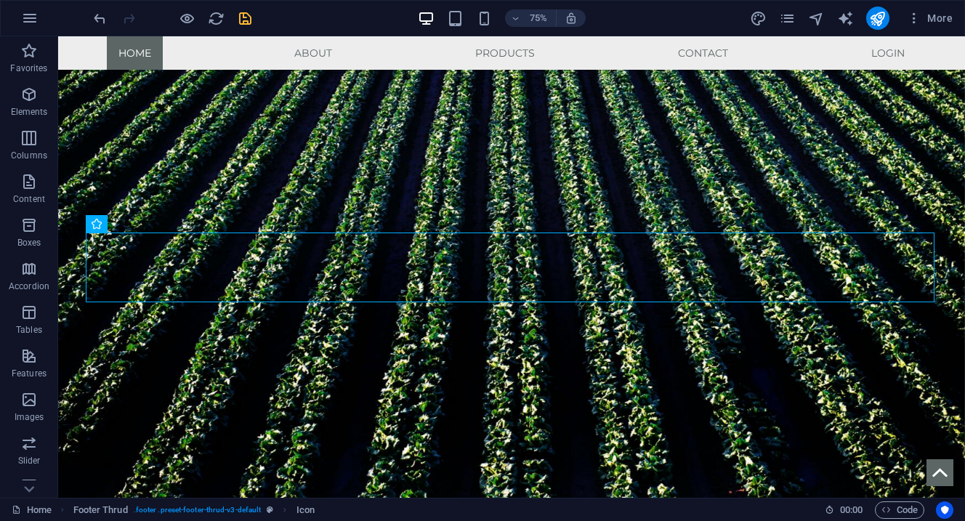
scroll to position [1038, 0]
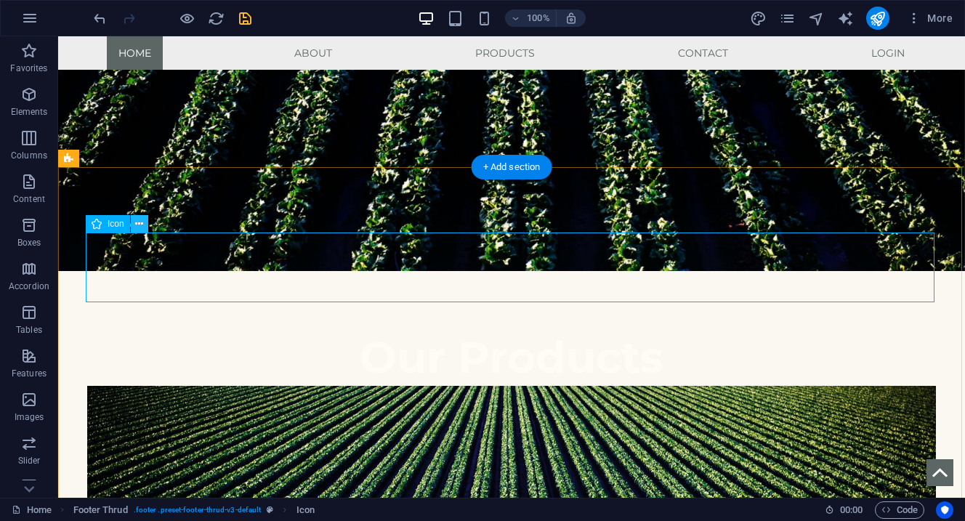
click at [144, 219] on button at bounding box center [139, 223] width 17 height 17
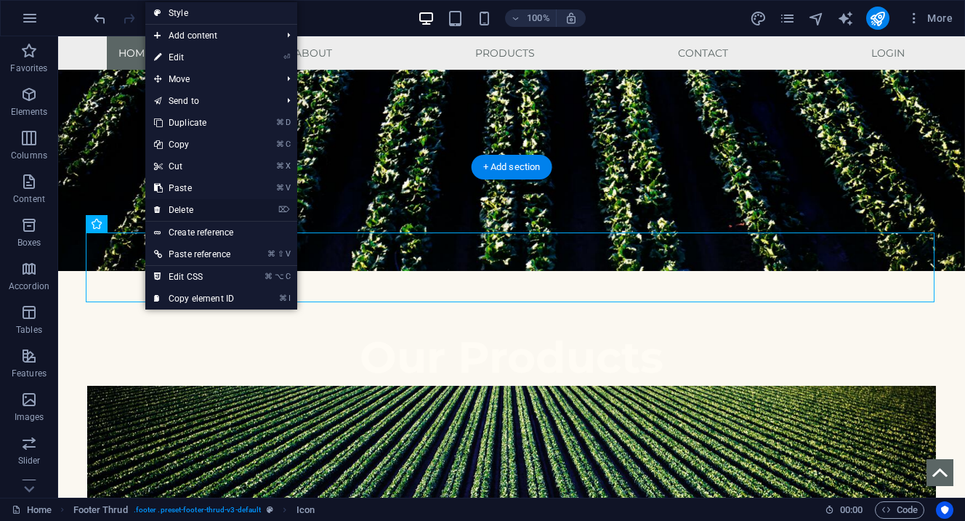
click at [200, 212] on link "⌦ Delete" at bounding box center [193, 210] width 97 height 22
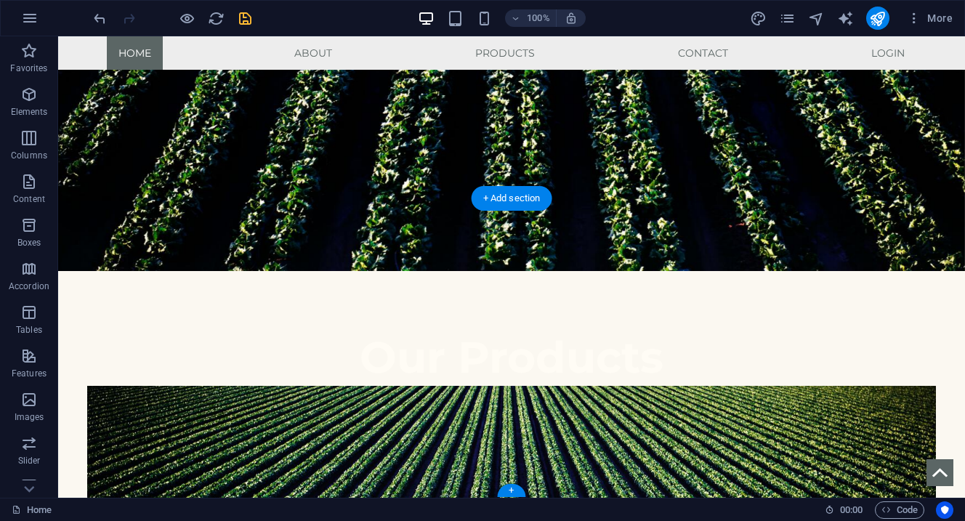
scroll to position [1007, 0]
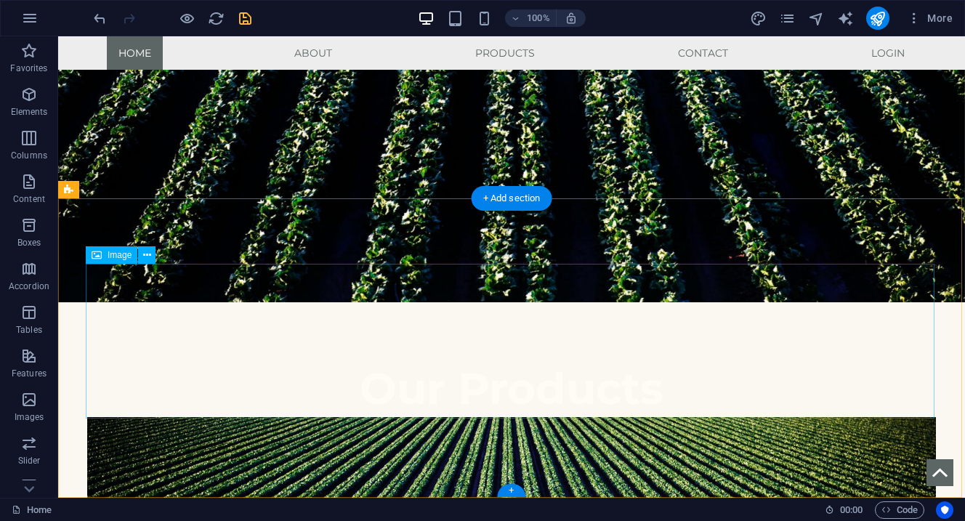
click at [148, 256] on icon at bounding box center [147, 255] width 8 height 15
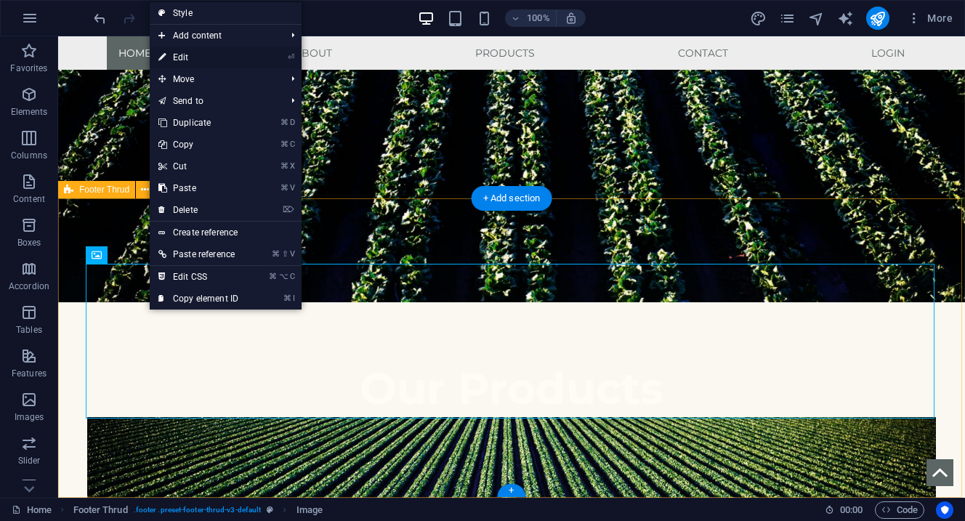
click at [194, 62] on link "⏎ Edit" at bounding box center [198, 57] width 97 height 22
select select "px"
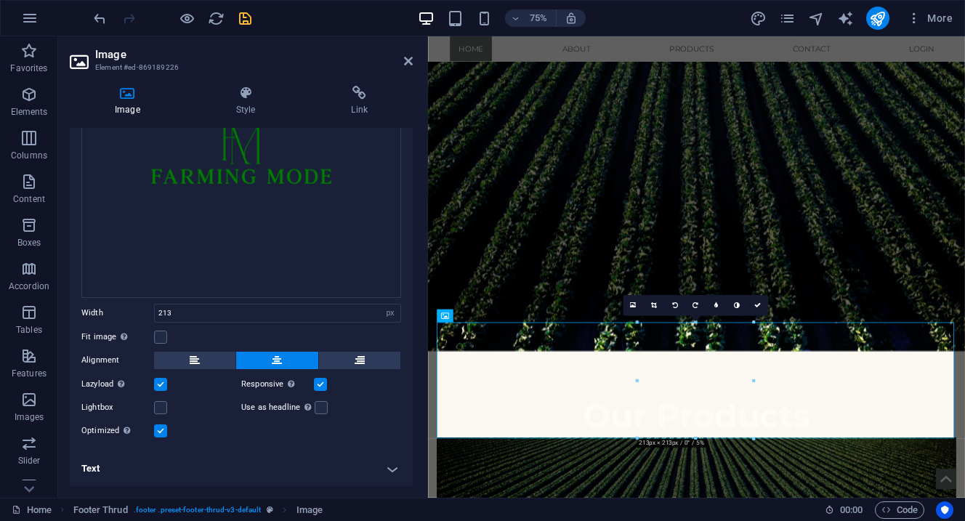
scroll to position [158, 0]
click at [163, 339] on label at bounding box center [160, 337] width 13 height 13
click at [0, 0] on input "Fit image Automatically fit image to a fixed width and height" at bounding box center [0, 0] width 0 height 0
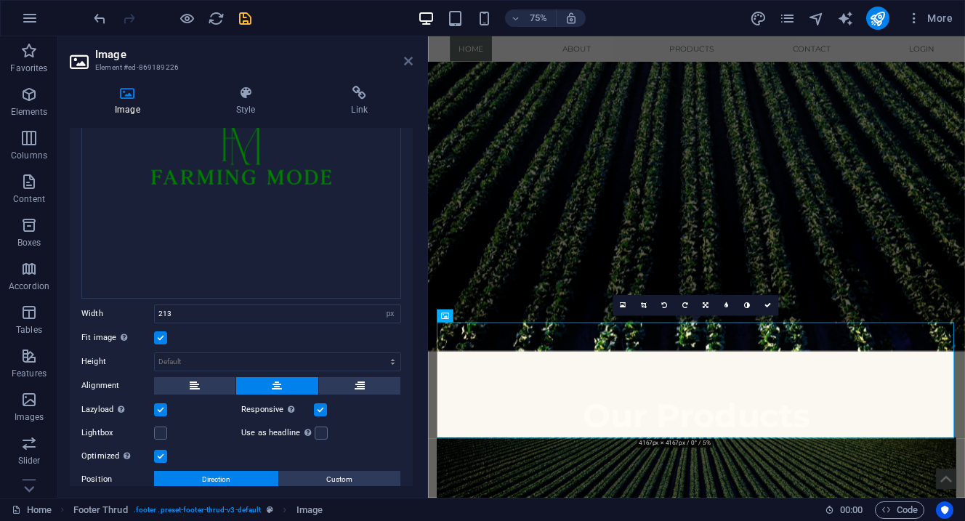
click at [408, 61] on icon at bounding box center [408, 61] width 9 height 12
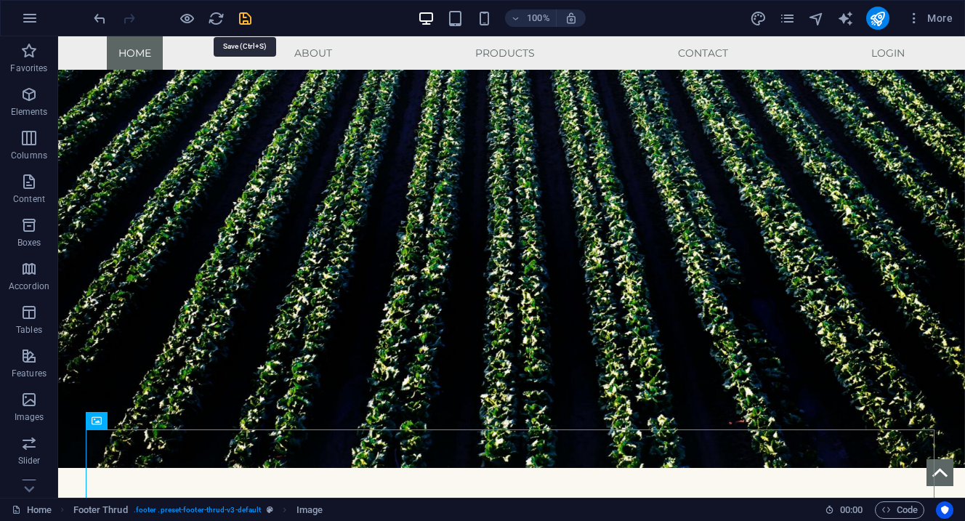
click at [239, 21] on icon "save" at bounding box center [245, 18] width 17 height 17
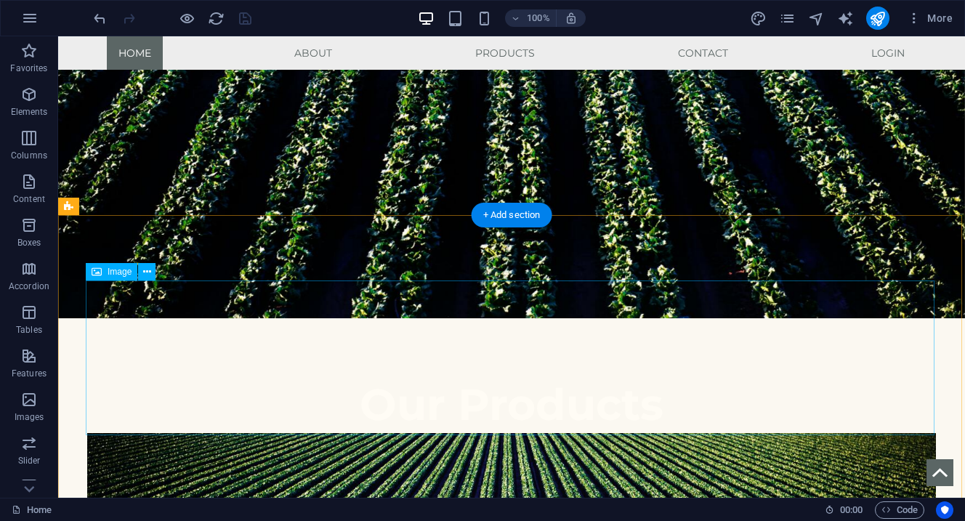
scroll to position [990, 0]
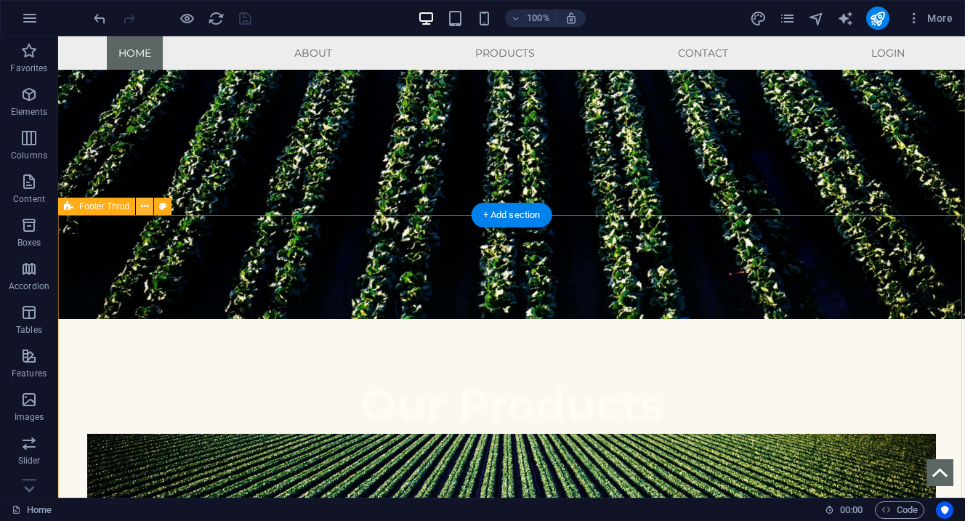
click at [147, 206] on icon at bounding box center [145, 206] width 8 height 15
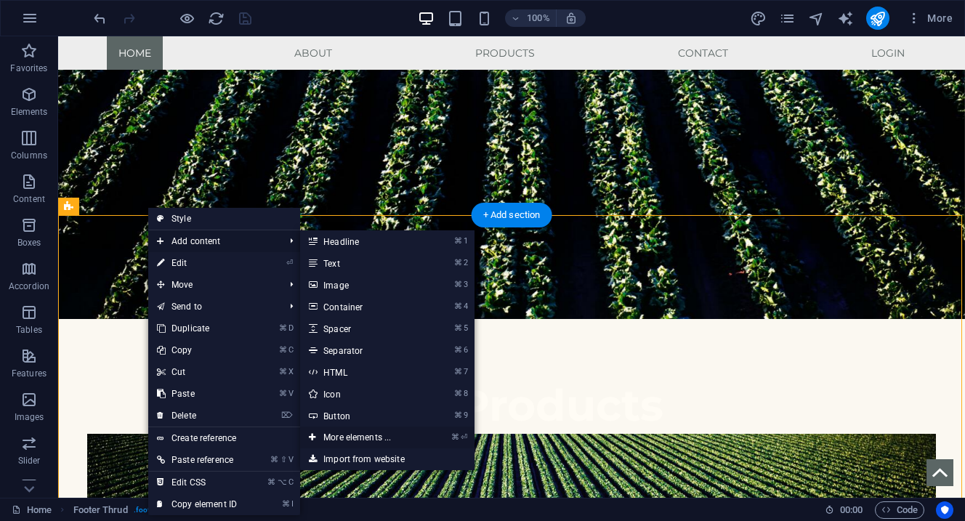
click at [364, 440] on link "⌘ ⏎ More elements ..." at bounding box center [360, 437] width 120 height 22
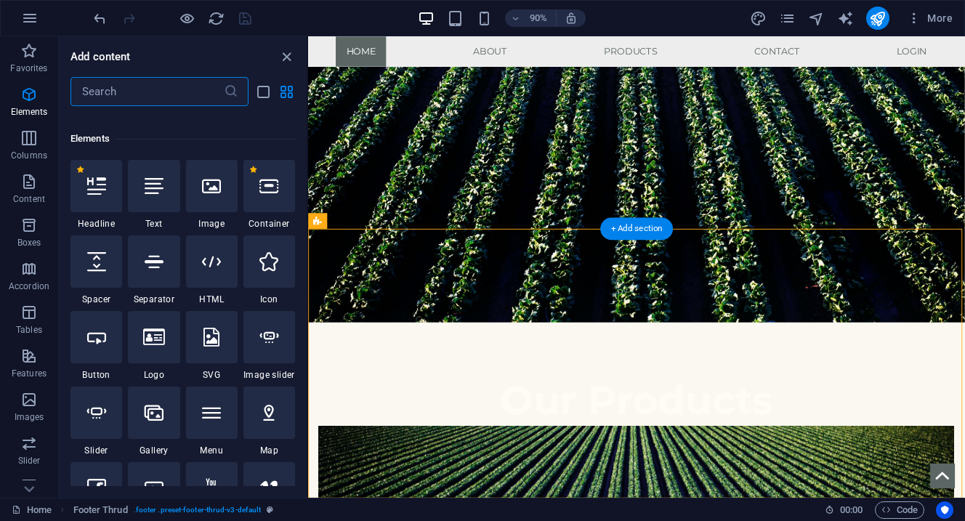
scroll to position [155, 0]
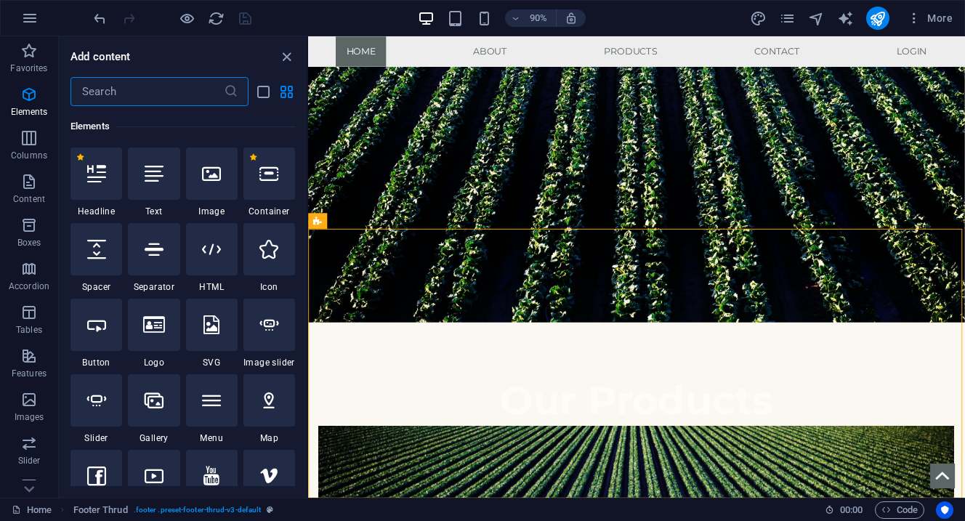
click at [139, 102] on input "text" at bounding box center [146, 91] width 153 height 29
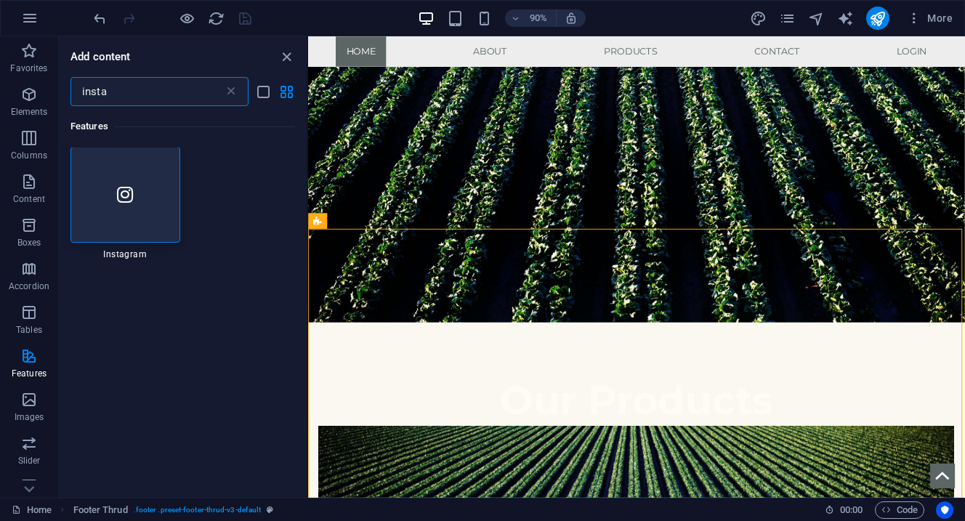
scroll to position [0, 0]
type input "insta"
click at [129, 216] on div at bounding box center [125, 195] width 110 height 96
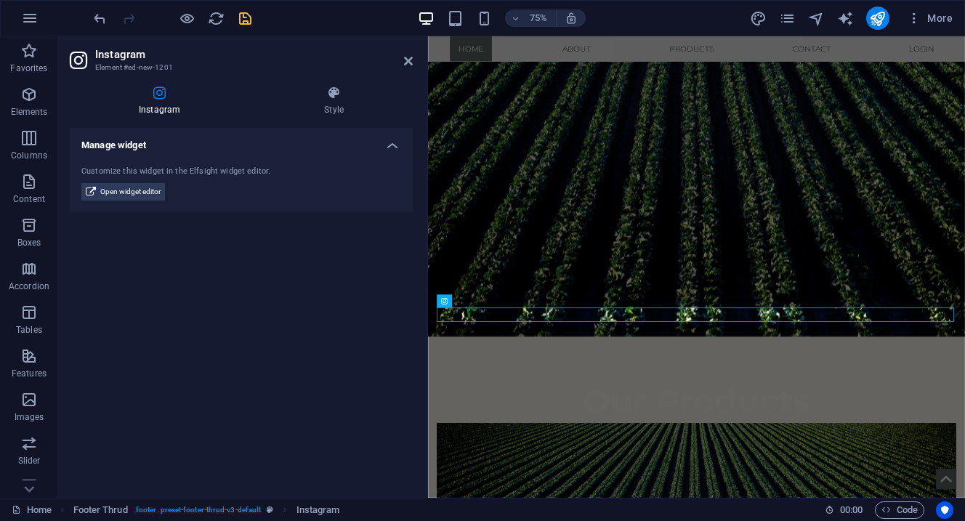
scroll to position [860, 0]
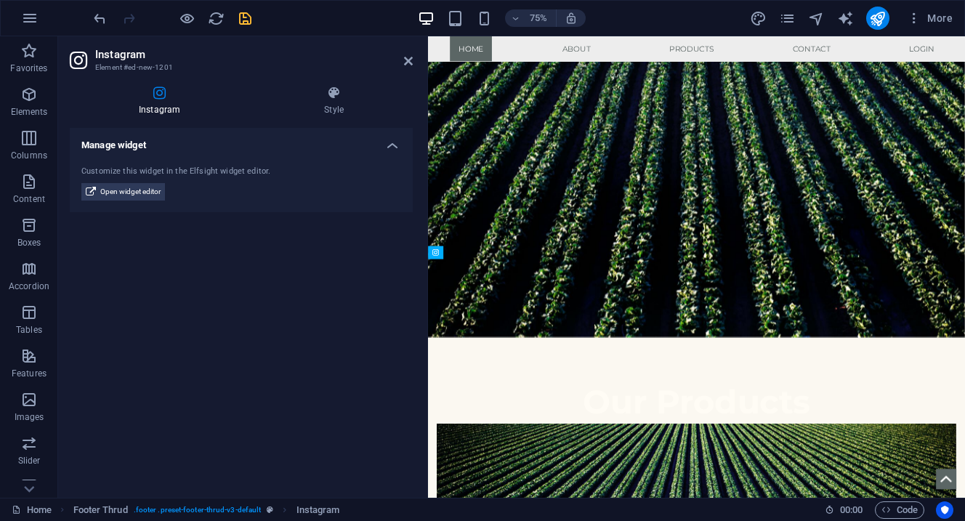
drag, startPoint x: 519, startPoint y: 411, endPoint x: 522, endPoint y: 554, distance: 143.1
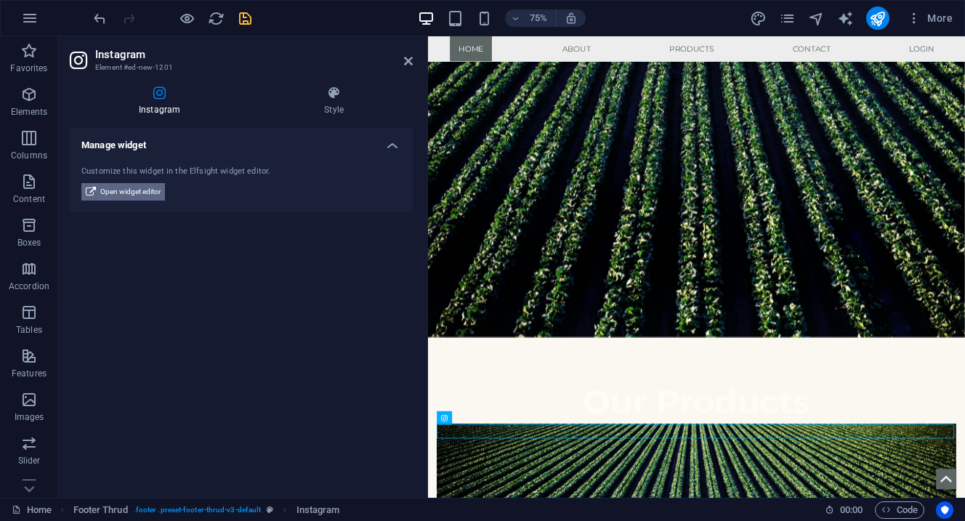
click at [134, 189] on span "Open widget editor" at bounding box center [130, 191] width 60 height 17
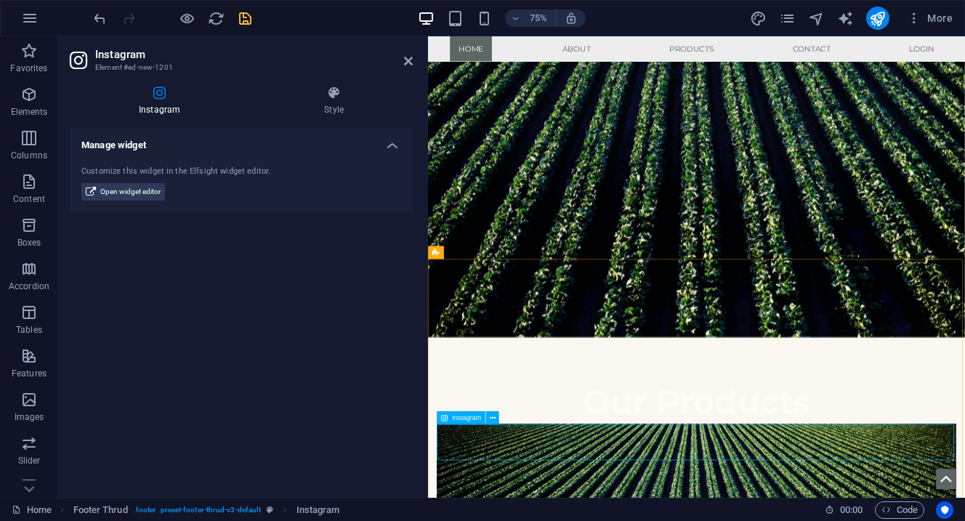
click at [122, 192] on span "Open widget editor" at bounding box center [130, 191] width 60 height 17
click at [245, 22] on icon "save" at bounding box center [245, 18] width 17 height 17
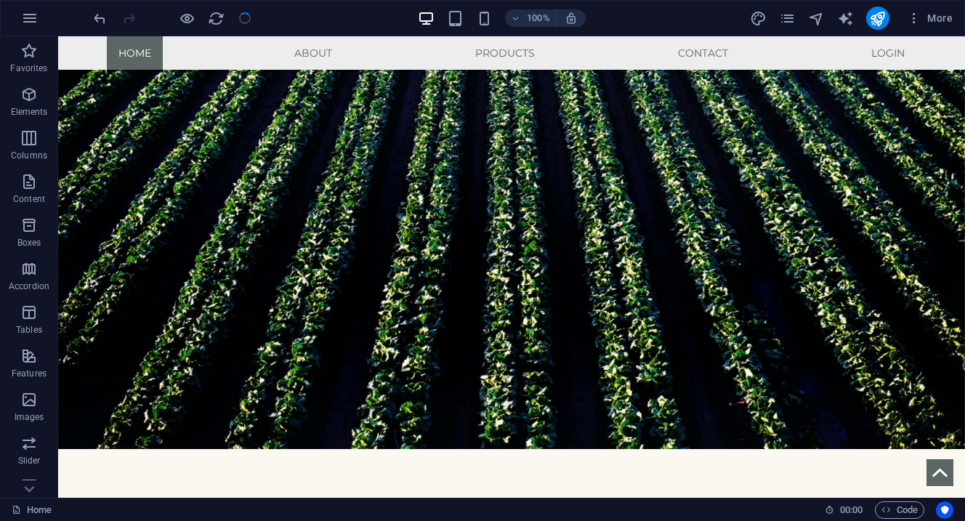
scroll to position [1036, 0]
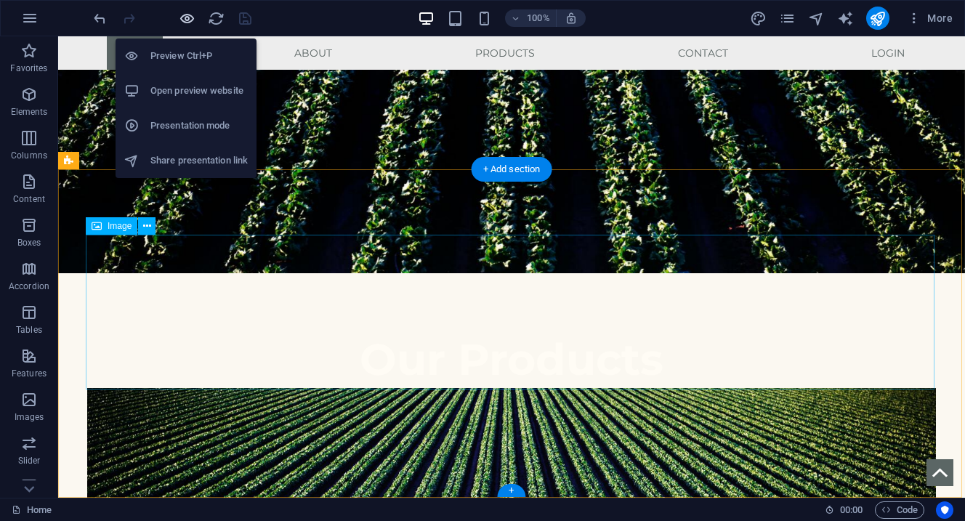
click at [182, 20] on icon "button" at bounding box center [187, 18] width 17 height 17
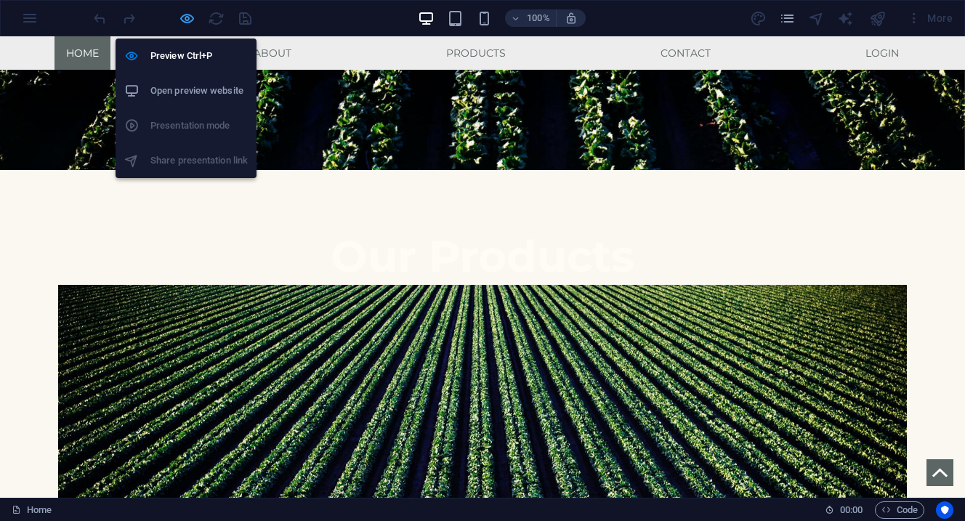
click at [190, 22] on icon "button" at bounding box center [187, 18] width 17 height 17
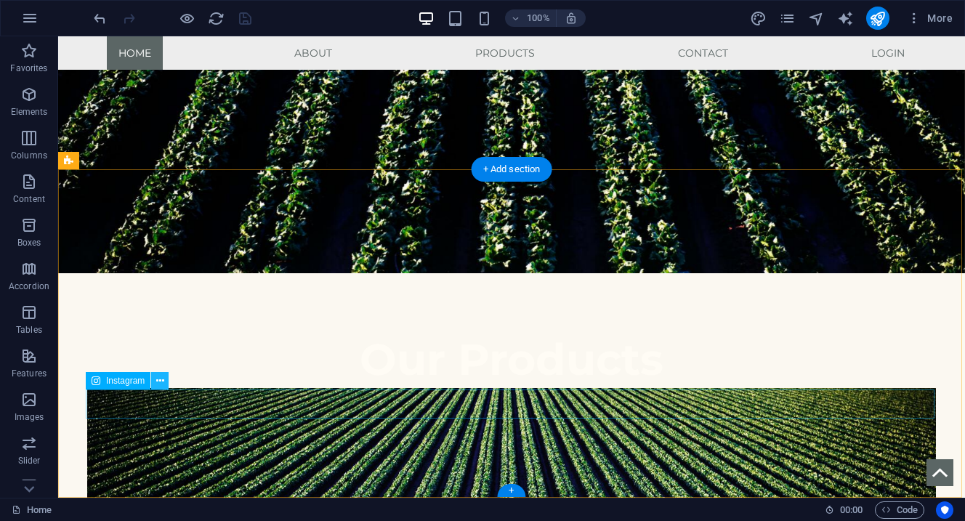
click at [159, 382] on icon at bounding box center [160, 380] width 8 height 15
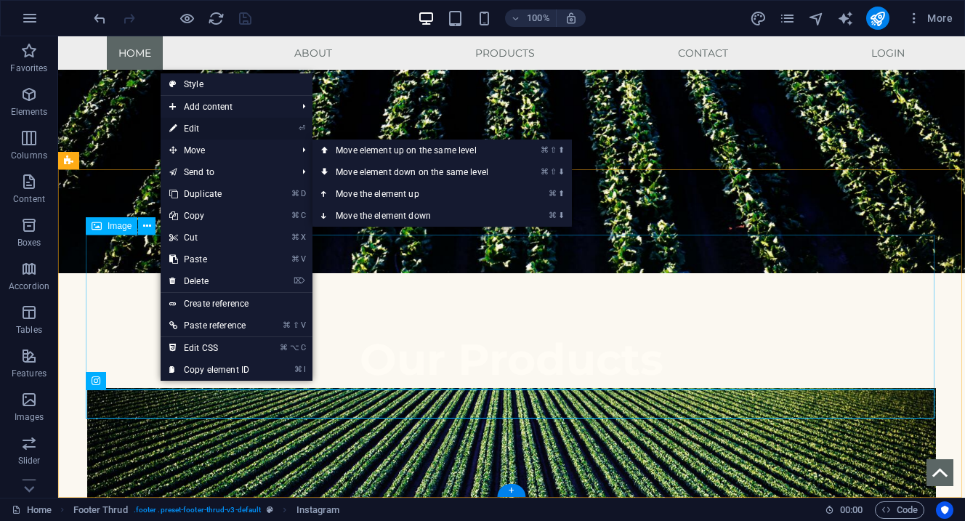
click at [204, 129] on link "⏎ Edit" at bounding box center [209, 129] width 97 height 22
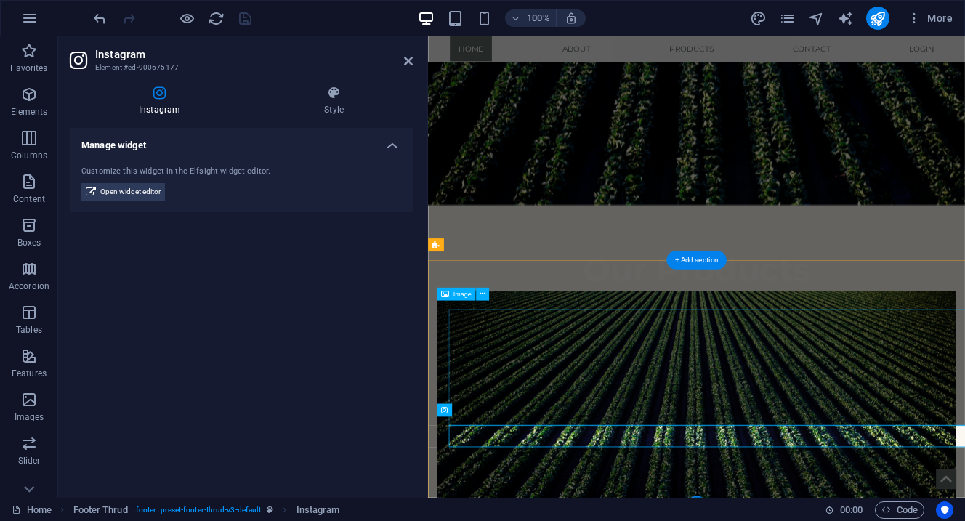
scroll to position [870, 0]
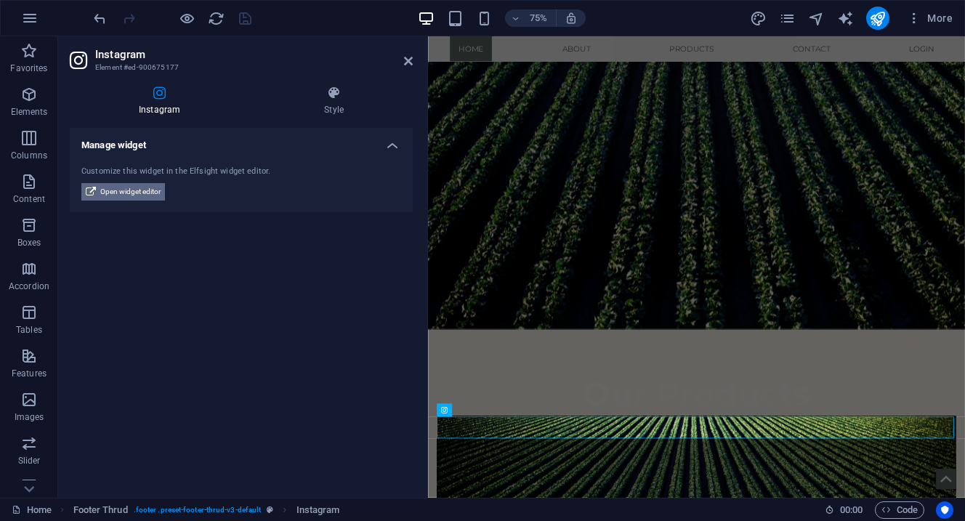
click at [144, 187] on span "Open widget editor" at bounding box center [130, 191] width 60 height 17
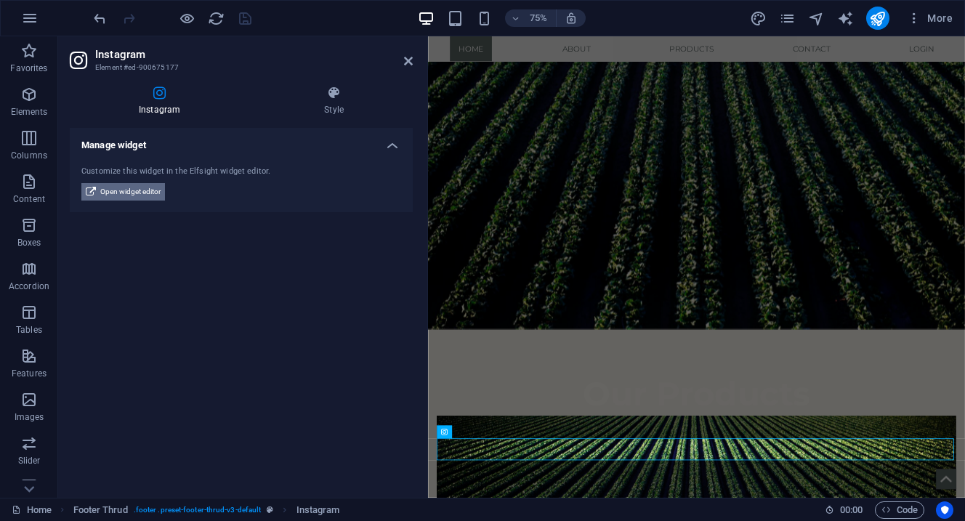
scroll to position [841, 0]
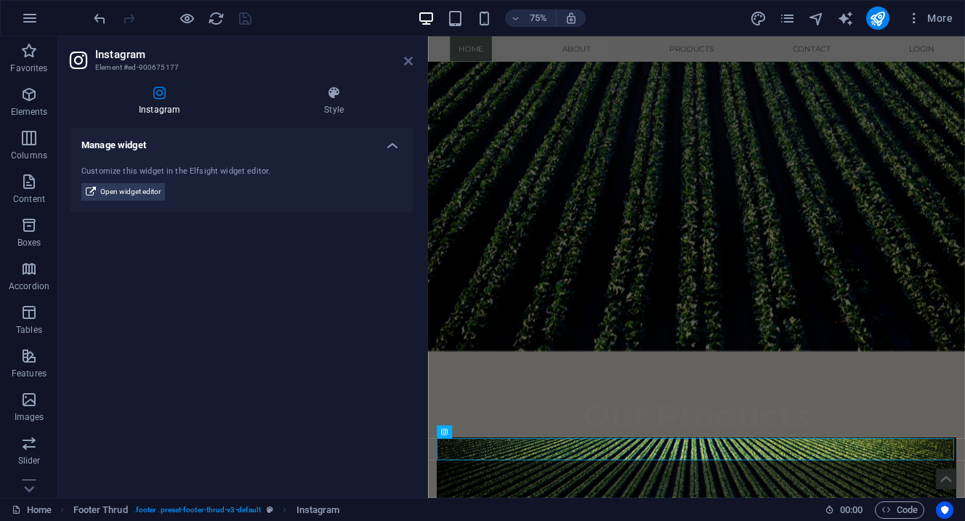
click at [405, 62] on icon at bounding box center [408, 61] width 9 height 12
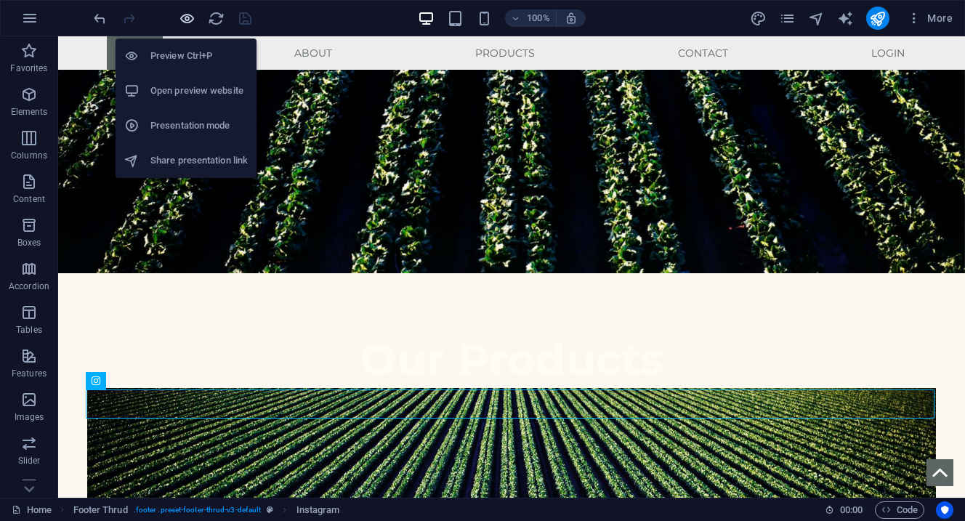
click at [186, 23] on icon "button" at bounding box center [187, 18] width 17 height 17
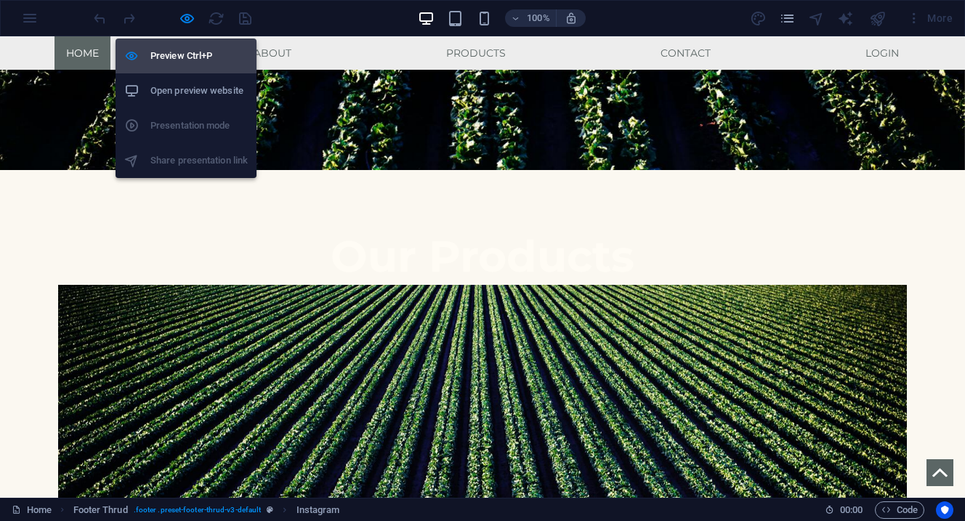
click at [192, 60] on h6 "Preview Ctrl+P" at bounding box center [198, 55] width 97 height 17
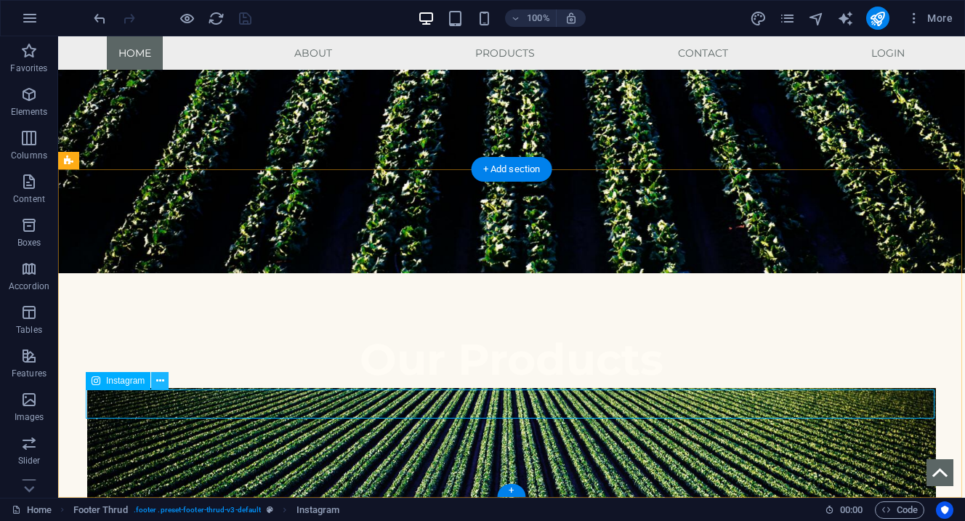
click at [160, 386] on icon at bounding box center [160, 380] width 8 height 15
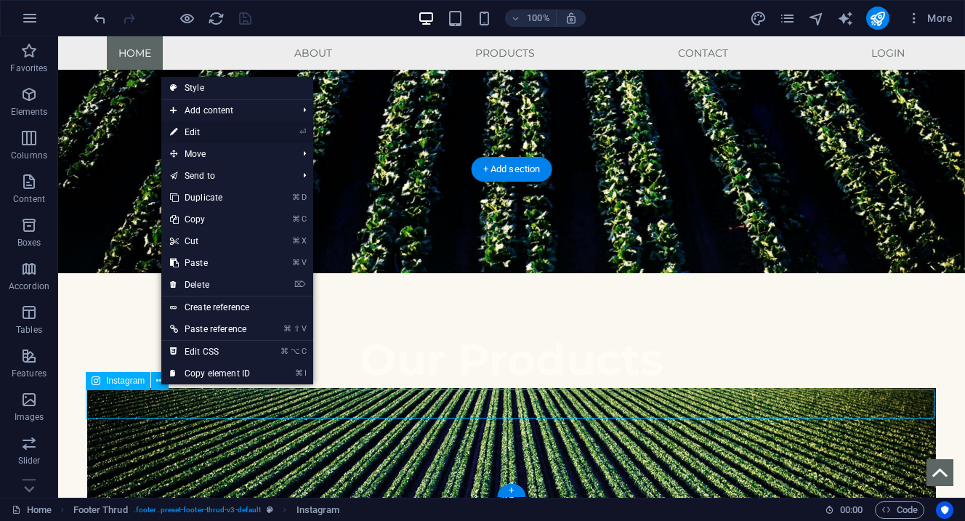
click at [230, 131] on link "⏎ Edit" at bounding box center [209, 132] width 97 height 22
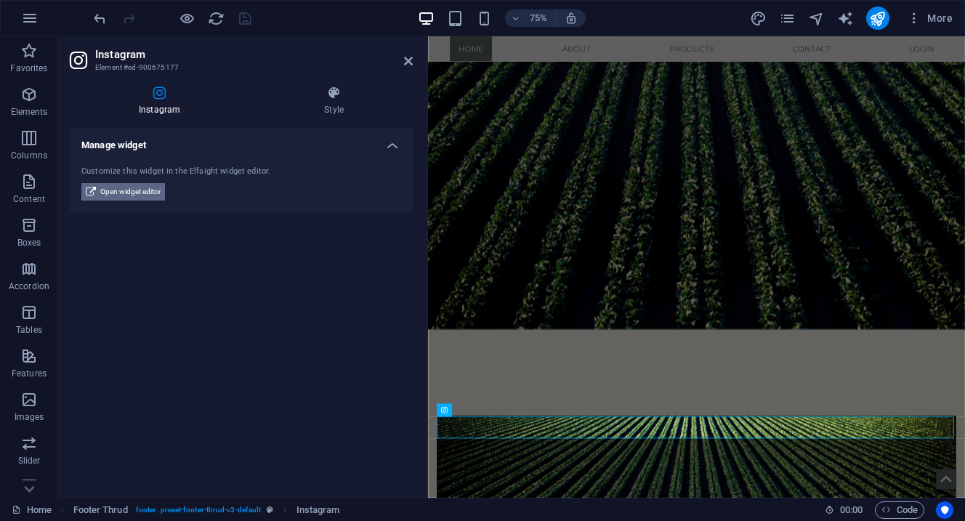
click at [121, 187] on span "Open widget editor" at bounding box center [130, 191] width 60 height 17
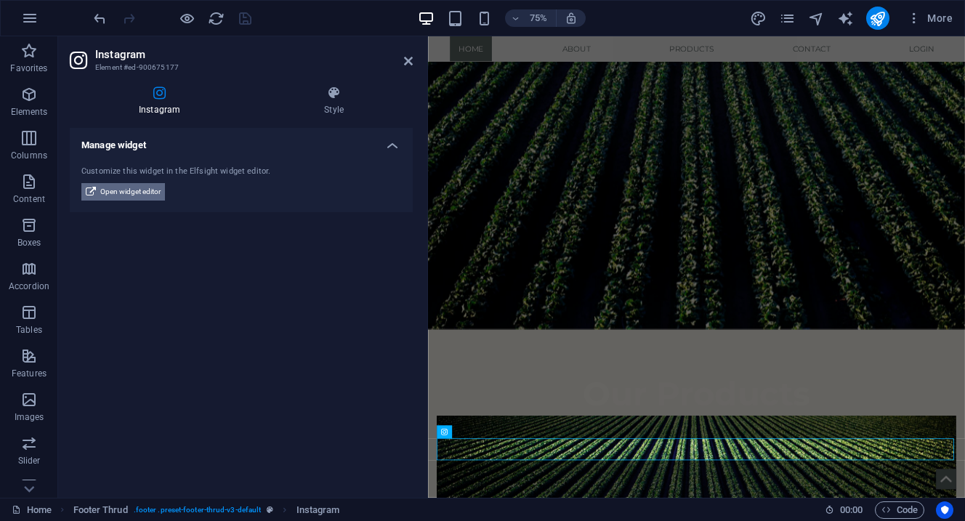
scroll to position [841, 0]
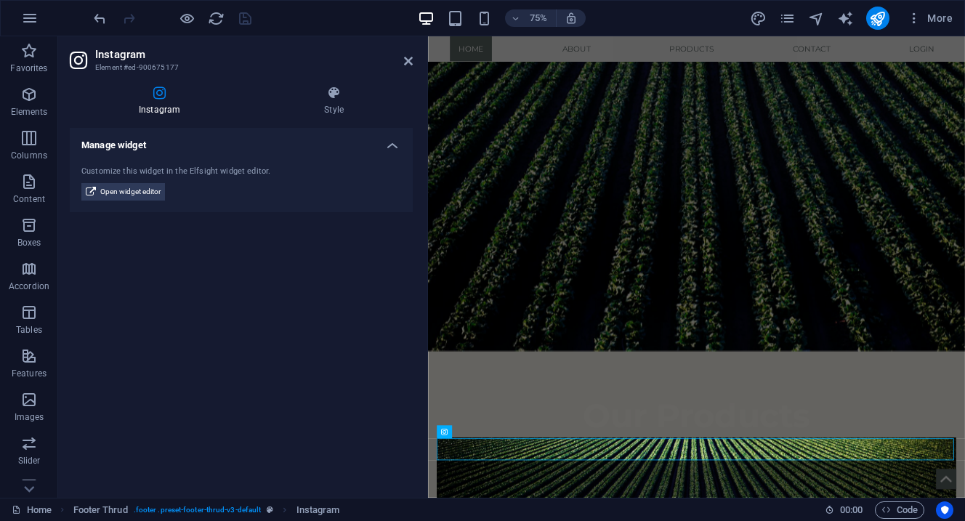
click at [415, 57] on aside "Instagram Element #ed-900675177 Instagram Style Manage widget Customize this wi…" at bounding box center [243, 266] width 370 height 461
click at [112, 187] on span "Open widget editor" at bounding box center [130, 191] width 60 height 17
click at [145, 194] on span "Open widget editor" at bounding box center [130, 191] width 60 height 17
click at [268, 15] on div "75% More" at bounding box center [524, 18] width 867 height 23
click at [210, 20] on icon "reload" at bounding box center [216, 18] width 17 height 17
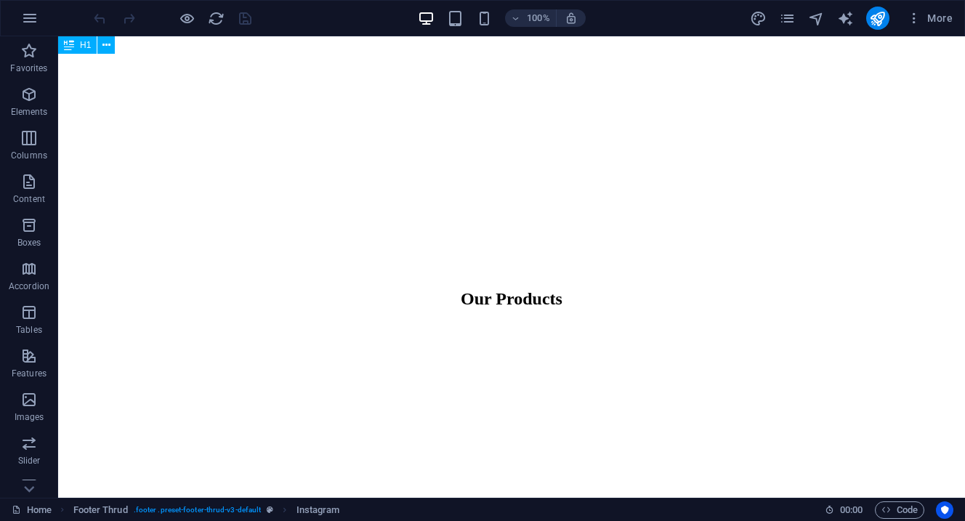
scroll to position [1036, 0]
click at [884, 19] on icon "publish" at bounding box center [877, 18] width 17 height 17
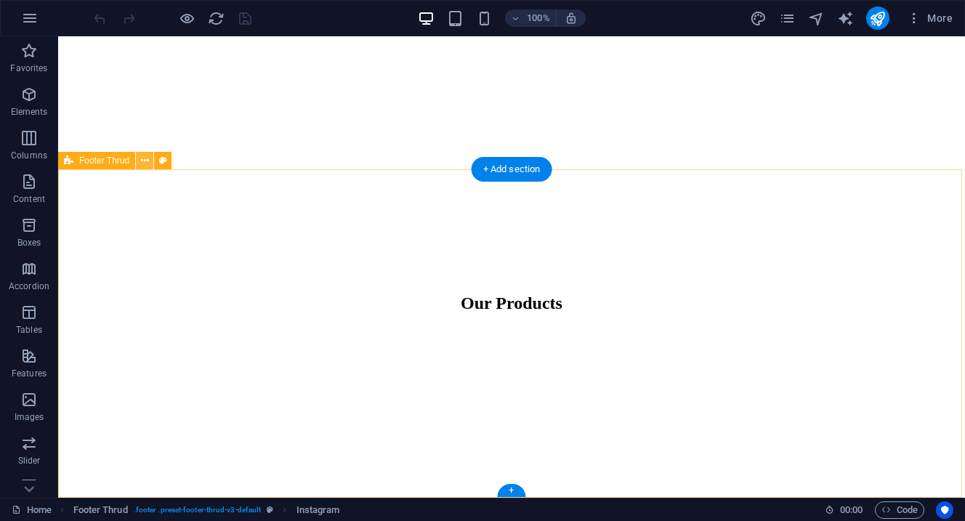
click at [139, 161] on button at bounding box center [144, 160] width 17 height 17
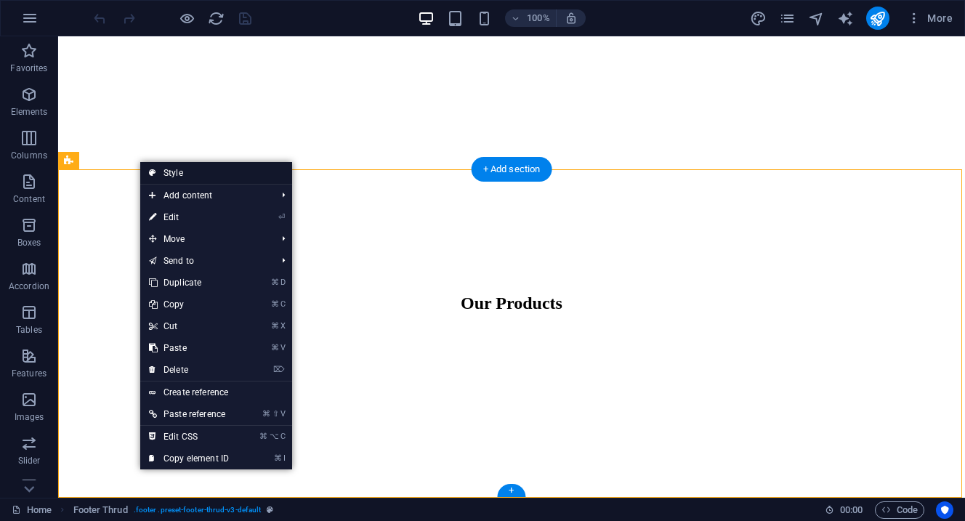
click at [168, 174] on link "Style" at bounding box center [216, 173] width 152 height 22
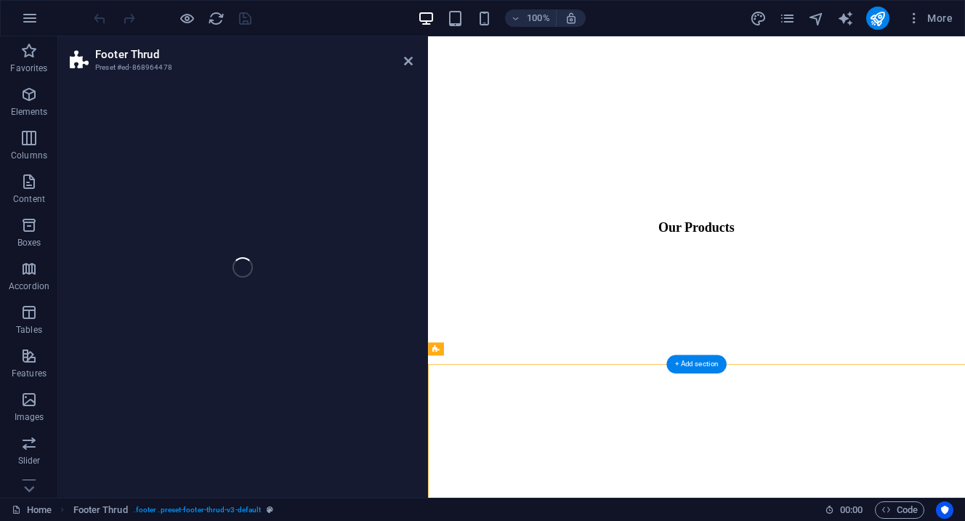
select select "rem"
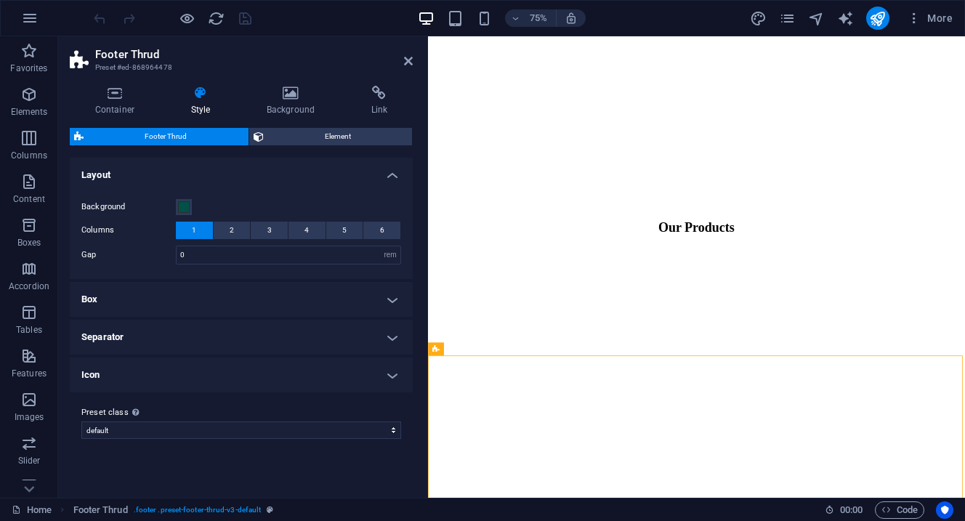
scroll to position [732, 0]
click at [386, 300] on h4 "Box" at bounding box center [241, 299] width 343 height 35
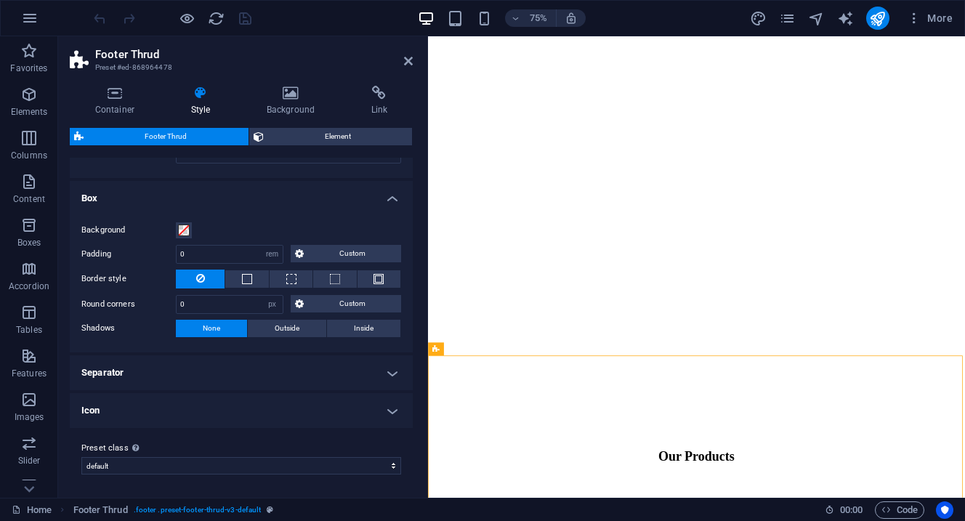
scroll to position [100, 0]
click at [389, 409] on h4 "Icon" at bounding box center [241, 411] width 343 height 35
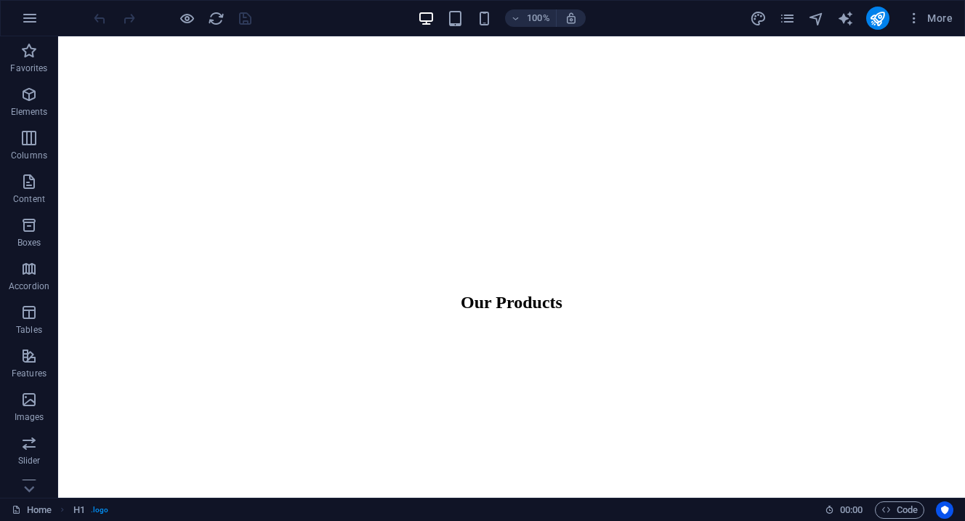
scroll to position [1036, 0]
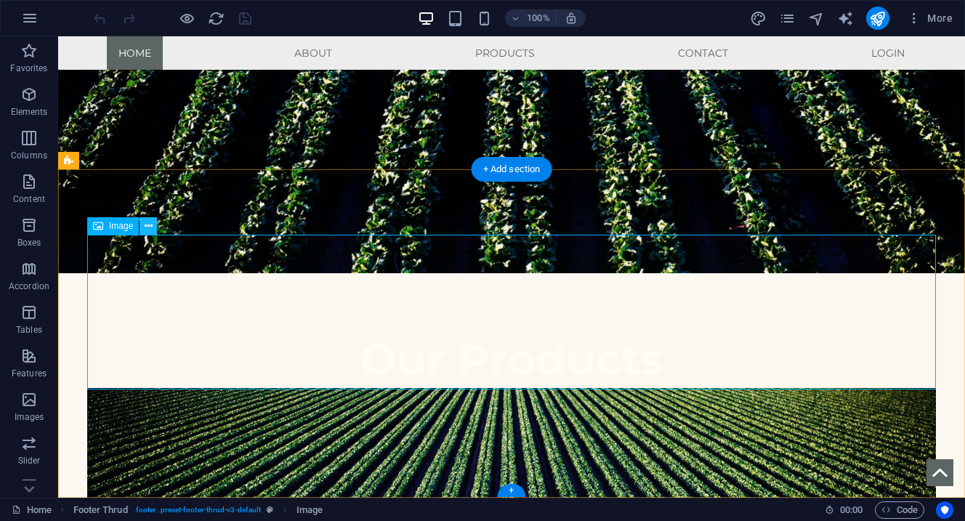
click at [147, 226] on icon at bounding box center [149, 226] width 8 height 15
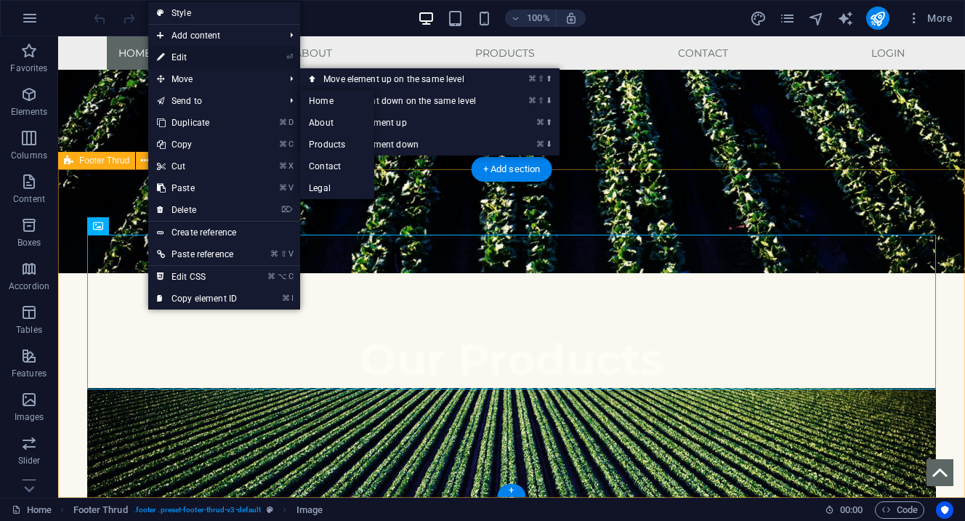
click at [186, 58] on link "⏎ Edit" at bounding box center [196, 57] width 97 height 22
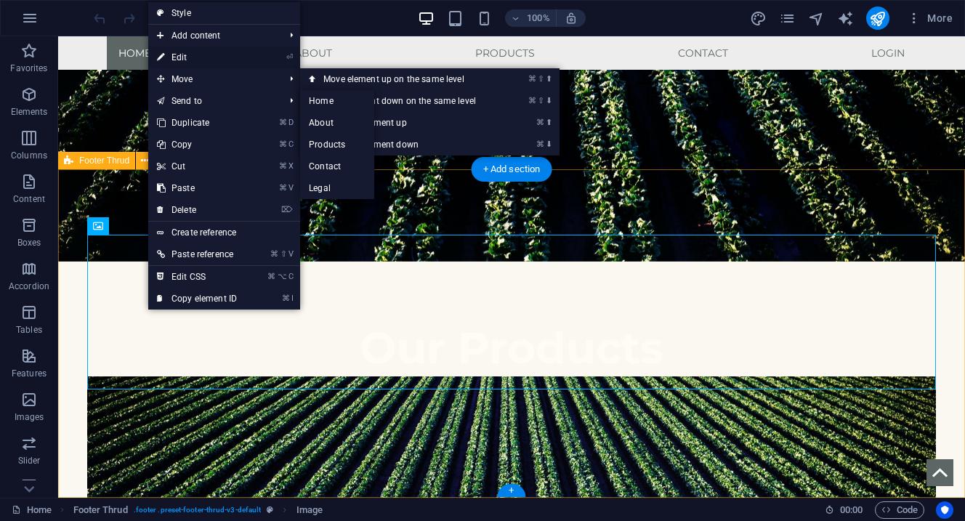
select select "px"
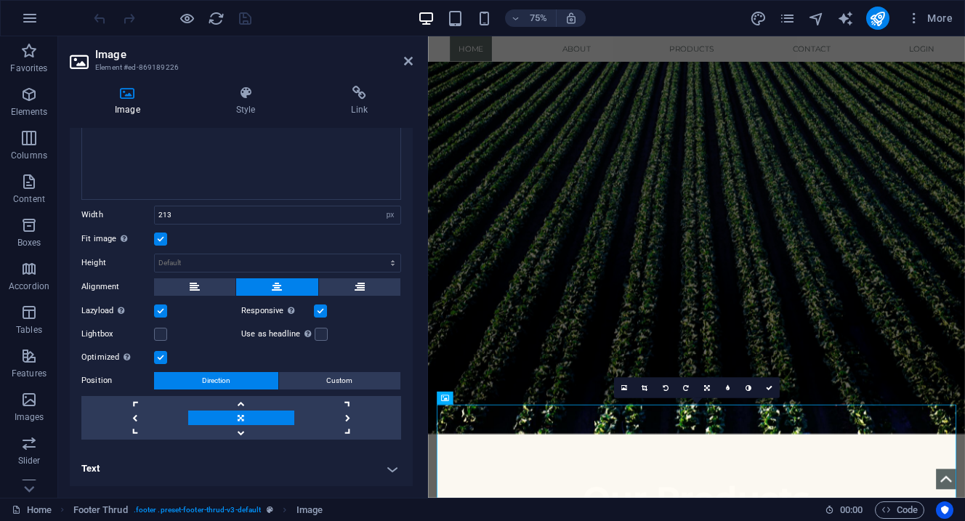
scroll to position [256, 0]
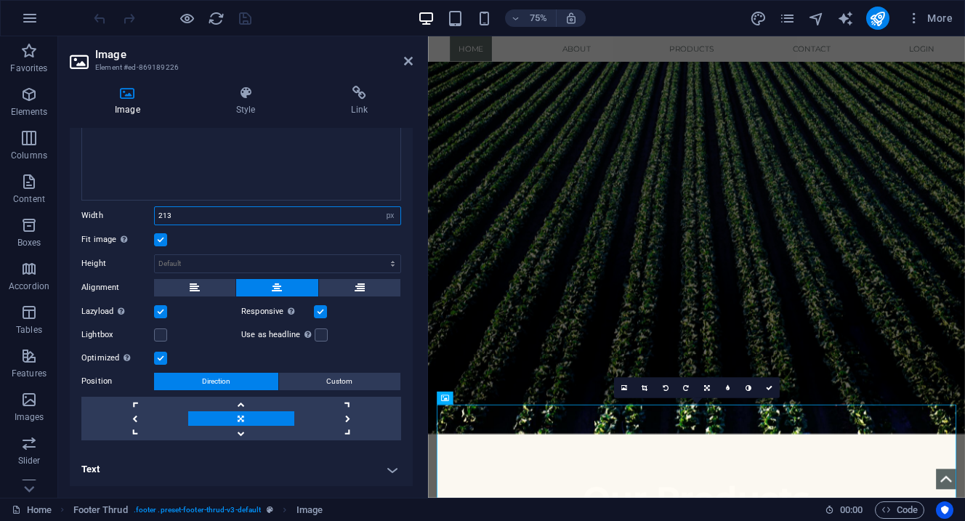
click at [216, 212] on input "213" at bounding box center [278, 215] width 246 height 17
click at [161, 238] on label at bounding box center [160, 239] width 13 height 13
click at [0, 0] on input "Fit image Automatically fit image to a fixed width and height" at bounding box center [0, 0] width 0 height 0
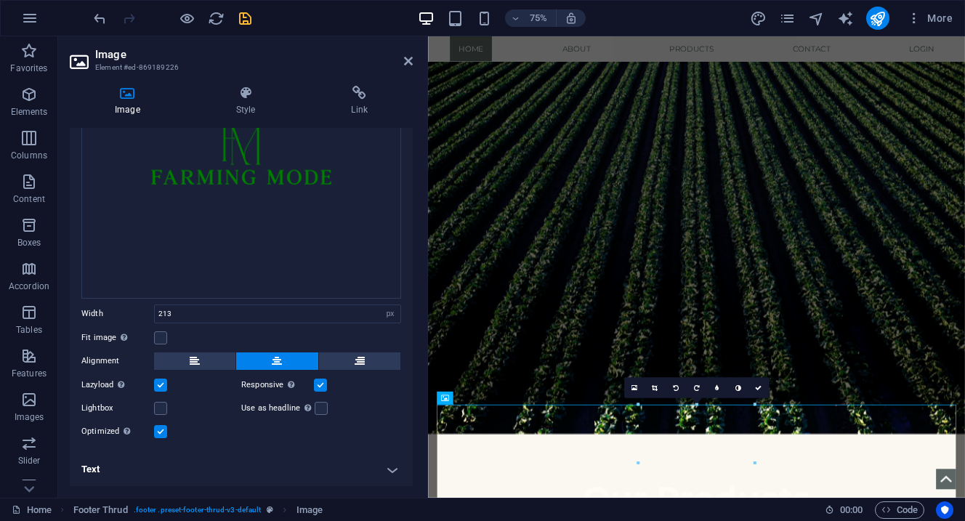
click at [243, 25] on icon "save" at bounding box center [245, 18] width 17 height 17
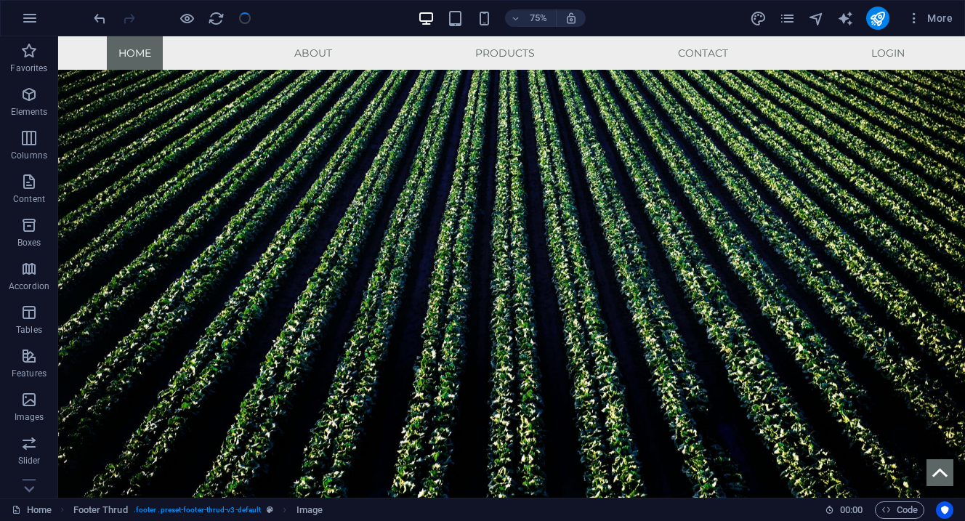
scroll to position [1036, 0]
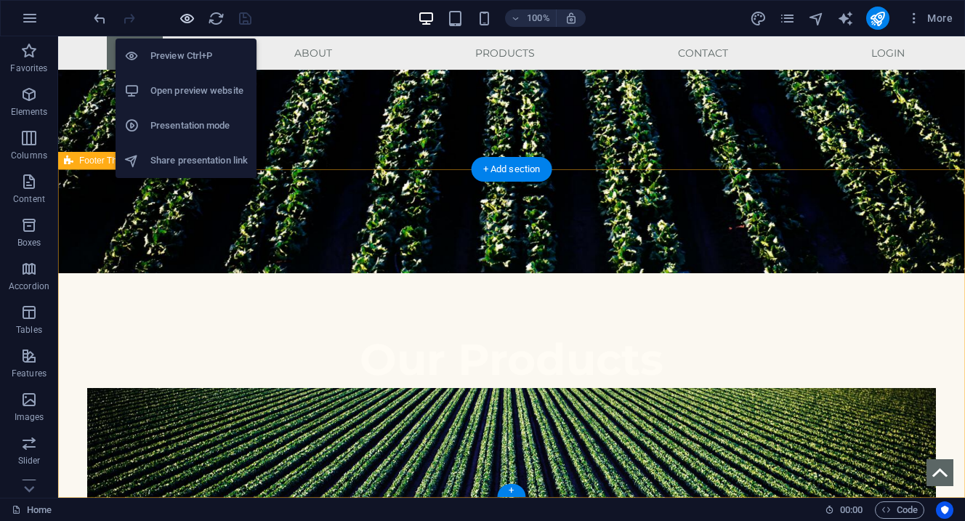
click at [186, 24] on icon "button" at bounding box center [187, 18] width 17 height 17
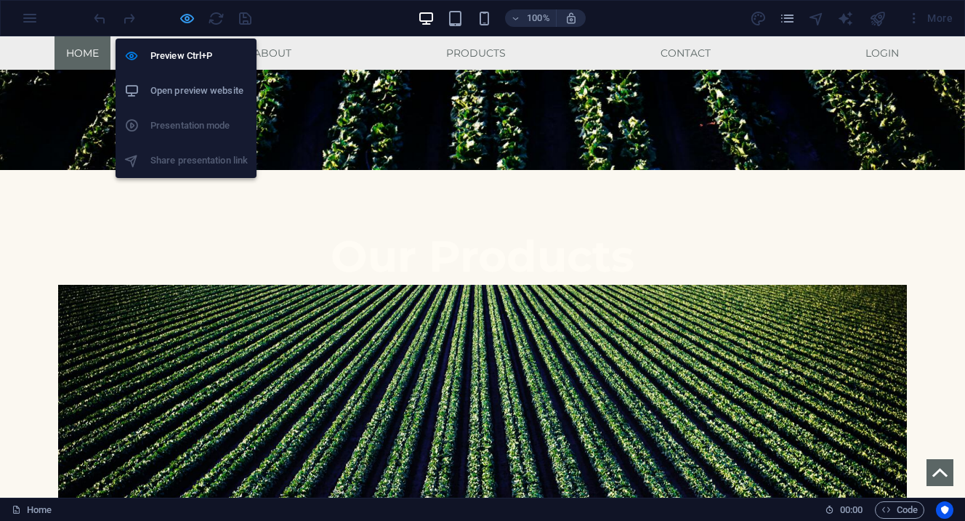
click at [188, 21] on icon "button" at bounding box center [187, 18] width 17 height 17
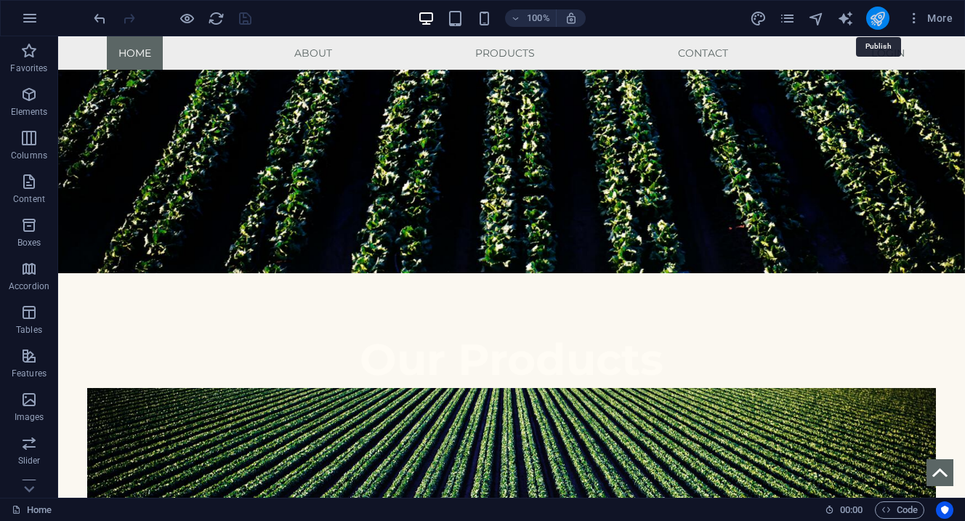
click at [880, 26] on icon "publish" at bounding box center [877, 18] width 17 height 17
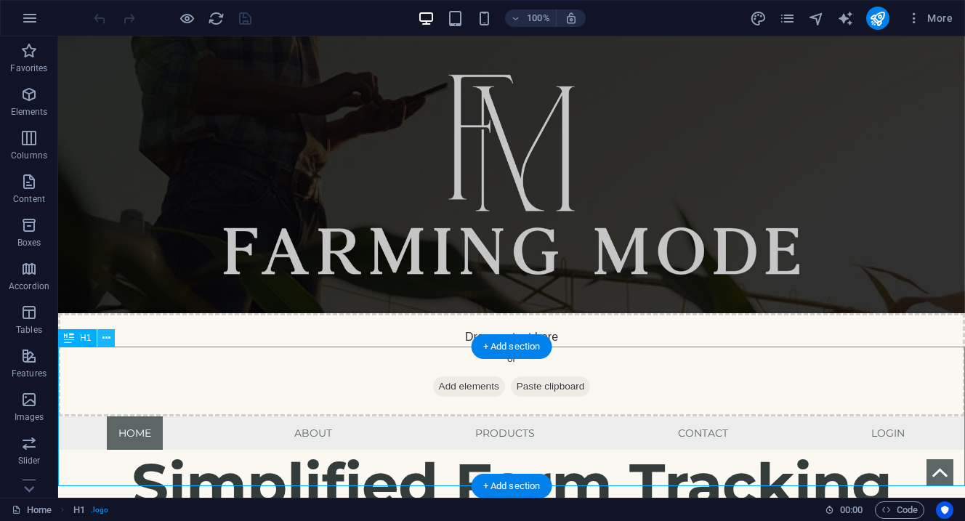
click at [110, 341] on button at bounding box center [105, 337] width 17 height 17
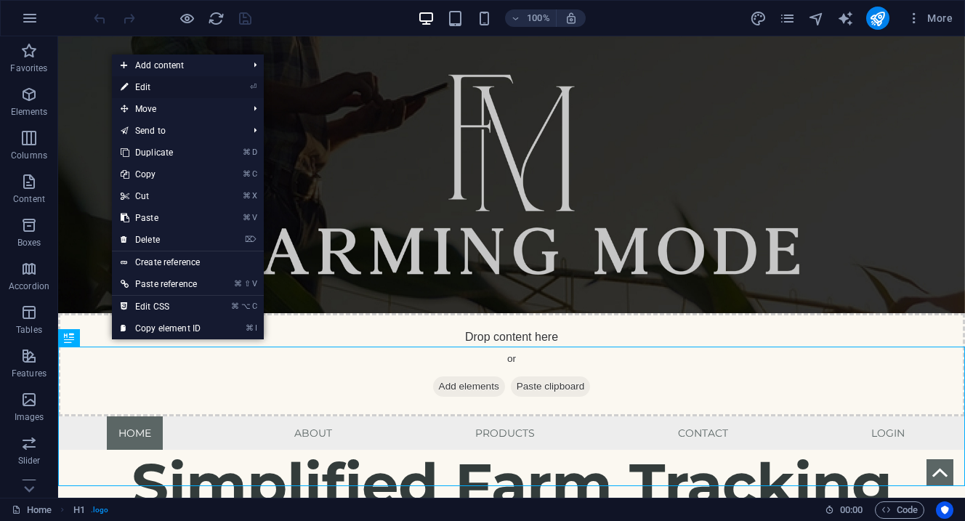
click at [172, 84] on link "⏎ Edit" at bounding box center [160, 87] width 97 height 22
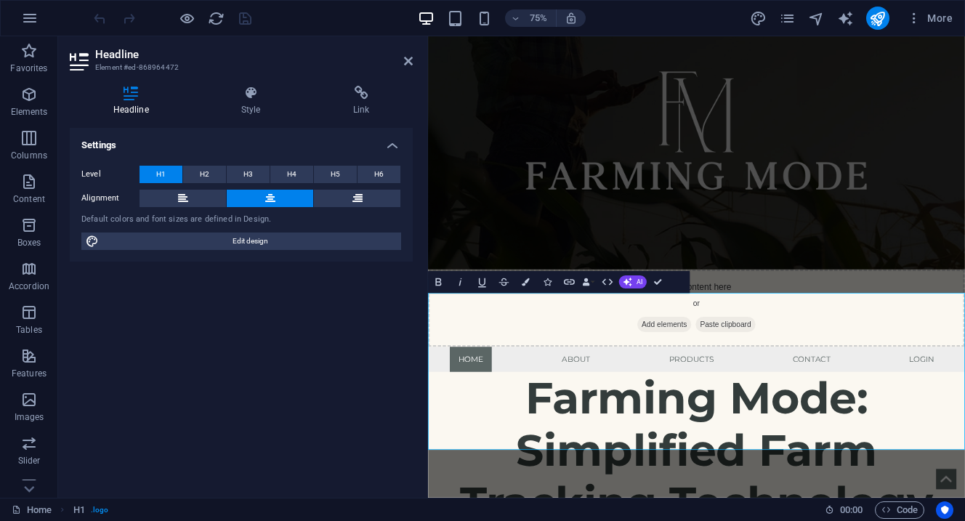
scroll to position [60, 0]
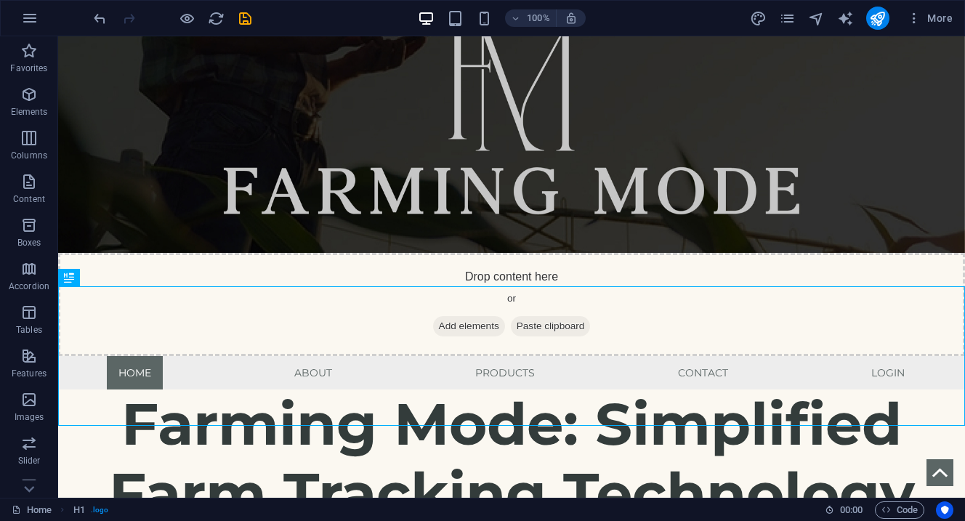
click at [251, 27] on div at bounding box center [172, 18] width 163 height 23
click at [245, 19] on icon "save" at bounding box center [245, 18] width 17 height 17
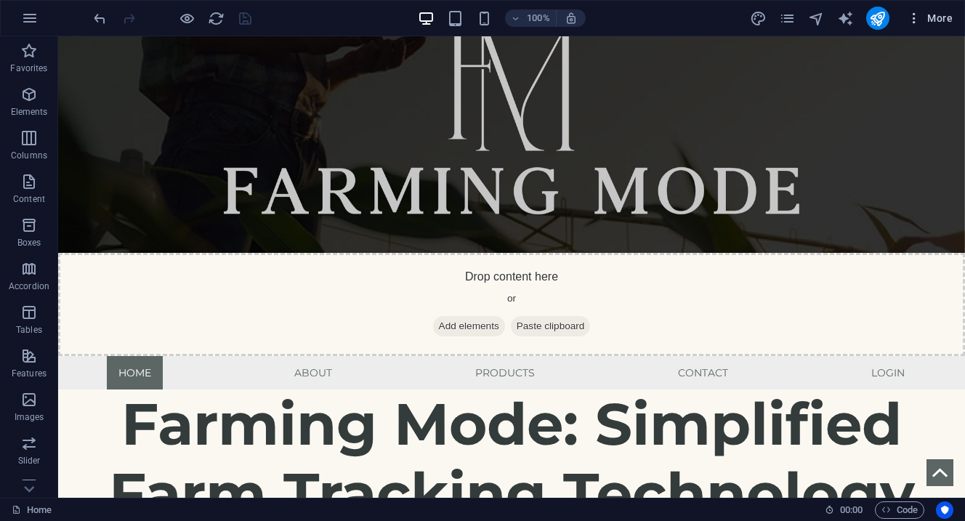
click at [910, 23] on icon "button" at bounding box center [914, 18] width 15 height 15
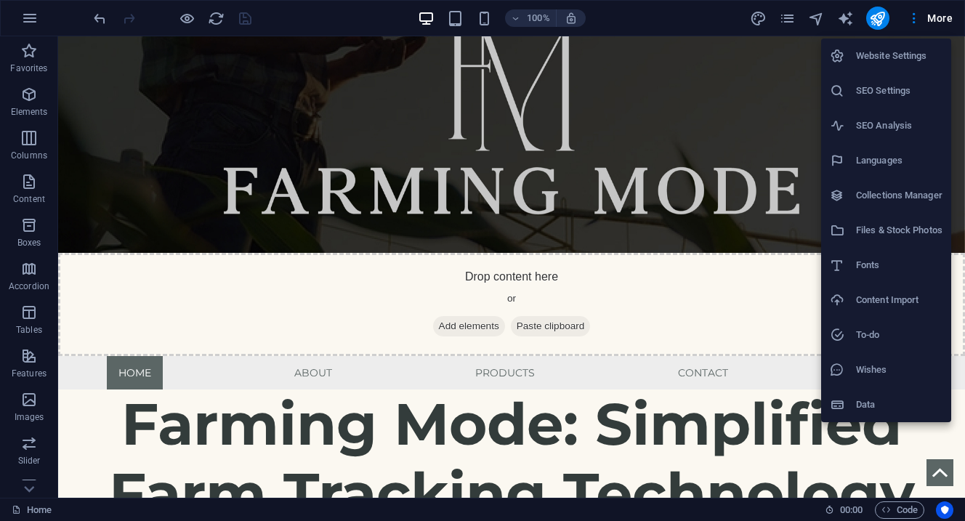
click at [886, 100] on li "SEO Settings" at bounding box center [886, 90] width 130 height 35
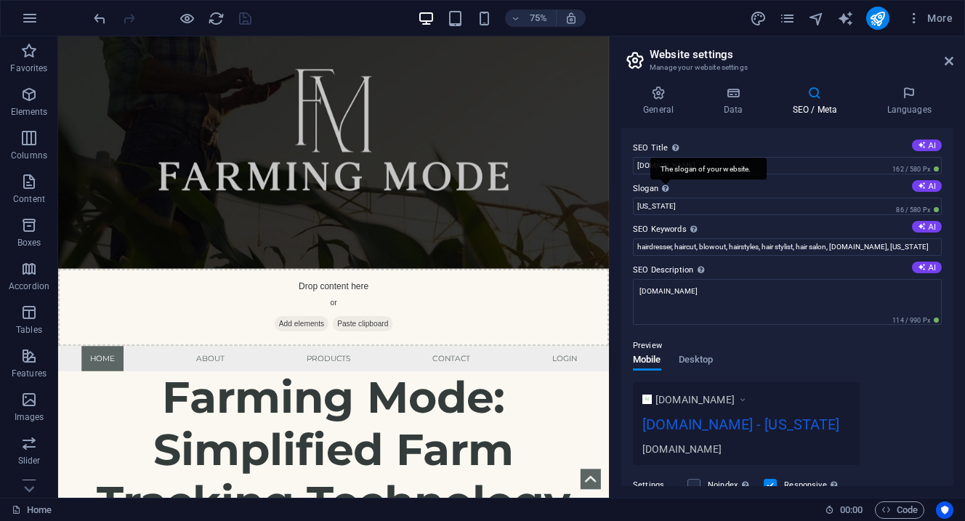
click at [663, 179] on div "The slogan of your website." at bounding box center [708, 169] width 116 height 22
click at [663, 198] on input "New York" at bounding box center [787, 206] width 309 height 17
drag, startPoint x: 742, startPoint y: 239, endPoint x: 764, endPoint y: 258, distance: 29.4
click at [703, 200] on input "New York" at bounding box center [787, 206] width 309 height 17
type input "N"
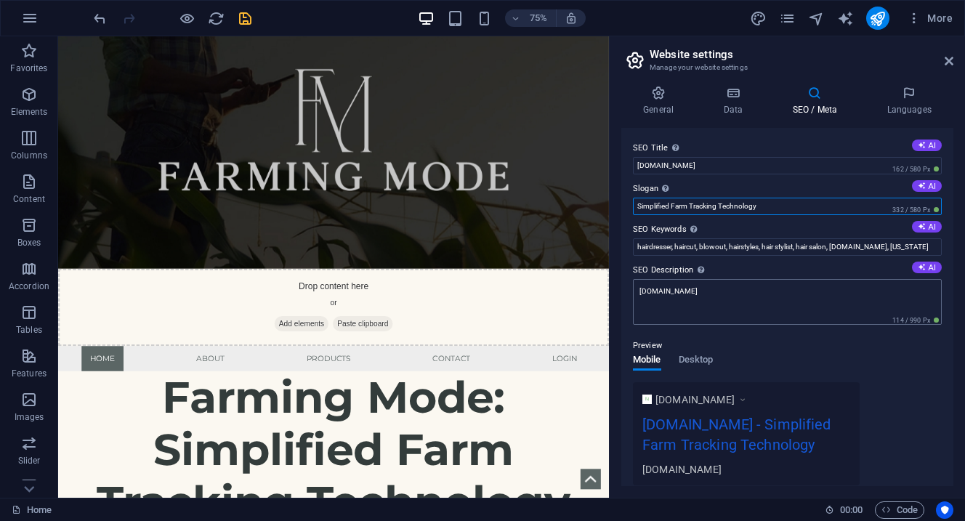
type input "Simplified Farm Tracking Technology"
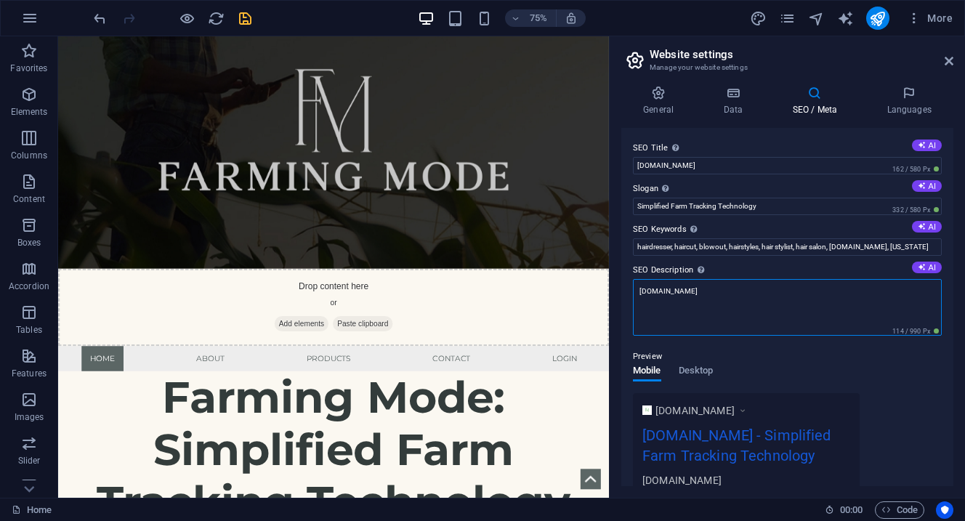
drag, startPoint x: 724, startPoint y: 301, endPoint x: 614, endPoint y: 272, distance: 113.5
click at [614, 272] on div "General Data SEO / Meta Languages Website name farmingmode.com Logo Drag files …" at bounding box center [786, 286] width 355 height 424
paste textarea "Discover our advanced farm tracking technology! Customize your tools for easy m…"
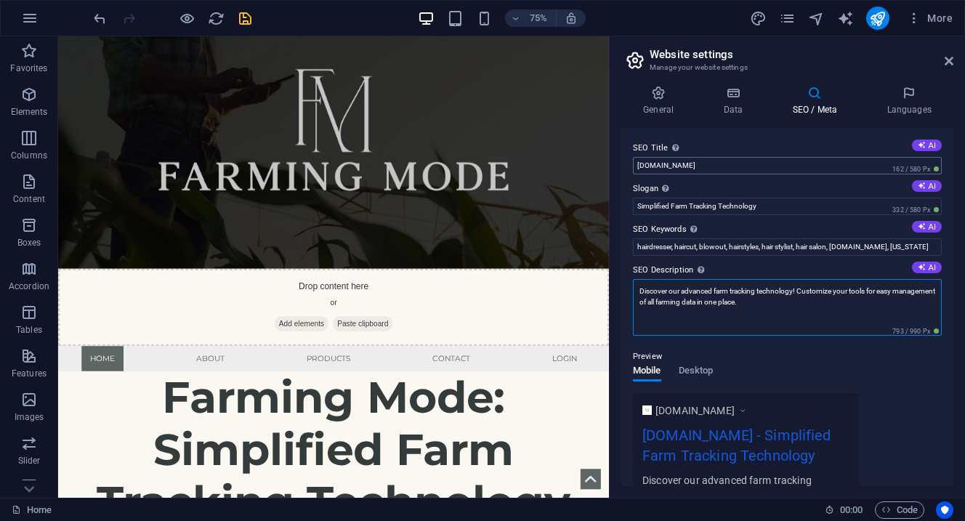
type textarea "Discover our advanced farm tracking technology! Customize your tools for easy m…"
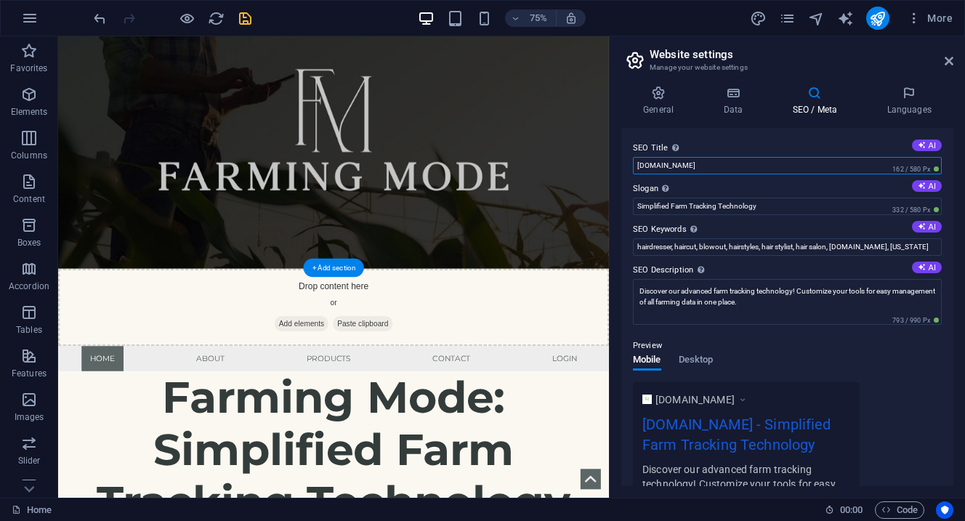
drag, startPoint x: 766, startPoint y: 203, endPoint x: 790, endPoint y: 199, distance: 23.5
type input "Farming Mode"
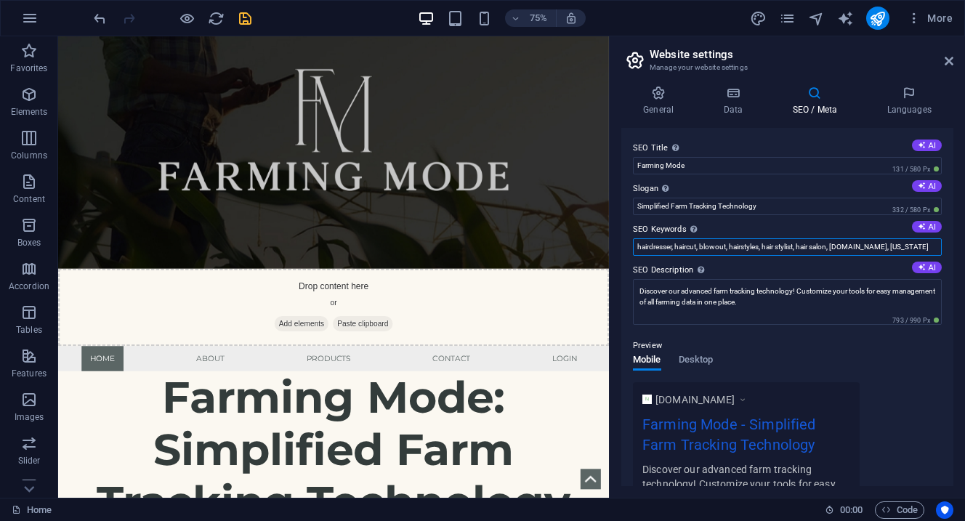
drag, startPoint x: 637, startPoint y: 246, endPoint x: 833, endPoint y: 244, distance: 196.2
click at [833, 244] on input "hairdresser, haircut, blowout, hairstyles, hair stylist, hair salon, farmingmod…" at bounding box center [787, 246] width 309 height 17
click at [785, 248] on input ", farmingmode.com, New York" at bounding box center [787, 246] width 309 height 17
drag, startPoint x: 843, startPoint y: 285, endPoint x: 779, endPoint y: 315, distance: 71.2
type input "G"
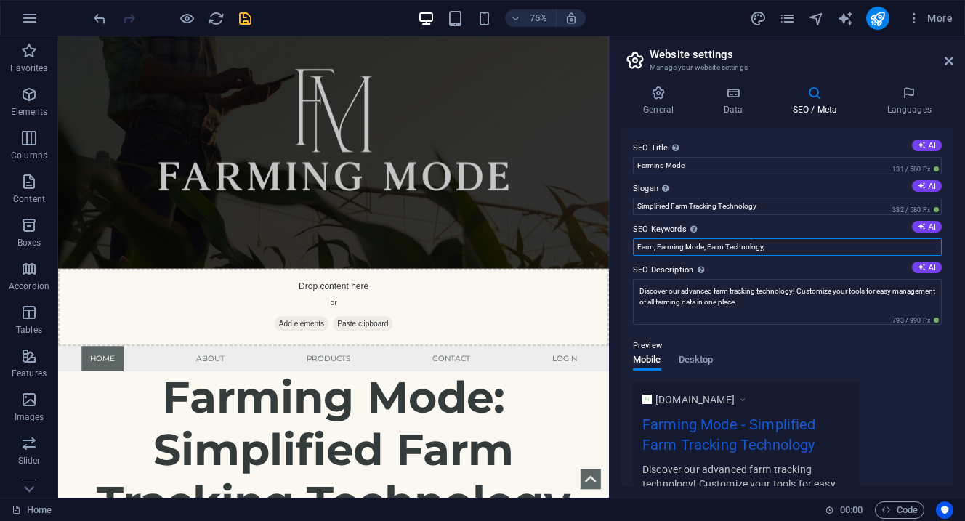
click at [653, 247] on input "Farm, Farming Mode, Farm Technology," at bounding box center [787, 246] width 309 height 17
click at [660, 247] on input "Farm, Farming Mode, Farm Technology," at bounding box center [787, 246] width 309 height 17
click at [760, 252] on input "Farming Mode, Farm Technology," at bounding box center [787, 246] width 309 height 17
click at [657, 248] on input "Farming Mode, Farm Technology, Farm tracking Technology, Haulage, Silage, Snapl…" at bounding box center [787, 246] width 309 height 17
type input "Farming Mode, Farm Technology, Farm tracking Technology, Haylage, Silage, Snapl…"
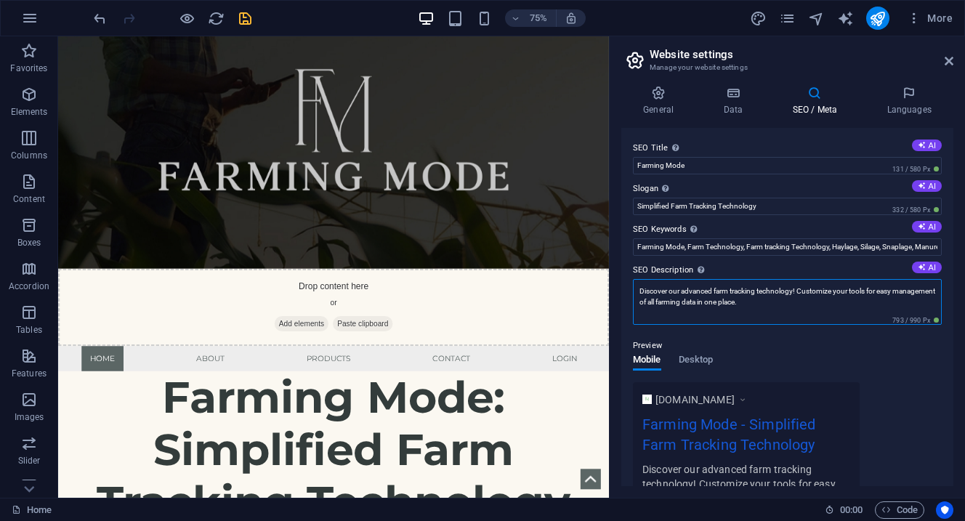
click at [785, 305] on textarea "Discover our advanced farm tracking technology! Customize your tools for easy m…" at bounding box center [787, 302] width 309 height 46
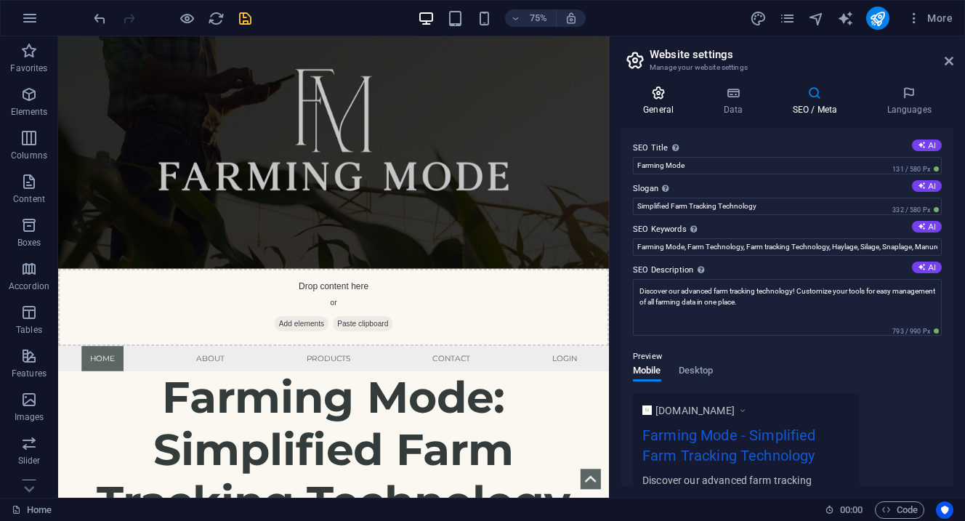
click at [656, 98] on icon at bounding box center [658, 93] width 74 height 15
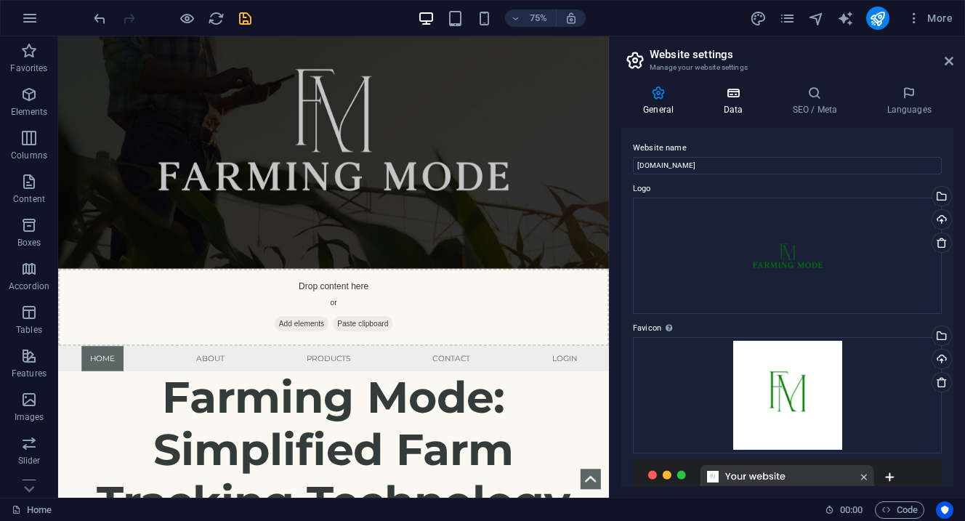
click at [735, 103] on h4 "Data" at bounding box center [735, 101] width 69 height 31
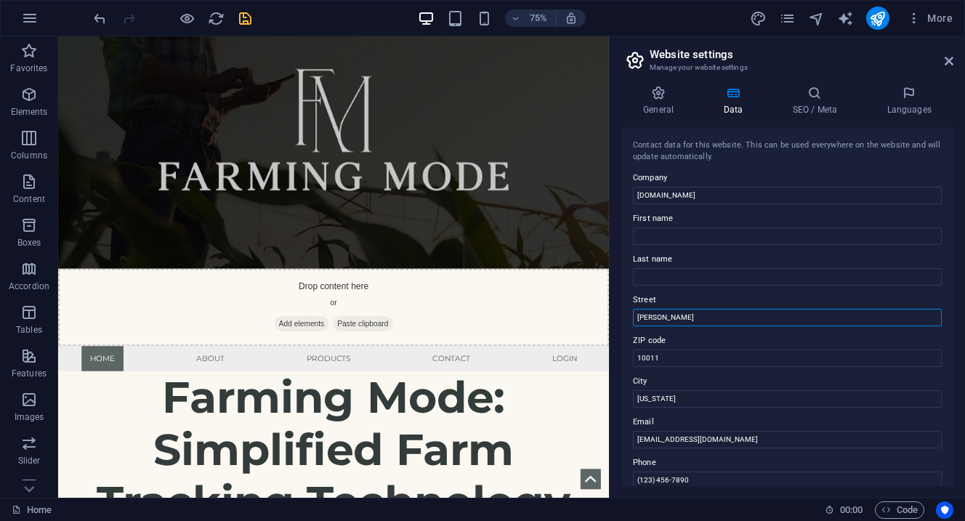
drag, startPoint x: 739, startPoint y: 352, endPoint x: 779, endPoint y: 400, distance: 62.3
drag, startPoint x: 676, startPoint y: 314, endPoint x: 617, endPoint y: 314, distance: 59.6
click at [617, 314] on div "General Data SEO / Meta Languages Website name farmingmode.com Logo Drag files …" at bounding box center [786, 286] width 355 height 424
drag, startPoint x: 670, startPoint y: 355, endPoint x: 626, endPoint y: 351, distance: 43.7
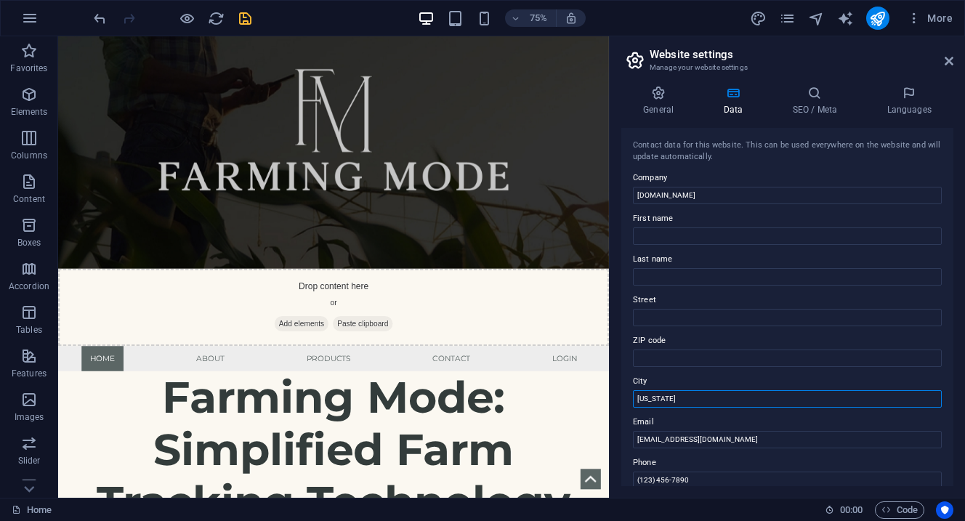
drag, startPoint x: 676, startPoint y: 395, endPoint x: 632, endPoint y: 396, distance: 43.6
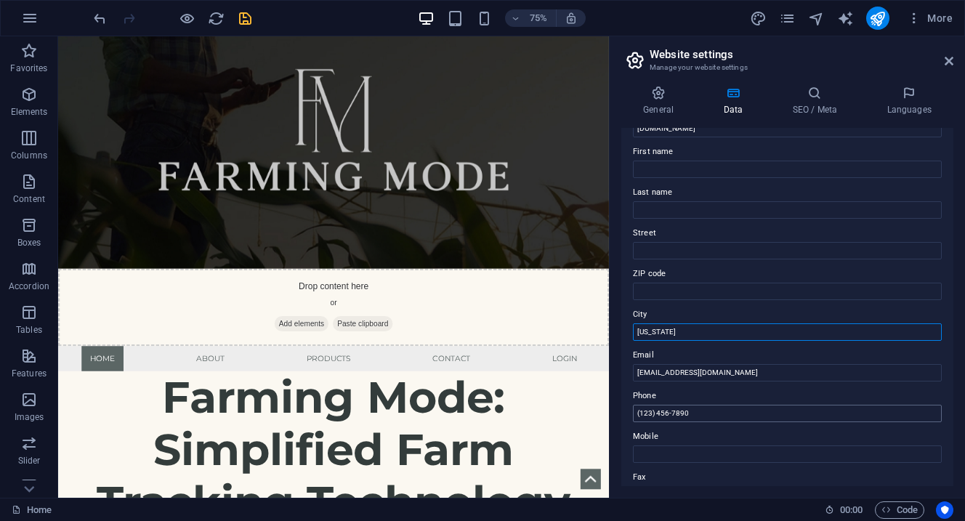
scroll to position [68, 0]
type input "[US_STATE]"
drag, startPoint x: 705, startPoint y: 416, endPoint x: 609, endPoint y: 406, distance: 97.2
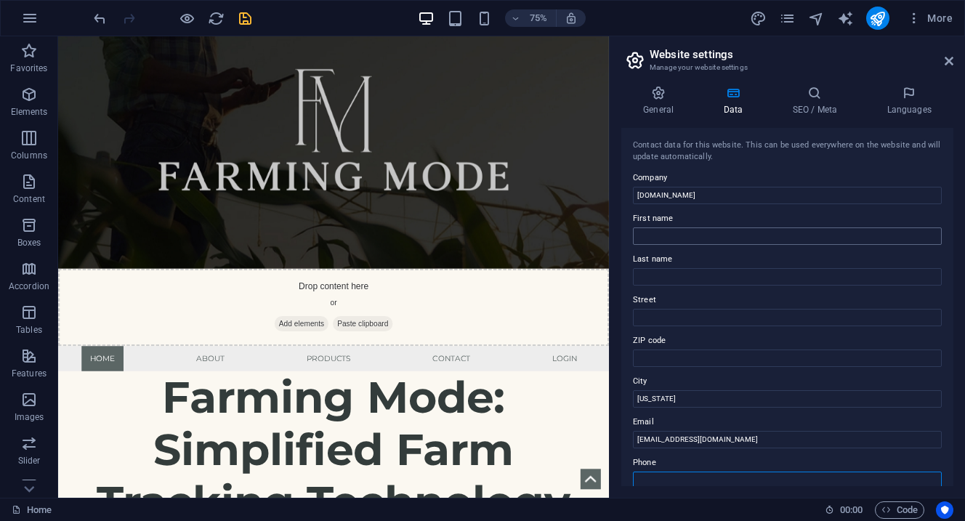
scroll to position [0, 0]
click at [814, 101] on h4 "SEO / Meta" at bounding box center [817, 101] width 94 height 31
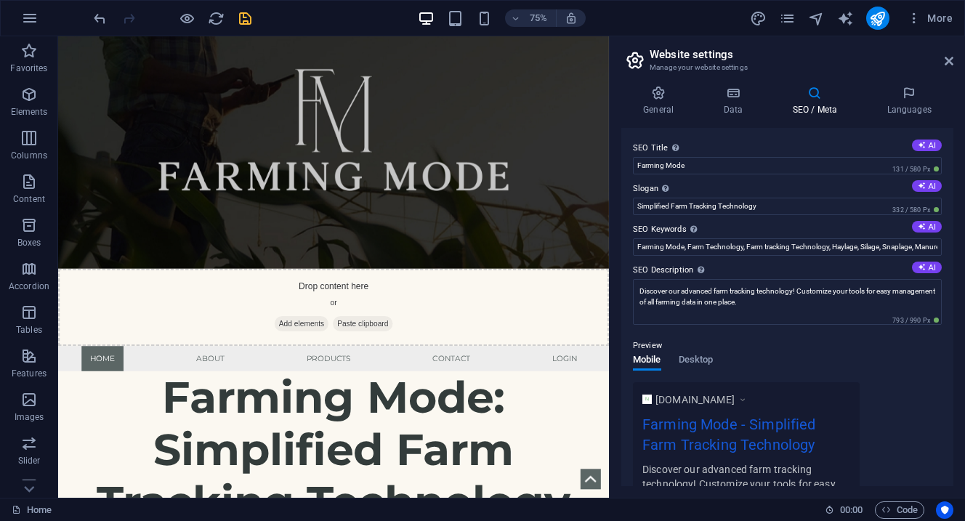
click at [923, 116] on div "General Data SEO / Meta Languages Website name farmingmode.com Logo Drag files …" at bounding box center [787, 286] width 332 height 400
click at [918, 102] on h4 "Languages" at bounding box center [908, 101] width 89 height 31
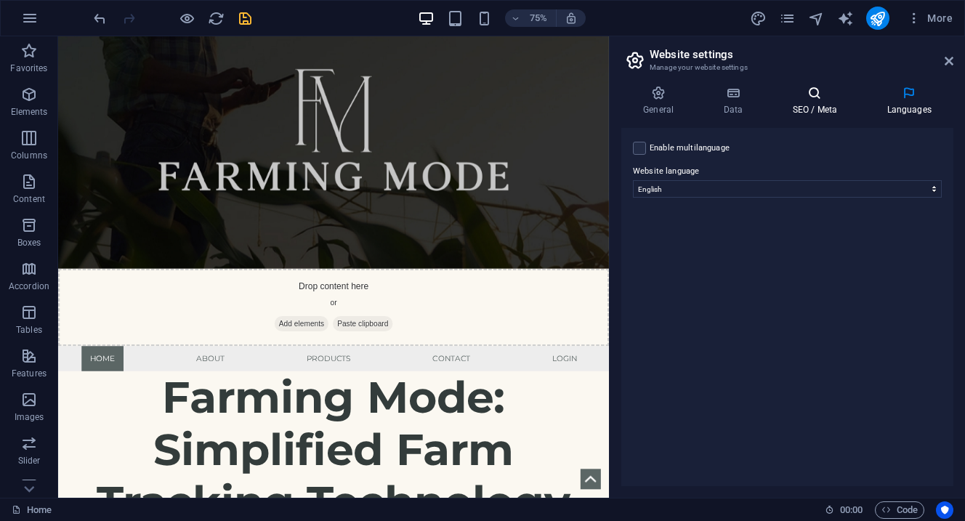
click at [809, 100] on icon at bounding box center [814, 93] width 89 height 15
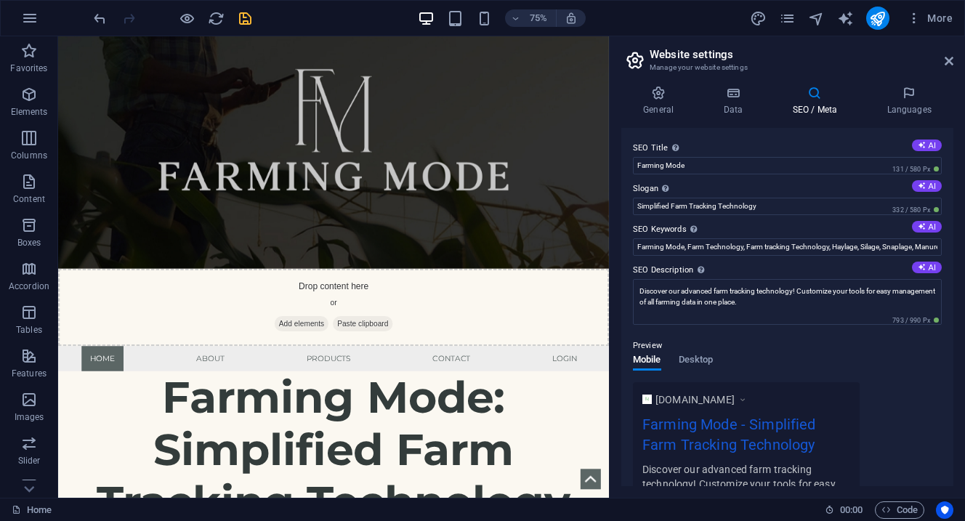
click at [953, 63] on aside "Website settings Manage your website settings General Data SEO / Meta Languages…" at bounding box center [787, 266] width 356 height 461
click at [947, 62] on icon at bounding box center [948, 61] width 9 height 12
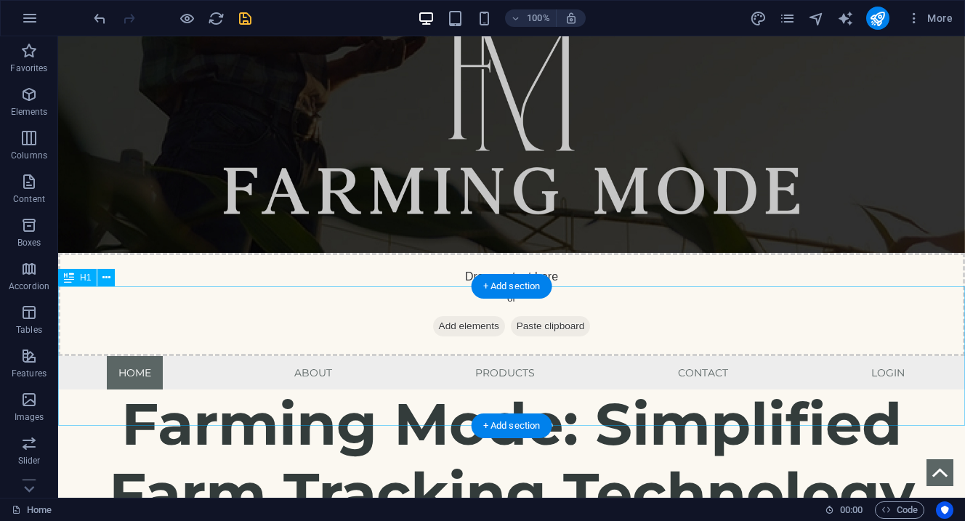
click at [570, 389] on div "Farming Mode: Simplified Farm Tracking Technology" at bounding box center [511, 458] width 907 height 139
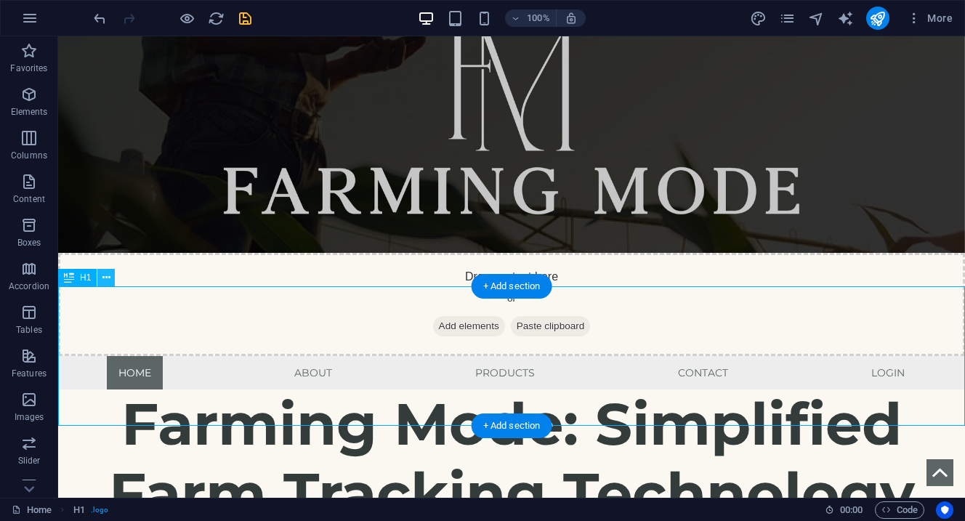
click at [106, 278] on icon at bounding box center [106, 277] width 8 height 15
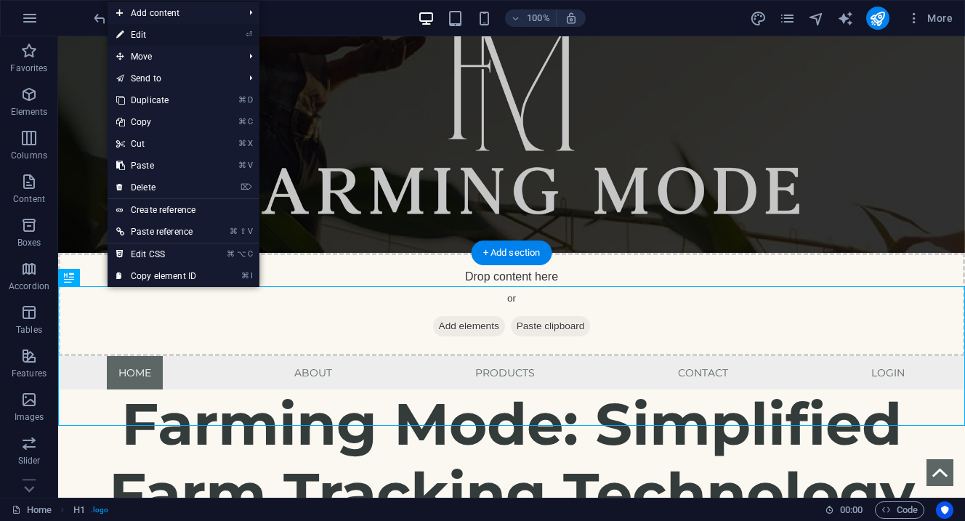
click at [153, 34] on link "⏎ Edit" at bounding box center [156, 35] width 97 height 22
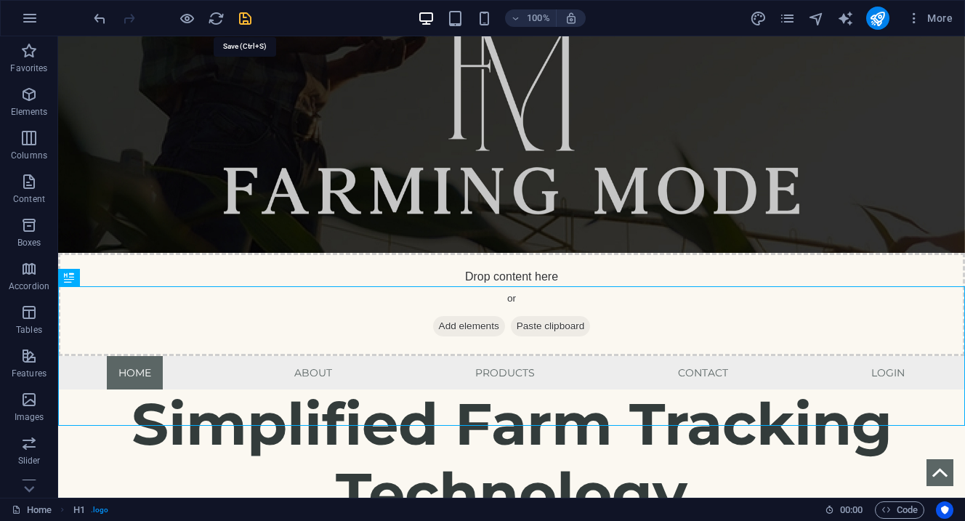
click at [246, 23] on icon "save" at bounding box center [245, 18] width 17 height 17
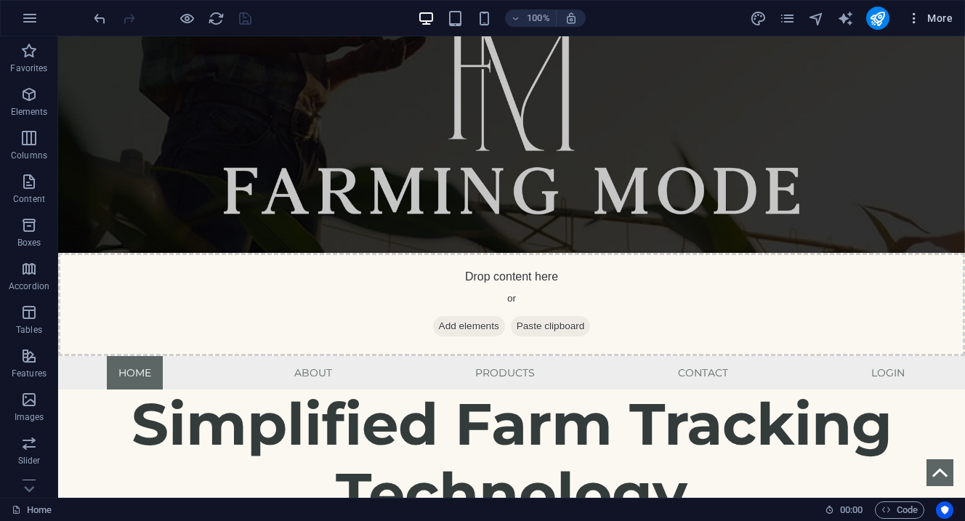
click at [928, 16] on span "More" at bounding box center [930, 18] width 46 height 15
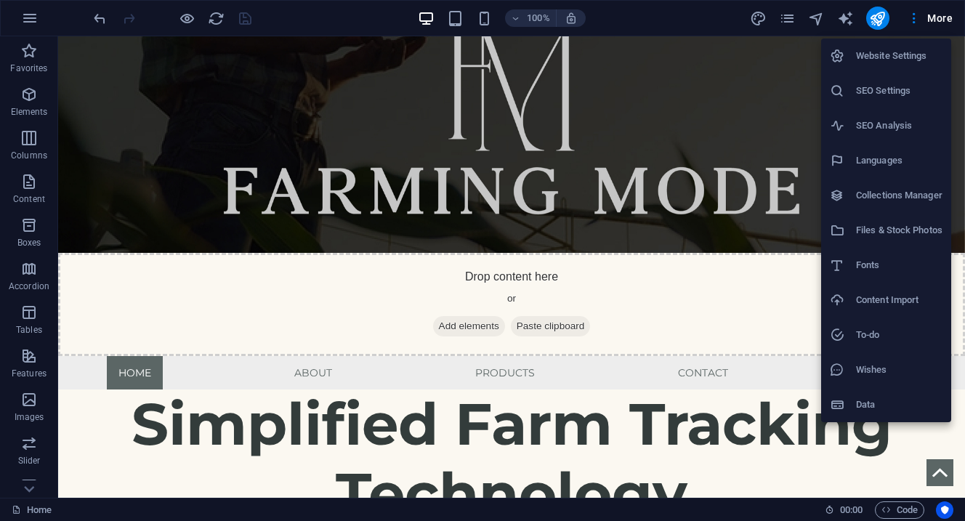
click at [868, 86] on h6 "SEO Settings" at bounding box center [899, 90] width 86 height 17
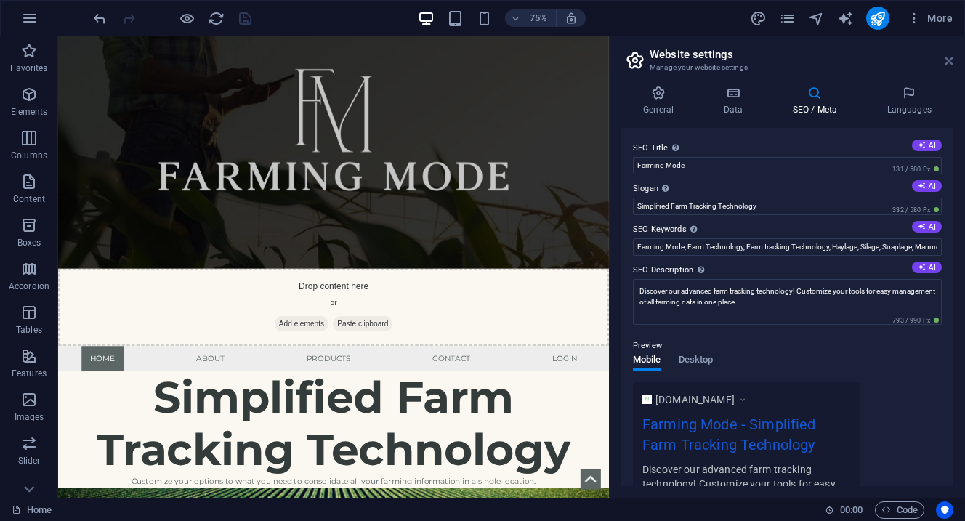
click at [948, 64] on icon at bounding box center [948, 61] width 9 height 12
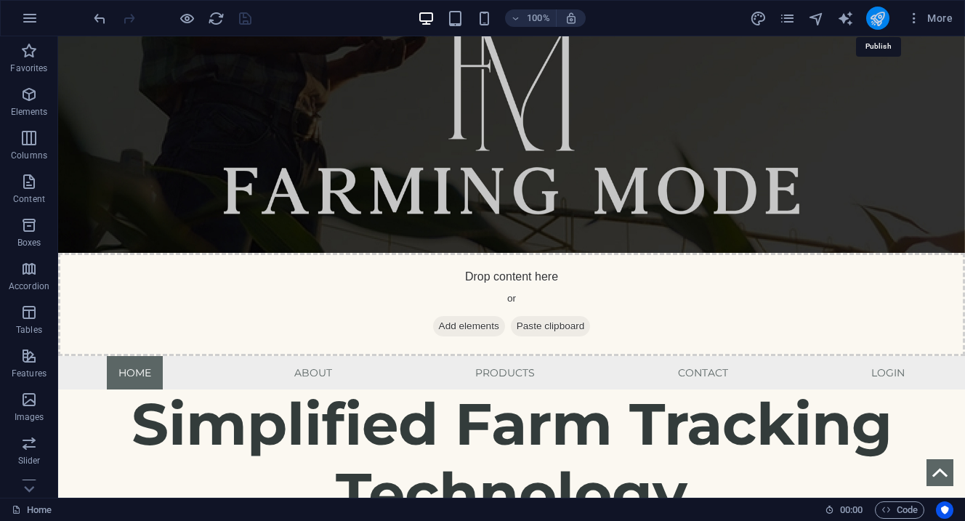
click at [875, 20] on icon "publish" at bounding box center [877, 18] width 17 height 17
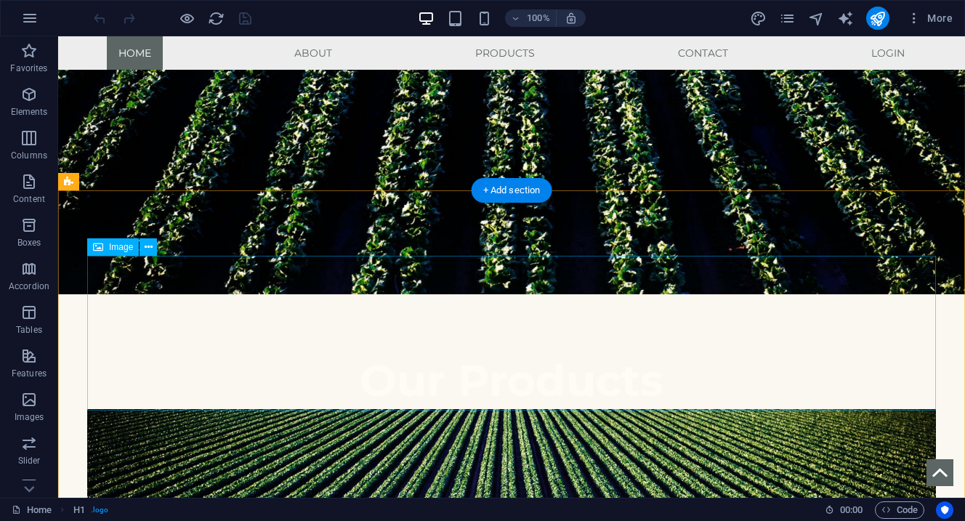
scroll to position [1016, 0]
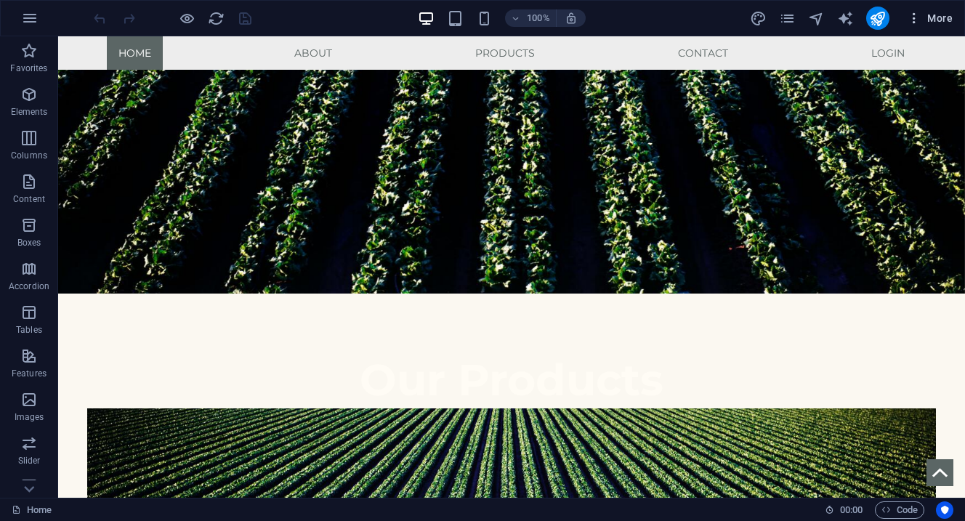
click at [936, 10] on button "More" at bounding box center [929, 18] width 57 height 23
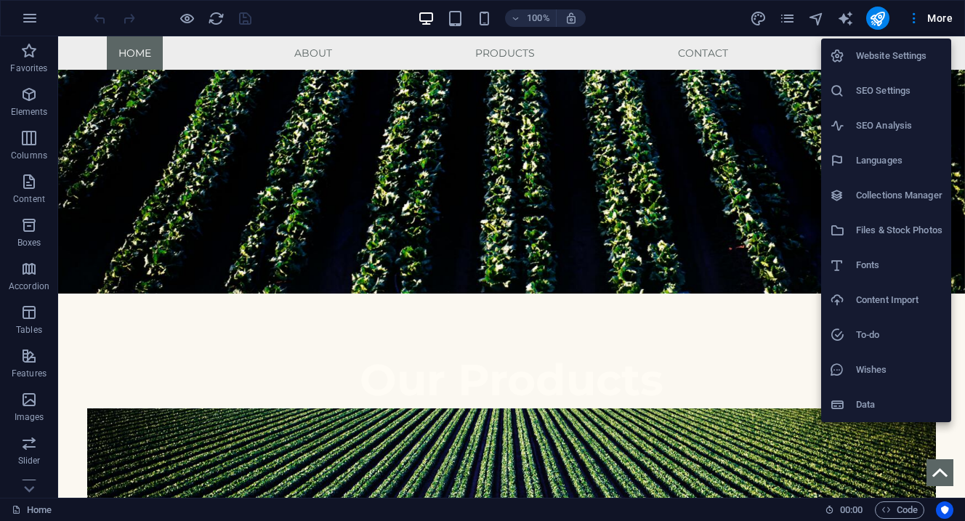
click at [887, 59] on h6 "Website Settings" at bounding box center [899, 55] width 86 height 17
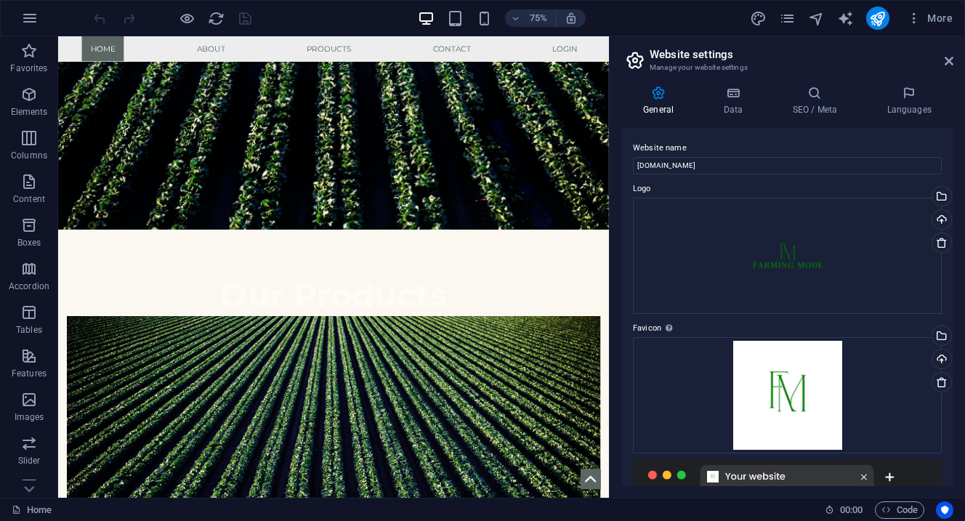
scroll to position [741, 0]
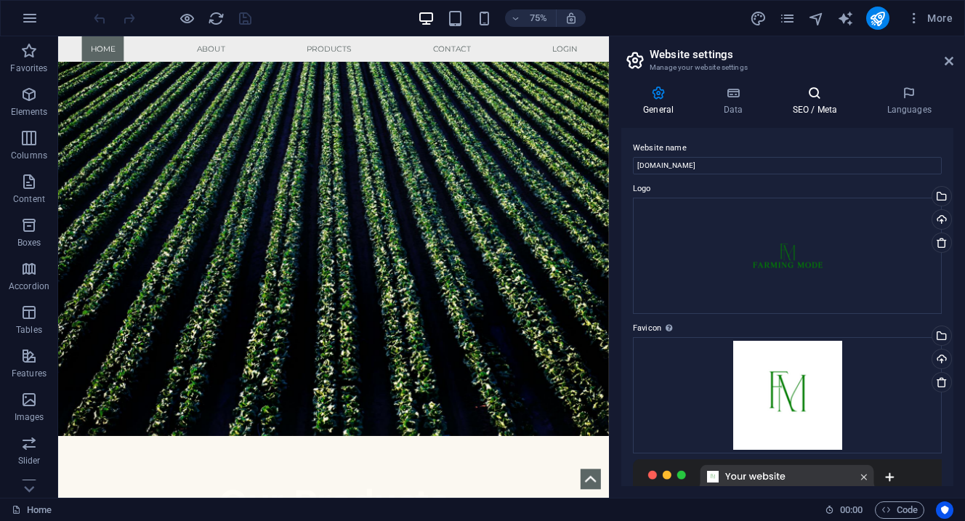
click at [811, 109] on h4 "SEO / Meta" at bounding box center [817, 101] width 94 height 31
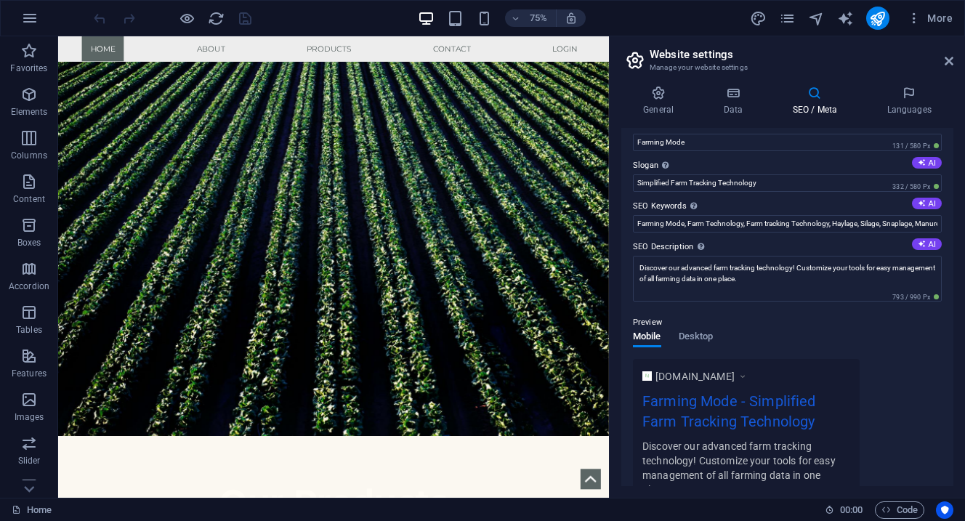
scroll to position [23, 0]
click at [693, 339] on span "Desktop" at bounding box center [696, 338] width 35 height 20
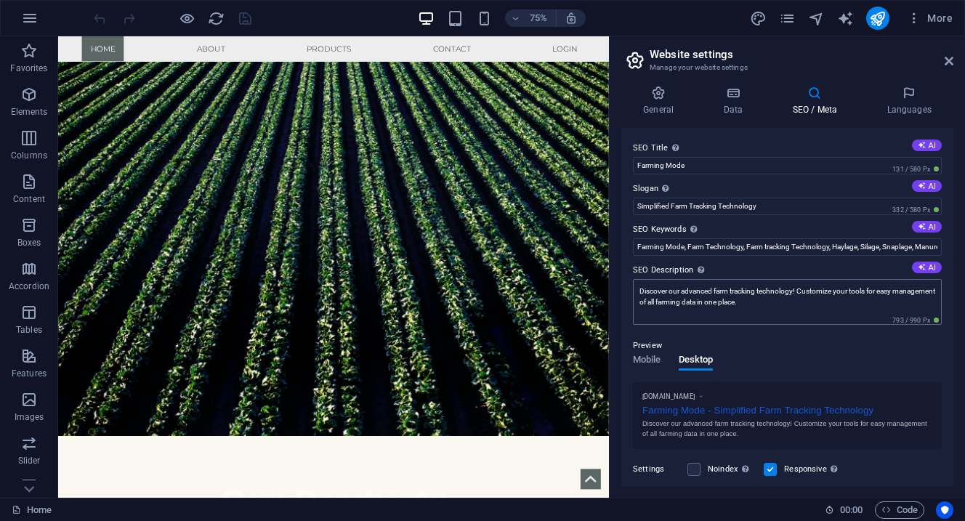
scroll to position [0, 0]
click at [649, 360] on span "Mobile" at bounding box center [647, 361] width 28 height 20
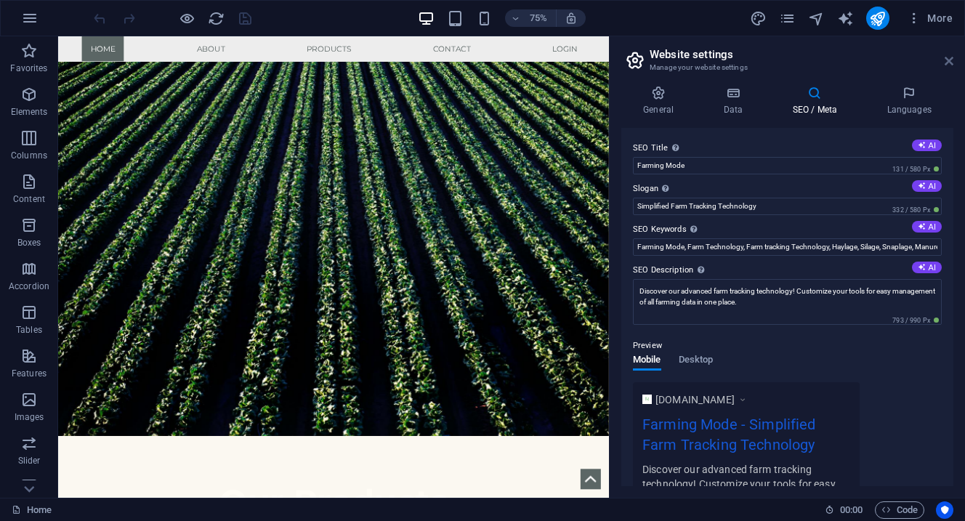
click at [947, 58] on icon at bounding box center [948, 61] width 9 height 12
